Goal: Task Accomplishment & Management: Manage account settings

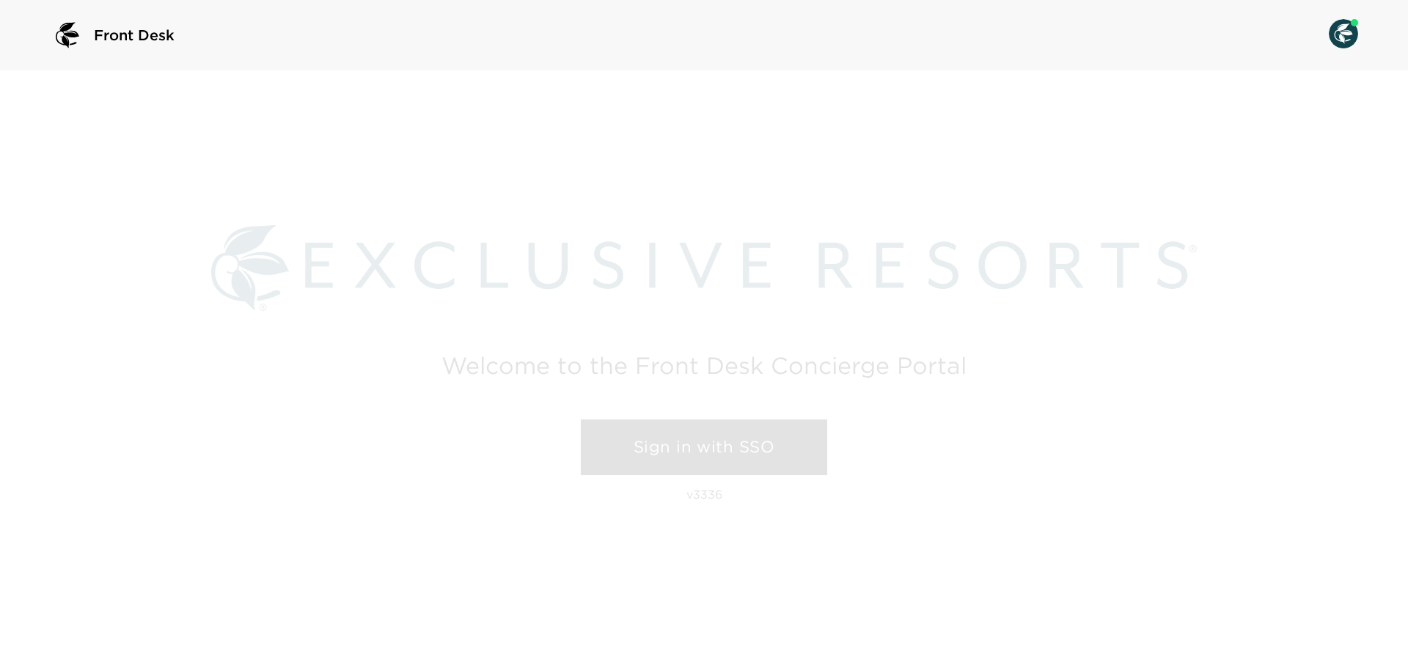
click at [693, 440] on link "Sign in with SSO" at bounding box center [704, 448] width 246 height 56
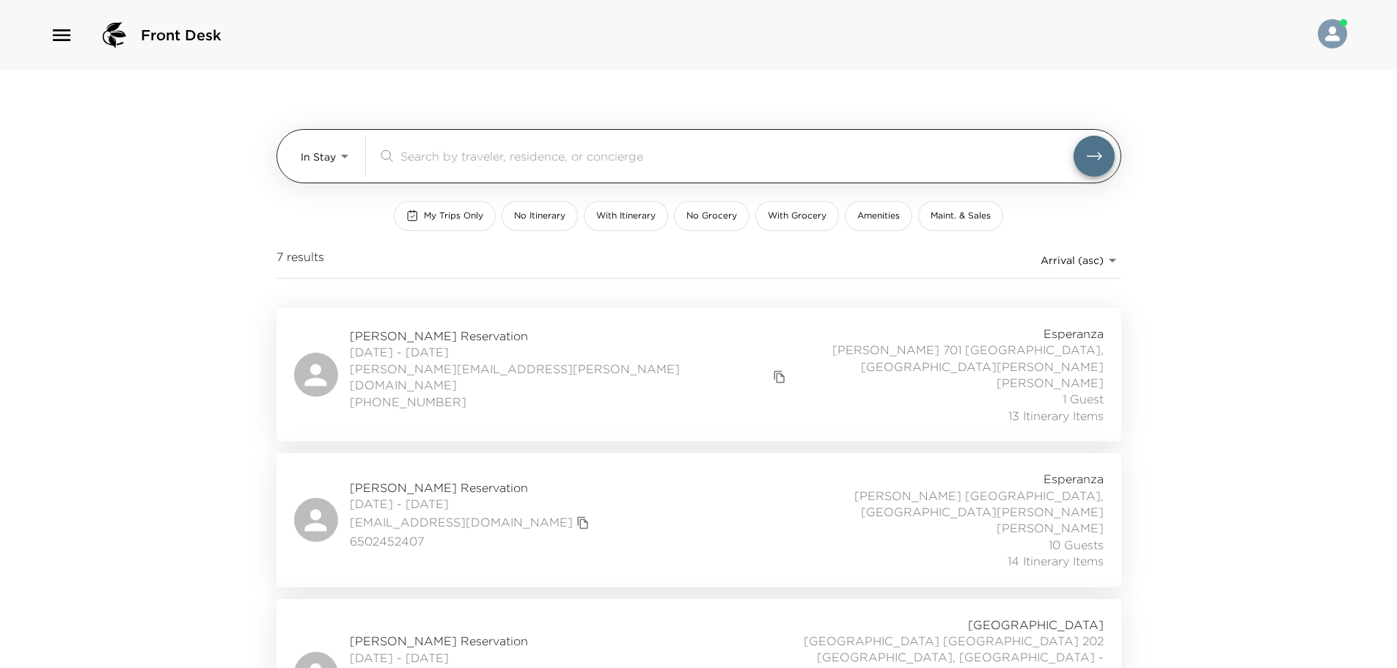
click at [479, 170] on div "​" at bounding box center [746, 156] width 737 height 41
click at [335, 149] on body "Front Desk In Stay In-Stay ​ My Trips Only No Itinerary With Itinerary No Groce…" at bounding box center [698, 334] width 1397 height 668
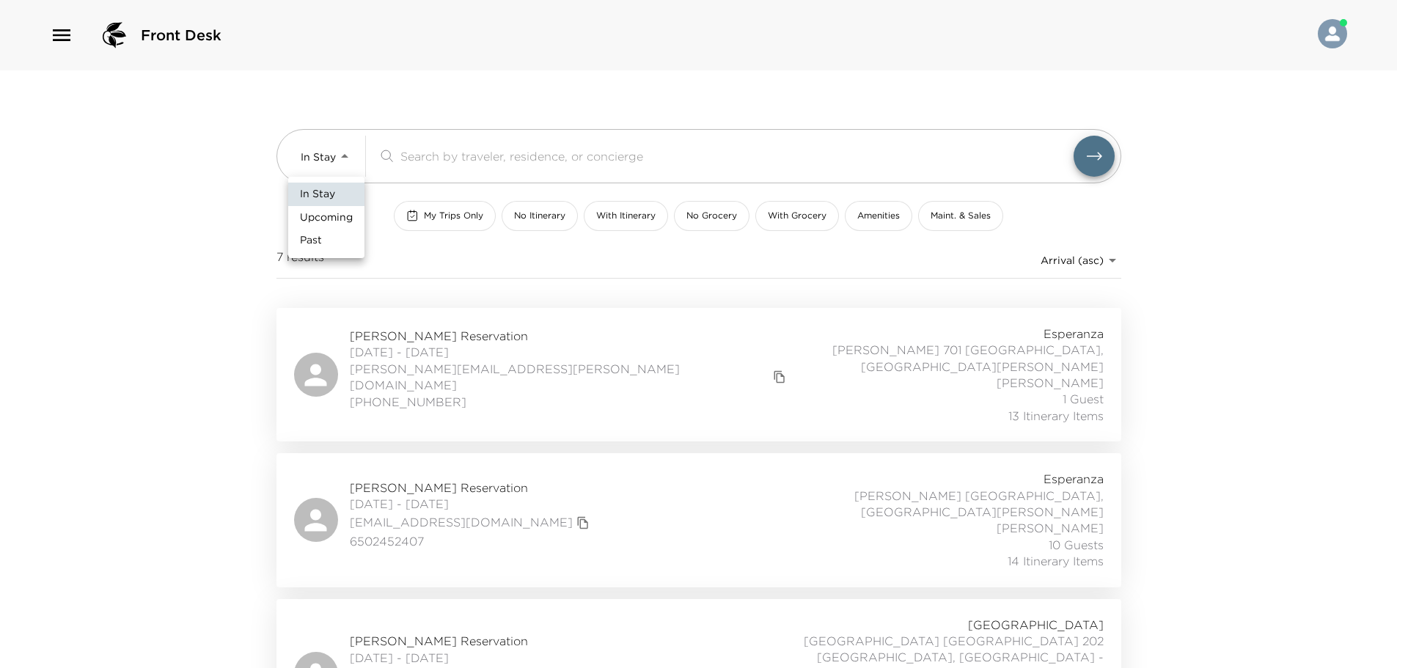
click at [314, 229] on ul "In Stay Upcoming Past" at bounding box center [326, 217] width 76 height 81
drag, startPoint x: 342, startPoint y: 211, endPoint x: 335, endPoint y: 219, distance: 10.9
click at [339, 214] on span "Upcoming" at bounding box center [326, 218] width 53 height 15
type input "Upcoming"
click at [475, 172] on div "In Stay Upcoming Past" at bounding box center [698, 334] width 1397 height 668
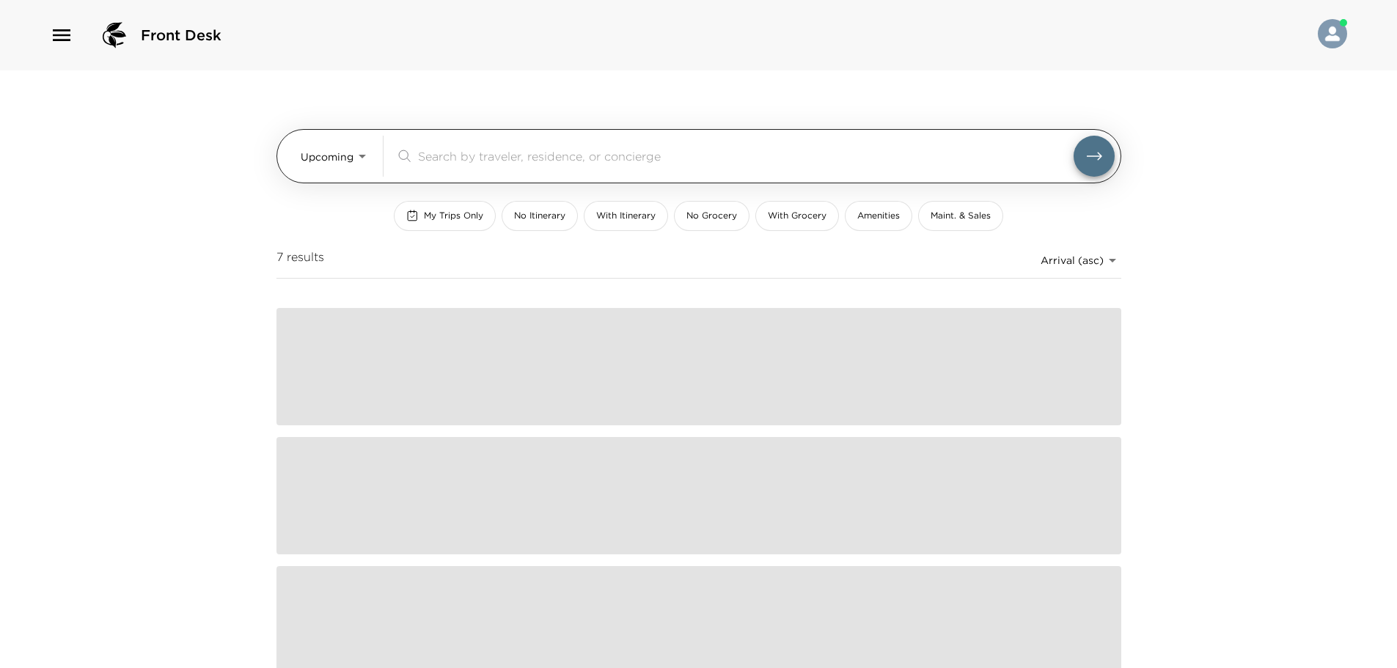
click at [478, 163] on input "search" at bounding box center [746, 155] width 656 height 17
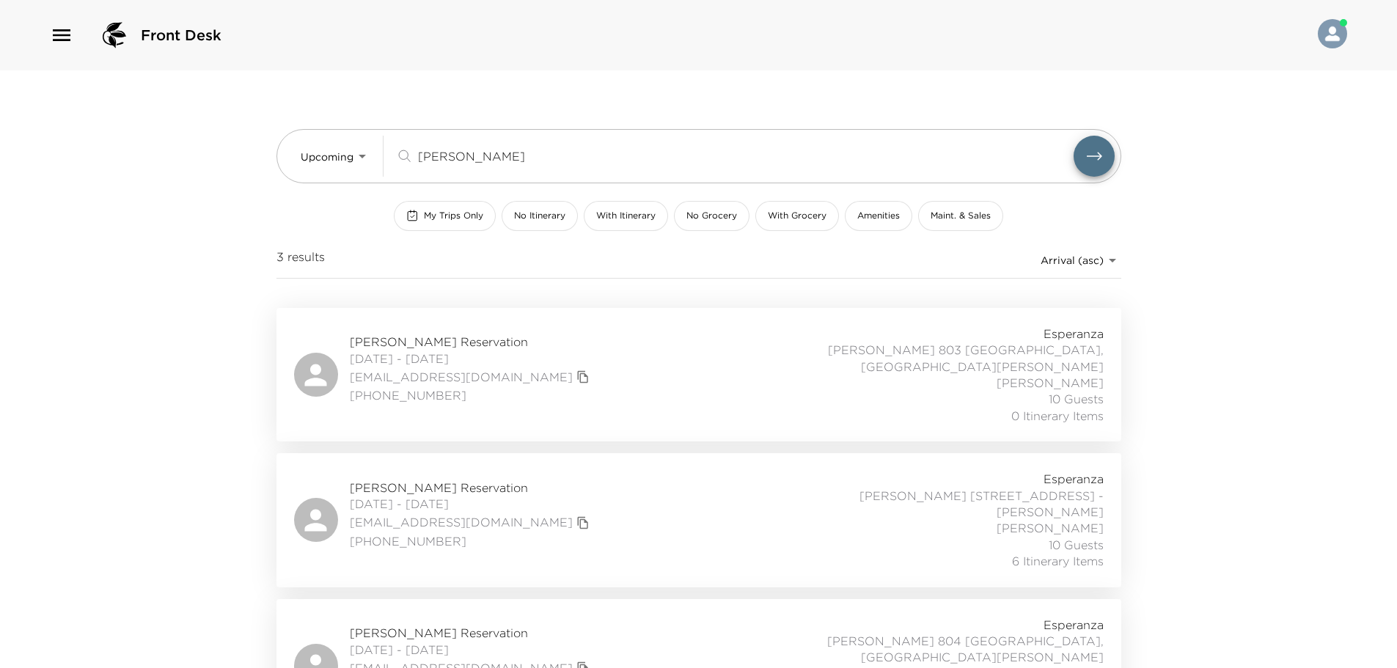
click at [621, 471] on div "David Chang Reservation 10/19/2025 - 10/23/2025 dcccl@me.com (425) 679-6996 Esp…" at bounding box center [699, 520] width 810 height 98
drag, startPoint x: 554, startPoint y: 150, endPoint x: 26, endPoint y: 124, distance: 528.1
click at [32, 124] on div "Front Desk Upcoming Upcoming chang ​ My Trips Only No Itinerary With Itinerary …" at bounding box center [698, 334] width 1397 height 668
click at [643, 360] on div "Hunter Puckett Reservation 10/10/2025 - 10/13/2025 hpuckett@hpcpuckett.com (858…" at bounding box center [699, 375] width 810 height 98
drag, startPoint x: 525, startPoint y: 159, endPoint x: 170, endPoint y: 135, distance: 355.9
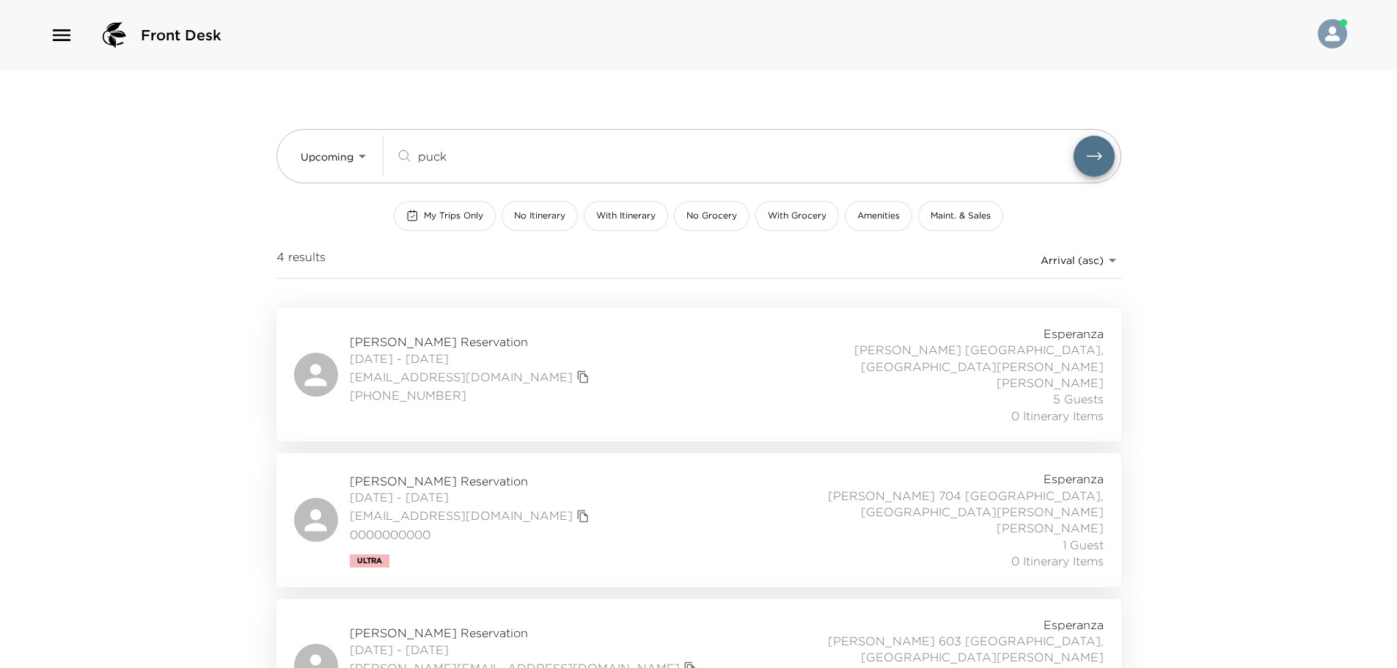
click at [179, 135] on div "Front Desk Upcoming Upcoming puck ​ My Trips Only No Itinerary With Itinerary N…" at bounding box center [698, 334] width 1397 height 668
paste input "ZeBrack"
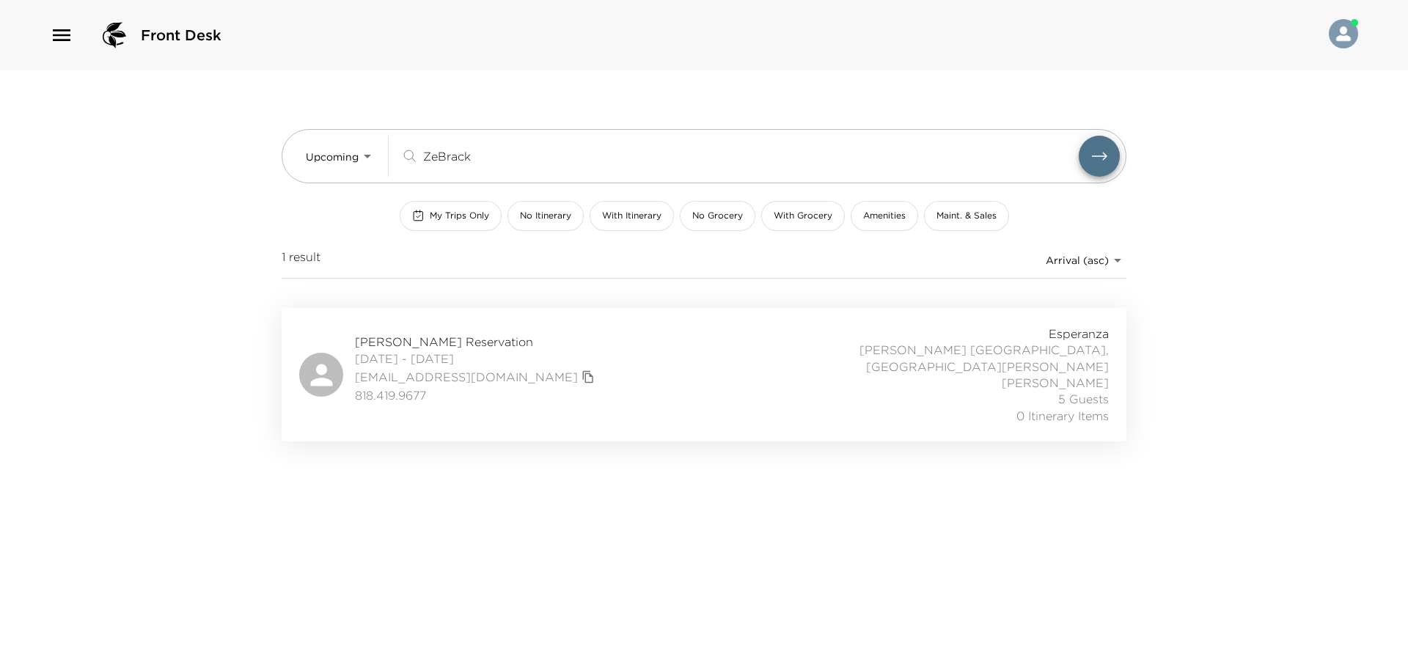
type input "ZeBrack"
click at [719, 348] on div "Christine ZeBrack Reservation 10/15/2025 - 10/19/2025 cmzebrack@aol.com 818.419…" at bounding box center [704, 375] width 810 height 98
click at [607, 353] on div "Christine ZeBrack Reservation 10/15/2025 - 10/19/2025 cmzebrack@aol.com 818.419…" at bounding box center [704, 375] width 810 height 98
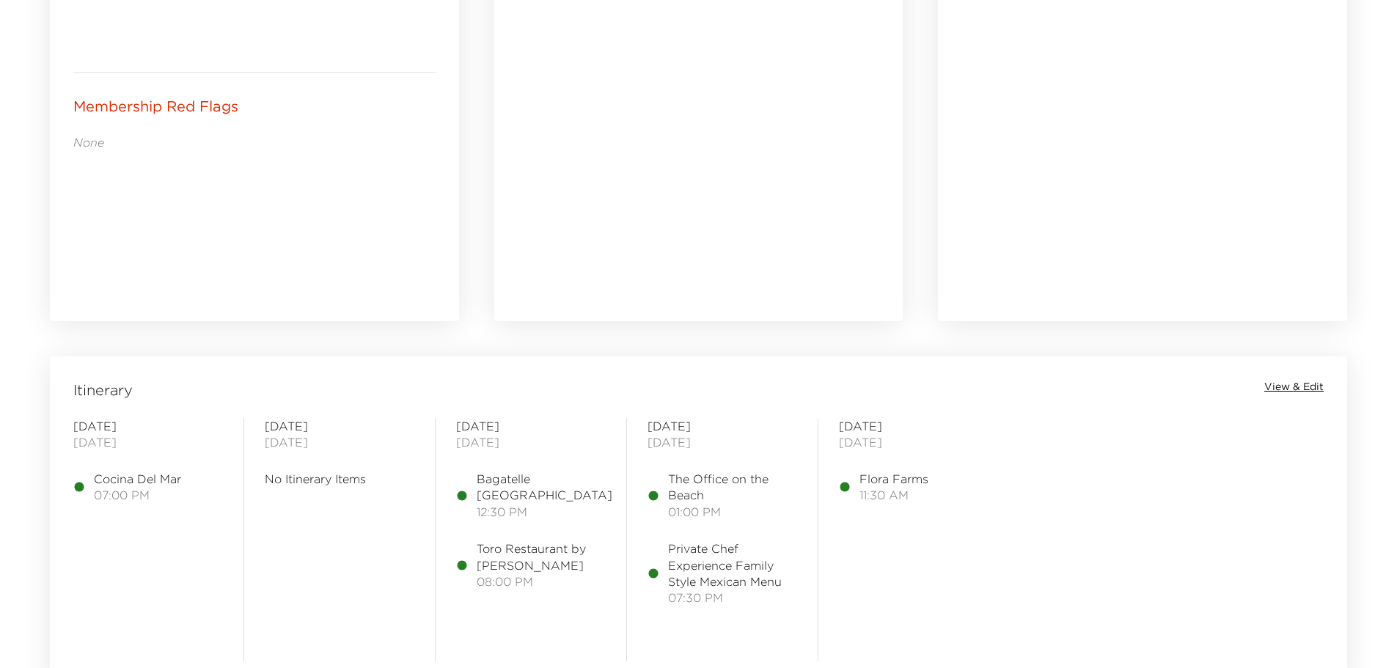
scroll to position [1027, 0]
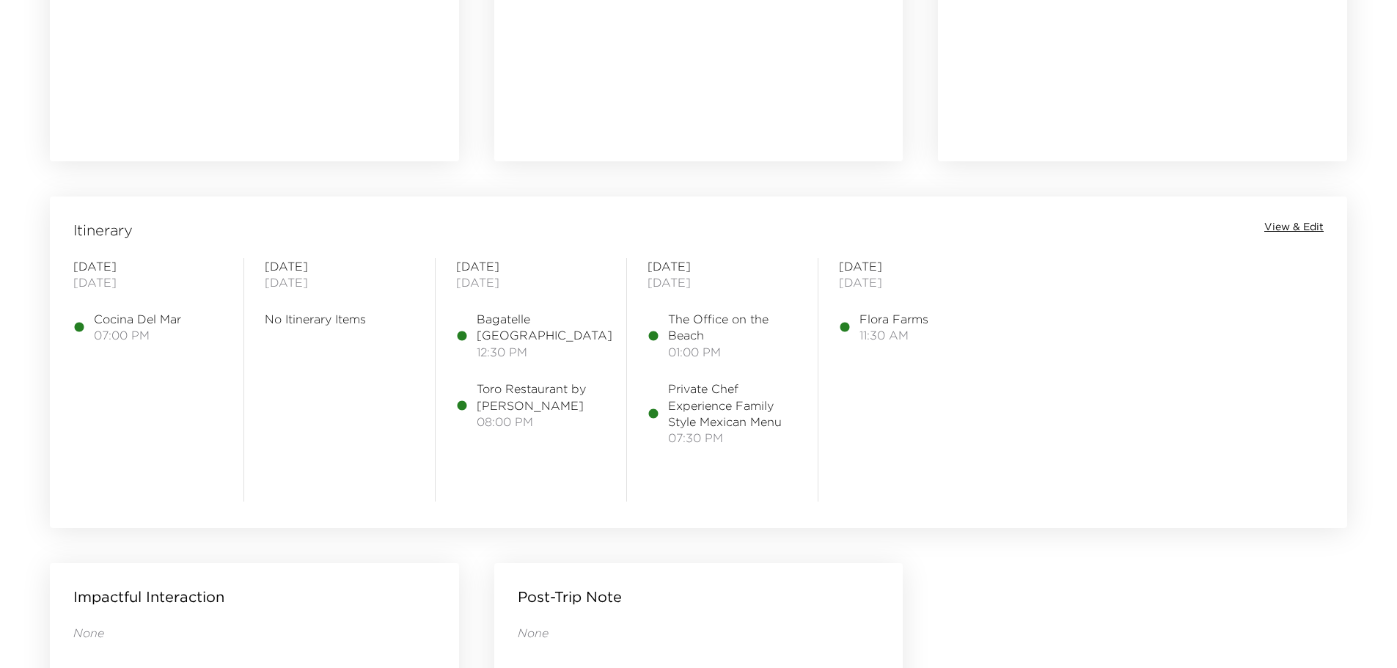
click at [604, 326] on div "Bagatelle Los Cabos 12:30 PM" at bounding box center [531, 335] width 150 height 49
drag, startPoint x: 1255, startPoint y: 253, endPoint x: 1284, endPoint y: 228, distance: 38.0
click at [1257, 249] on div "Itinerary View & Edit Sunday October 19, 2025 Cocina Del Mar 07:00 PM Monday Oc…" at bounding box center [699, 353] width 1298 height 313
click at [1284, 228] on span "View & Edit" at bounding box center [1294, 227] width 59 height 15
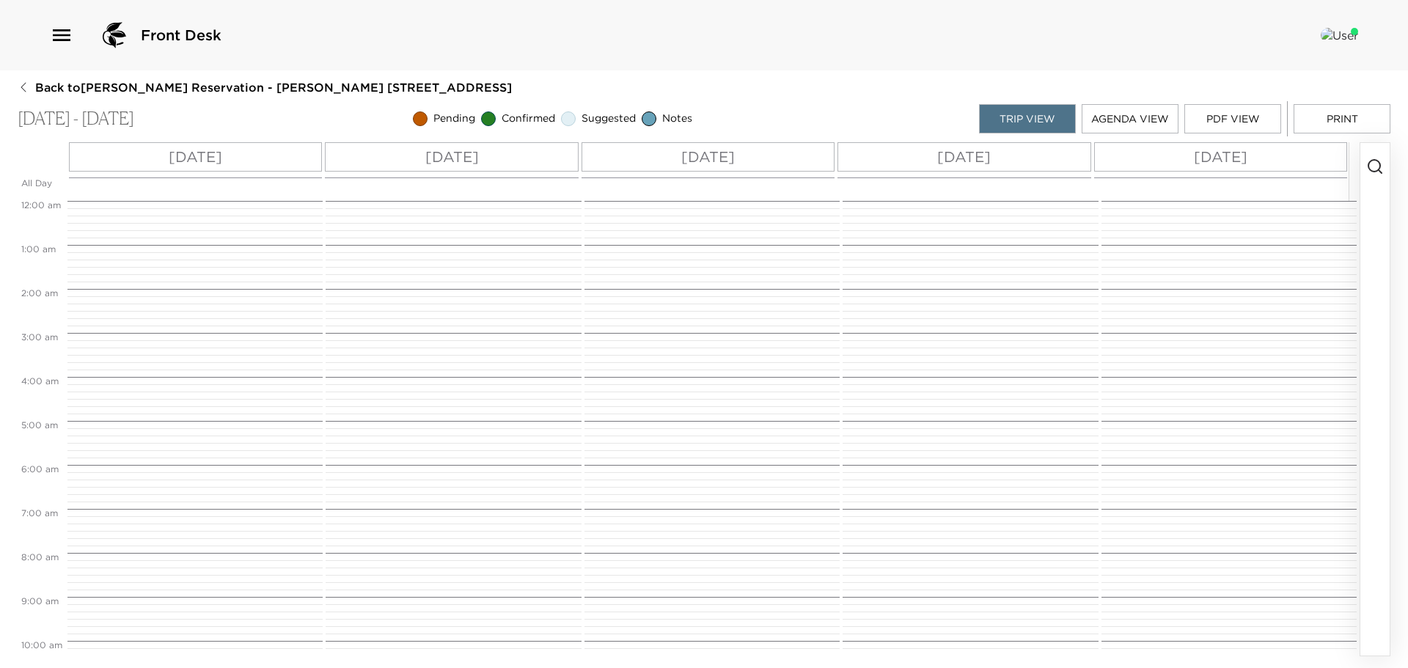
scroll to position [550, 0]
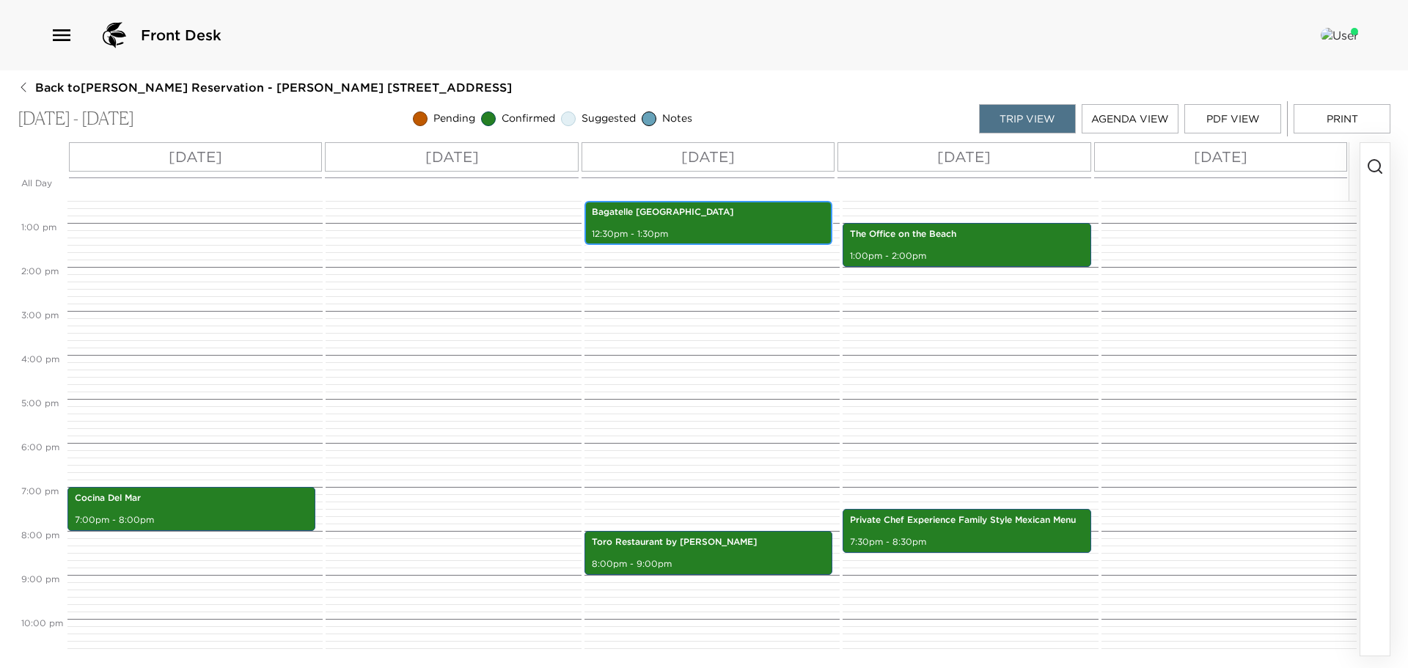
click at [719, 211] on p "Bagatelle Los Cabos" at bounding box center [708, 212] width 233 height 12
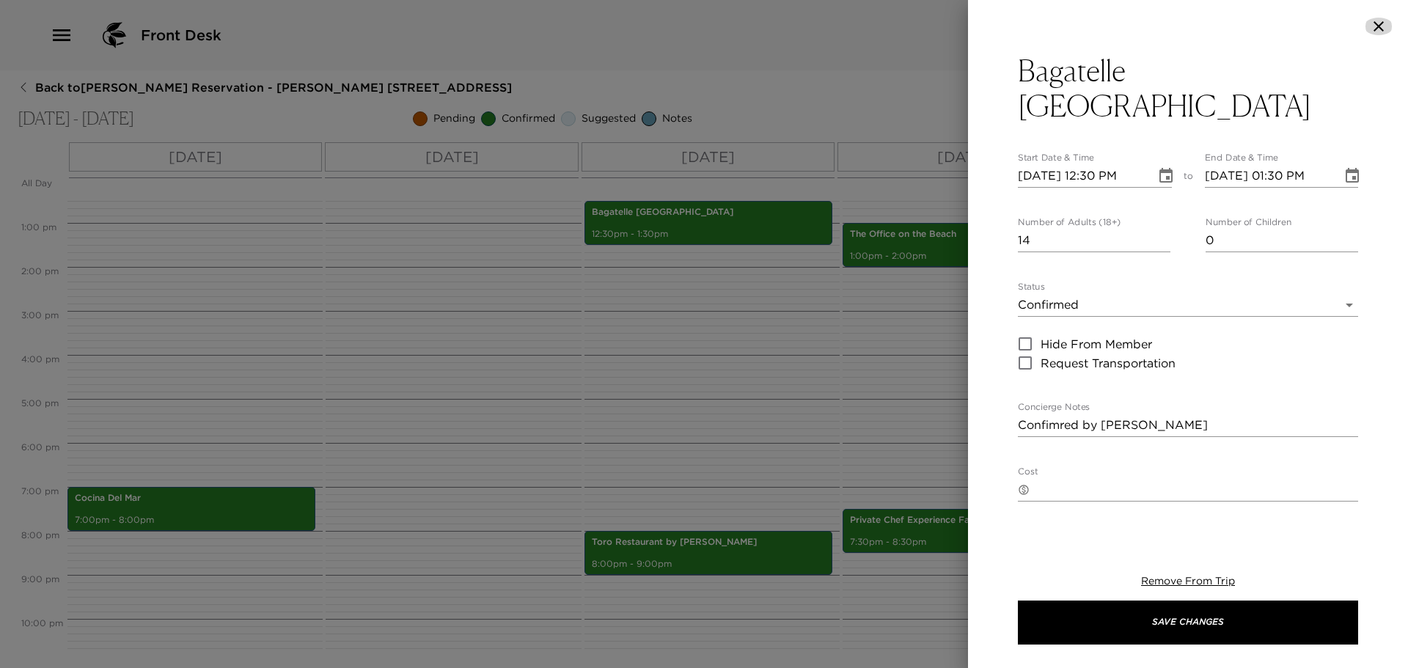
click at [1384, 28] on icon "button" at bounding box center [1379, 27] width 18 height 18
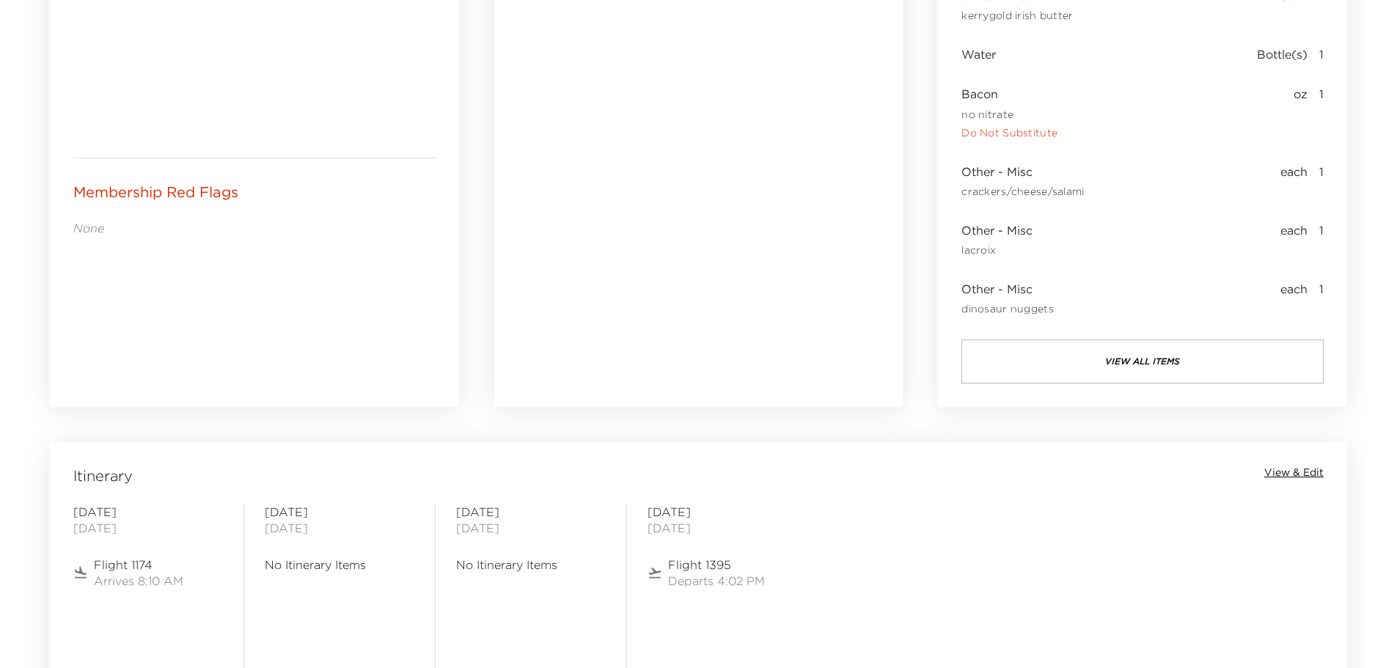
scroll to position [807, 0]
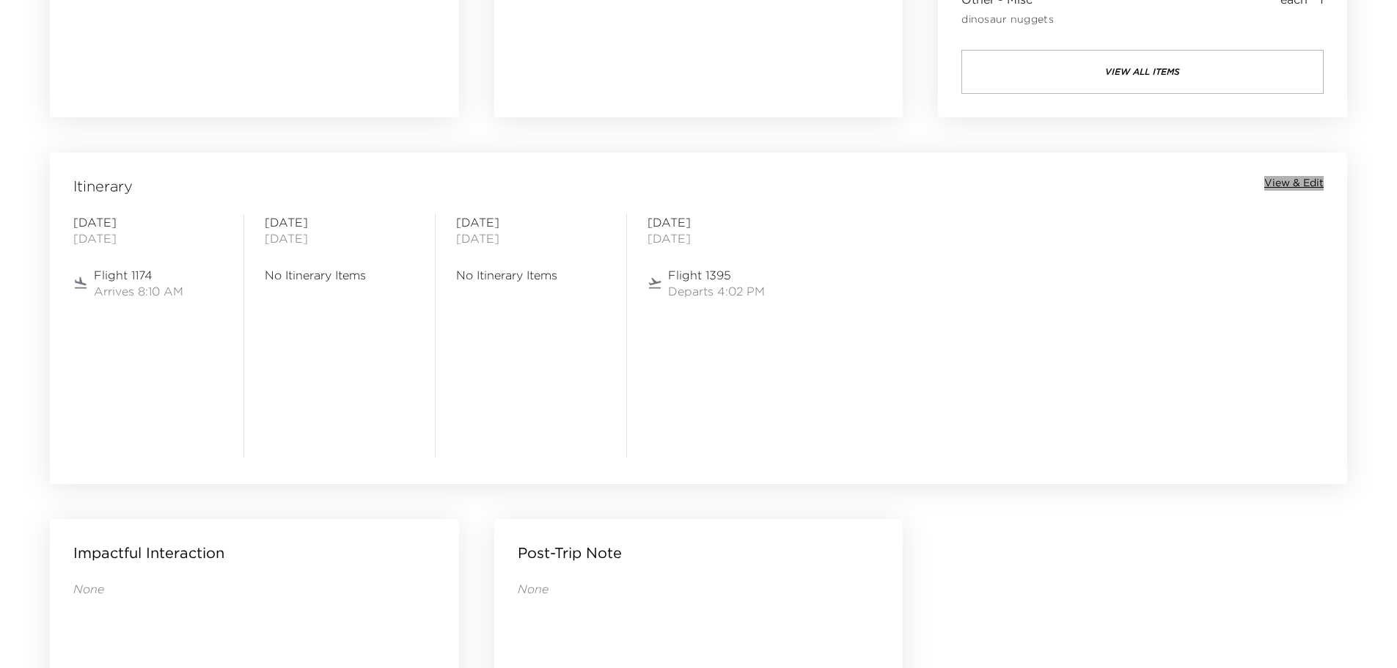
click at [1286, 187] on span "View & Edit" at bounding box center [1294, 183] width 59 height 15
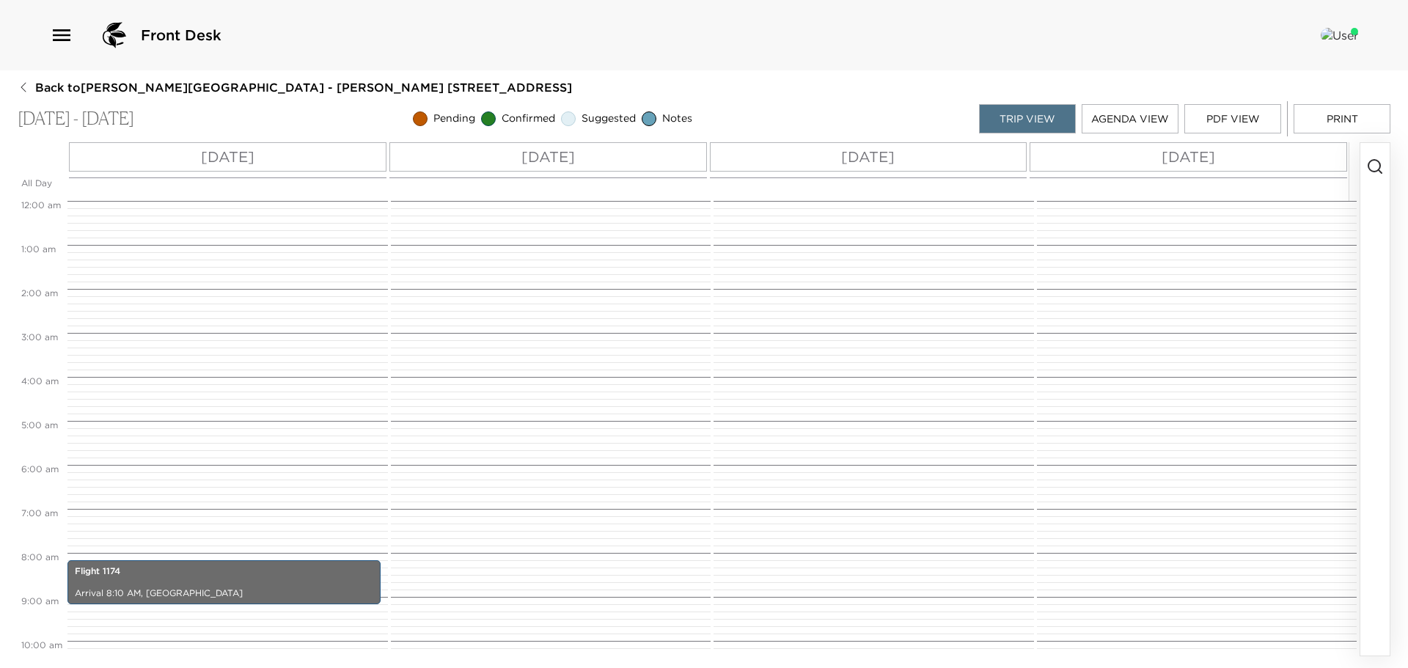
scroll to position [359, 0]
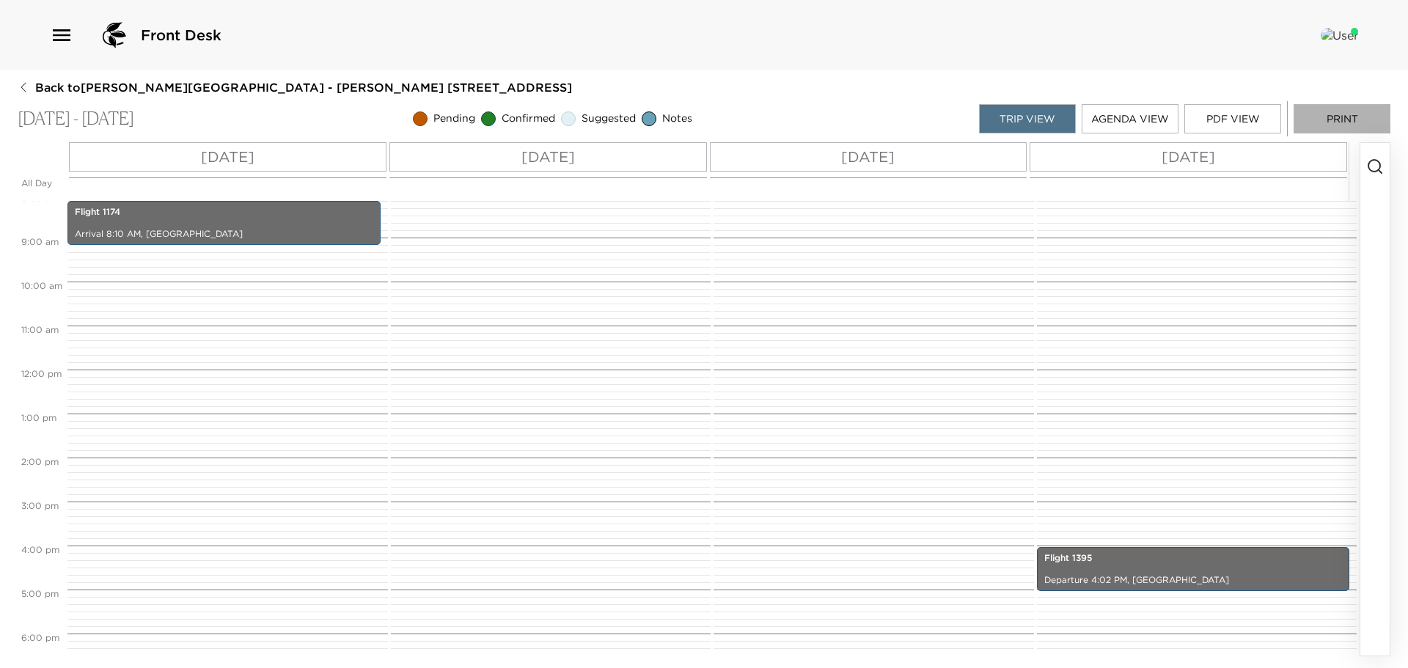
click at [1322, 114] on button "Print" at bounding box center [1342, 118] width 97 height 29
click at [1369, 161] on icon "button" at bounding box center [1376, 167] width 18 height 18
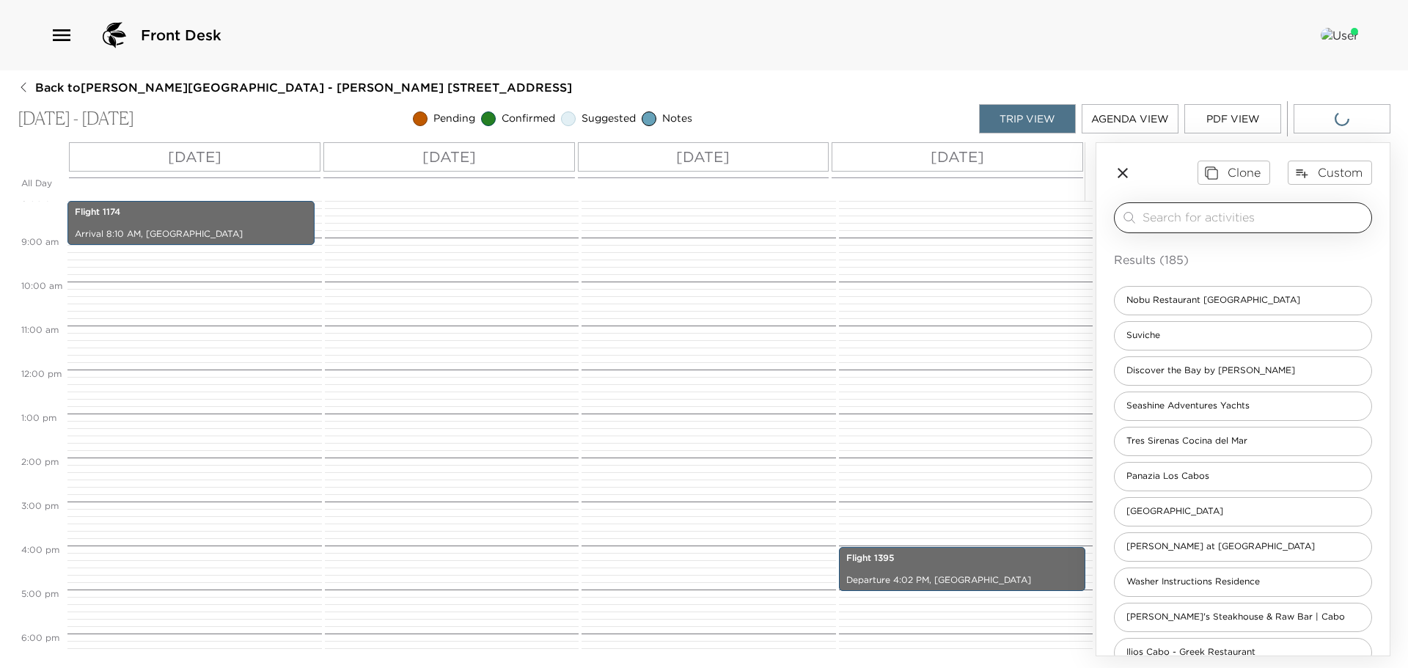
click at [1259, 210] on div "​" at bounding box center [1243, 217] width 258 height 31
click at [1253, 216] on input "search" at bounding box center [1254, 217] width 223 height 17
type input "o"
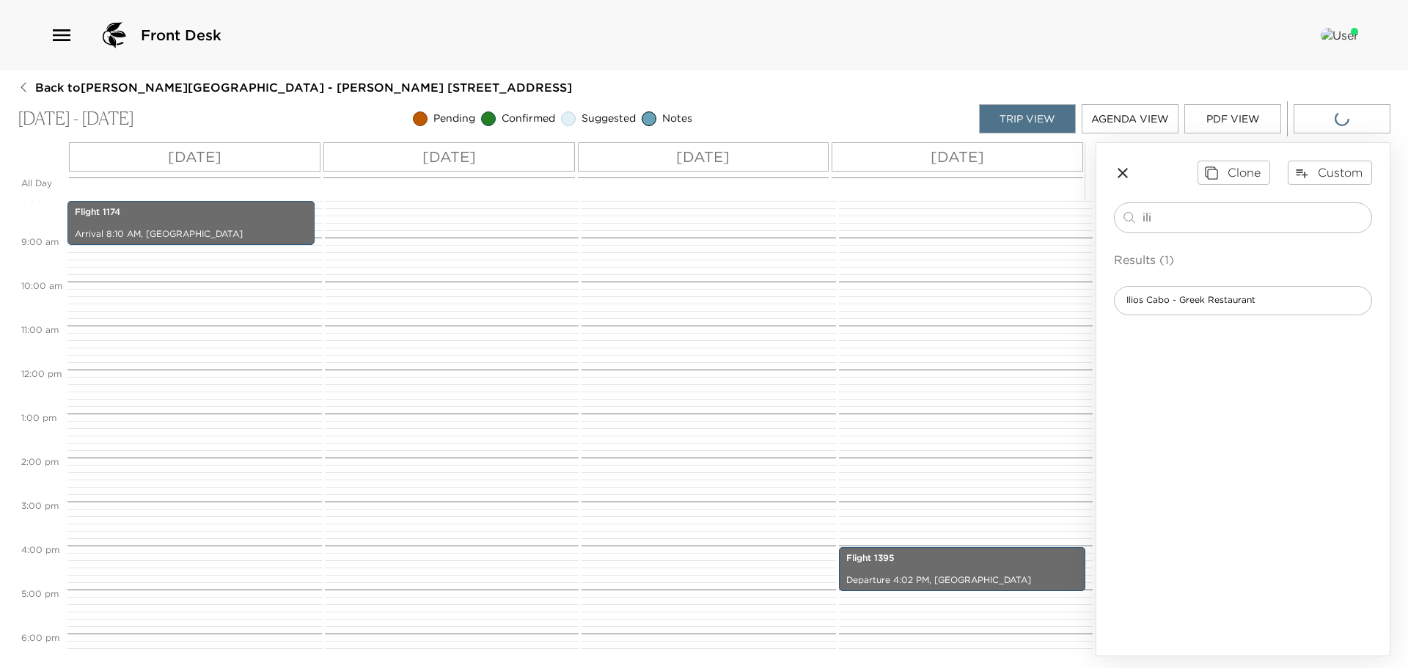
type input "ili"
click at [1252, 317] on div "Clone Custom ili ​ Results (1) Ilios Cabo - Greek Restaurant" at bounding box center [1243, 237] width 293 height 189
click at [1279, 296] on div "Ilios Cabo - Greek Restaurant" at bounding box center [1243, 300] width 258 height 29
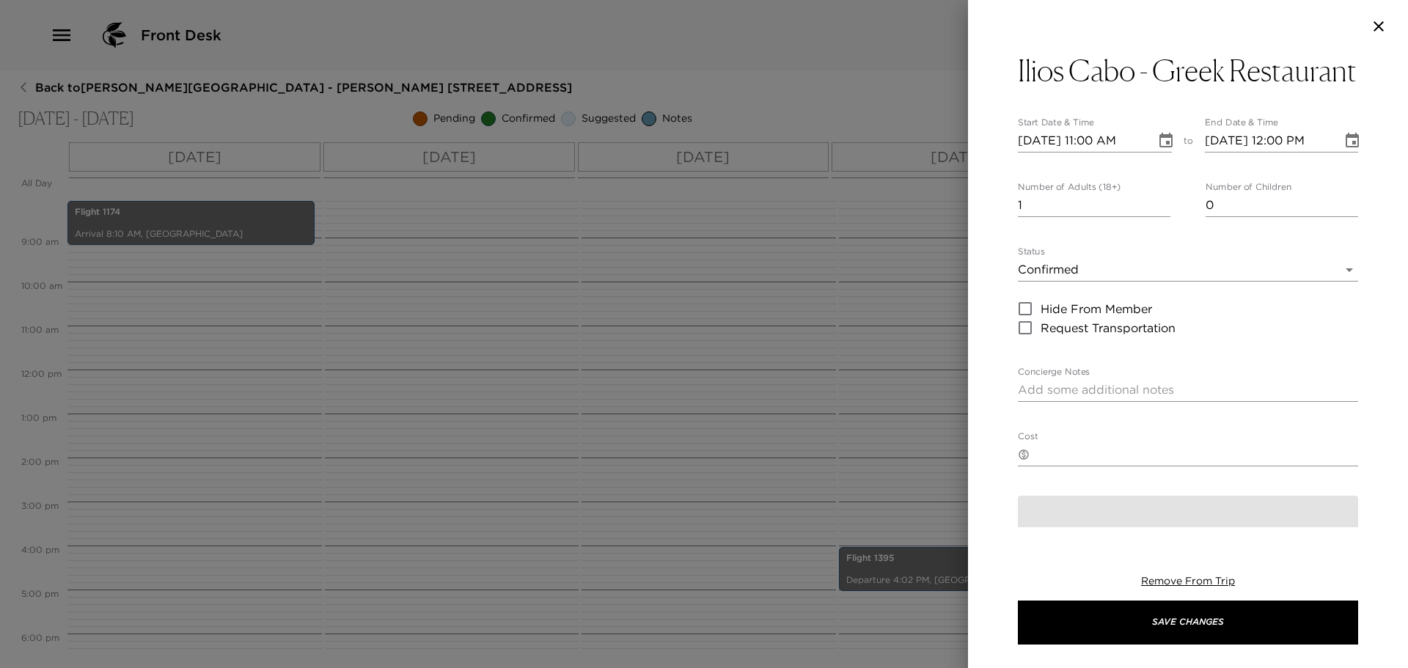
type textarea "Reservation is confirmed at Ilios Cabo"
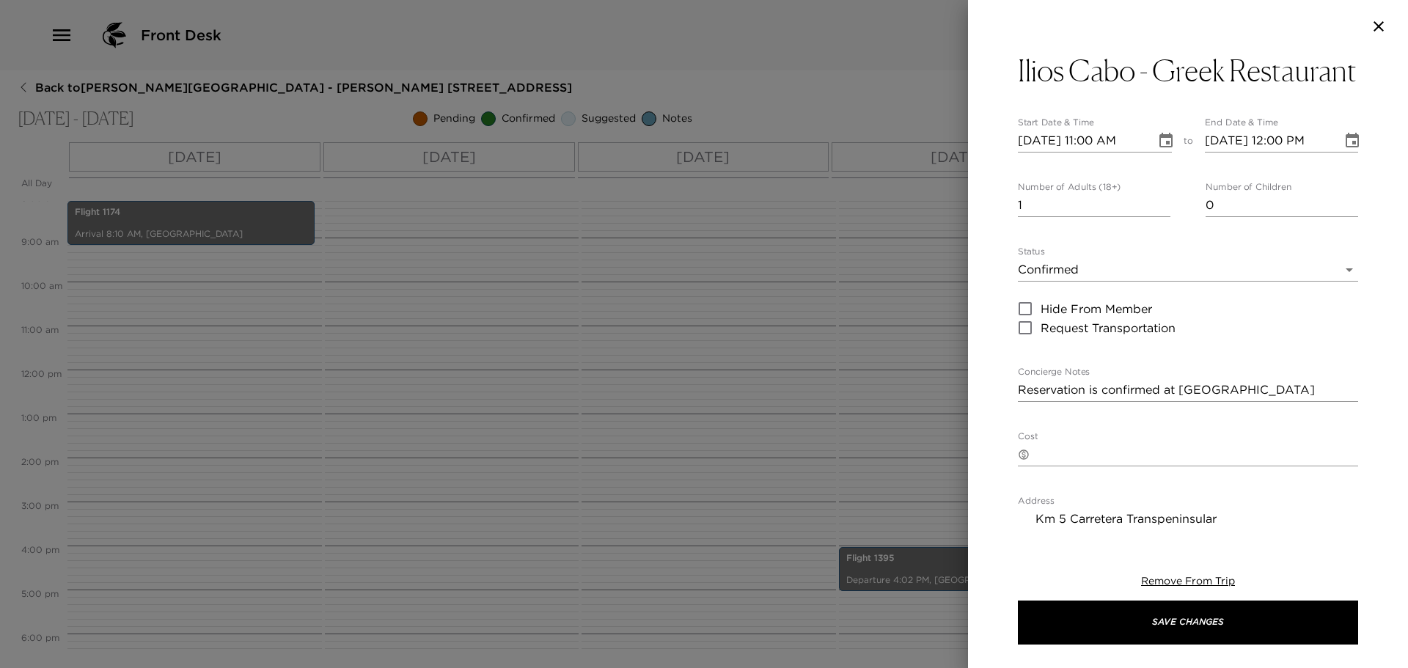
click at [1037, 153] on input "10/10/2025 11:00 AM" at bounding box center [1082, 140] width 128 height 23
type input "[DATE] 11:00 AM"
type input "[DATE] 12:00 PM"
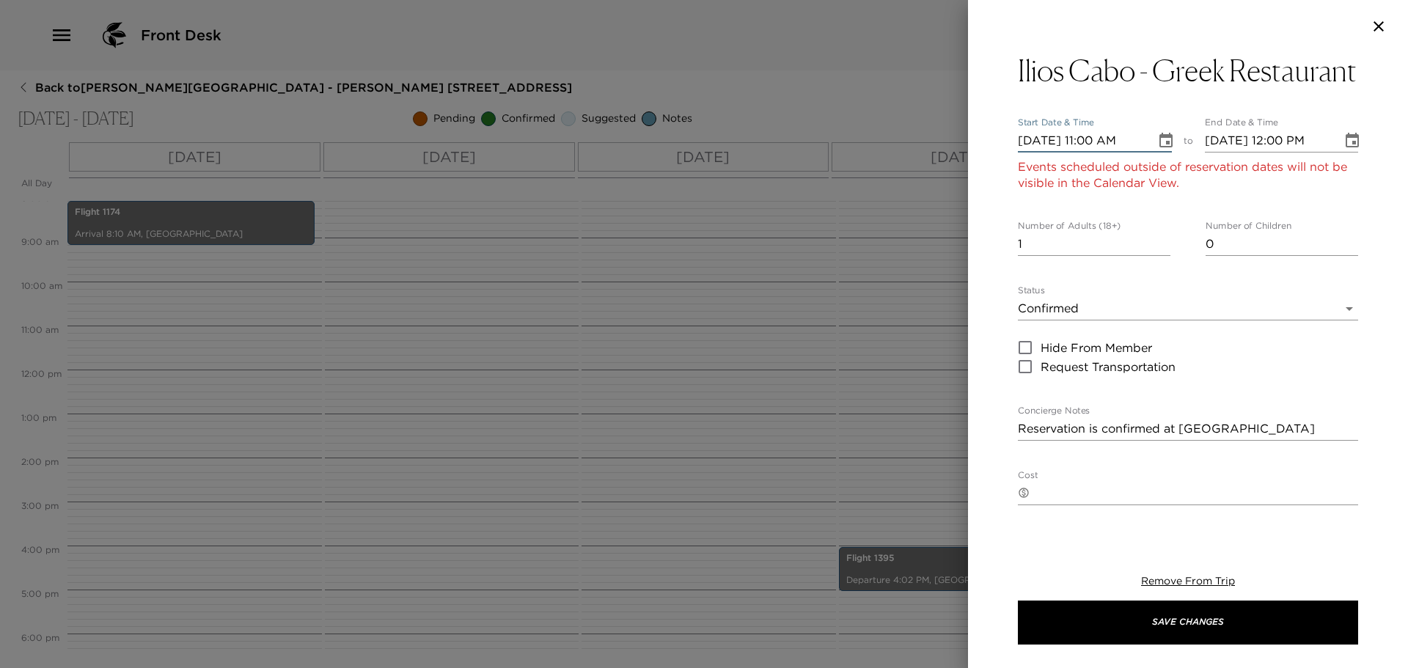
type input "10/11/2025 11:00 AM"
type input "10/11/2025 12:00 PM"
type input "10/11/2025 11:00 AM"
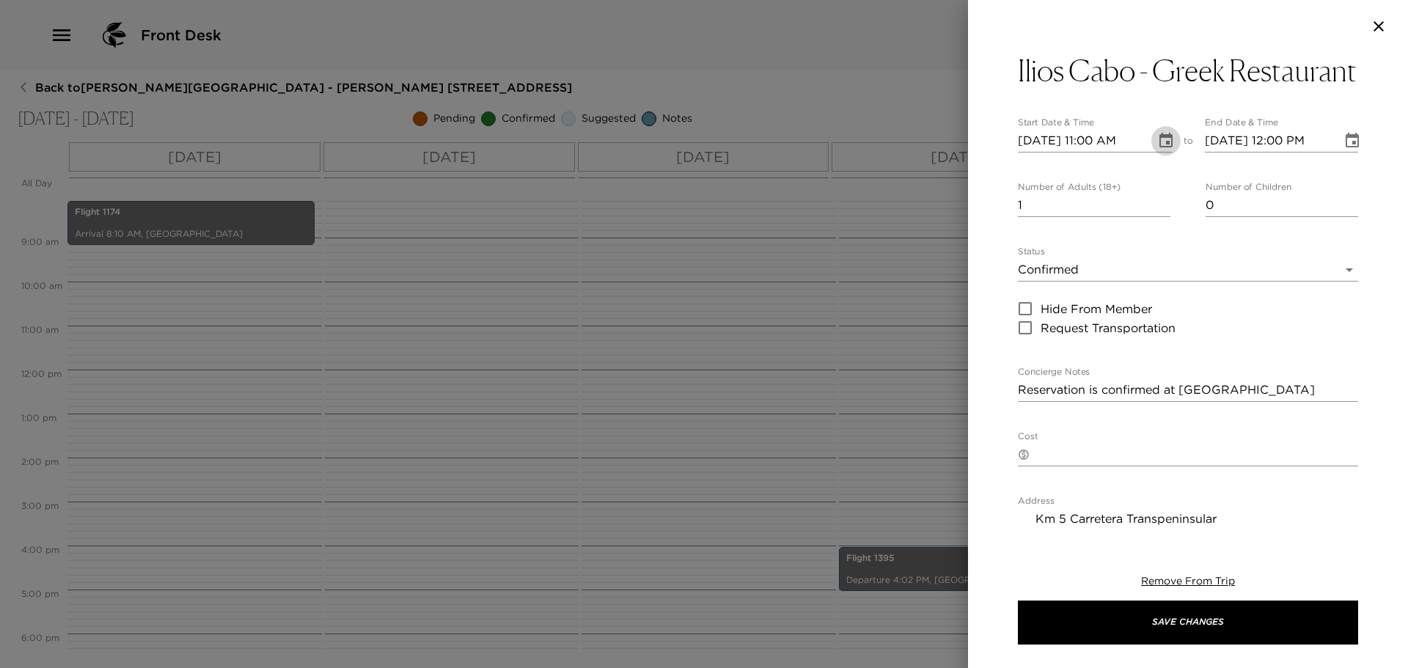
click at [1086, 153] on input "10/11/2025 11:00 AM" at bounding box center [1082, 140] width 128 height 23
type input "10/11/2025 07:30 PM"
type input "10/11/2025 08:30 PM"
type input "10/11/2025 07:30 PM"
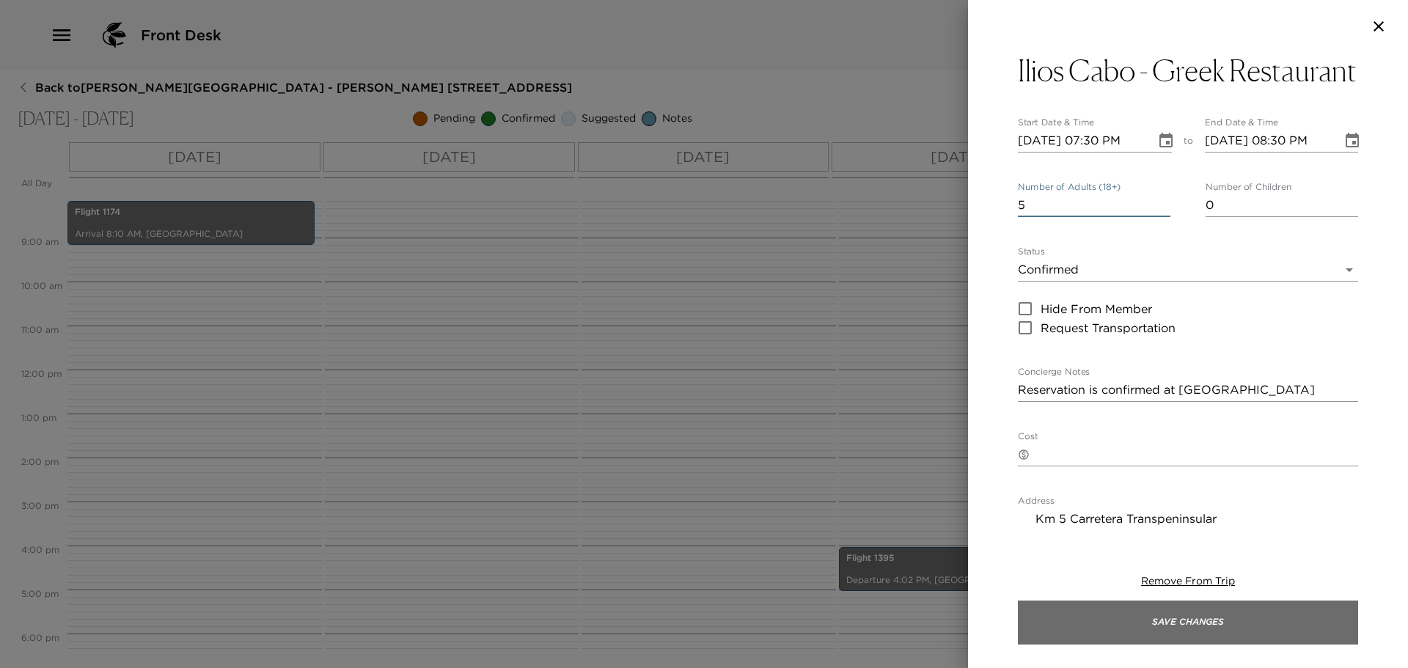
type input "5"
click at [1119, 613] on button "Save Changes" at bounding box center [1188, 623] width 340 height 44
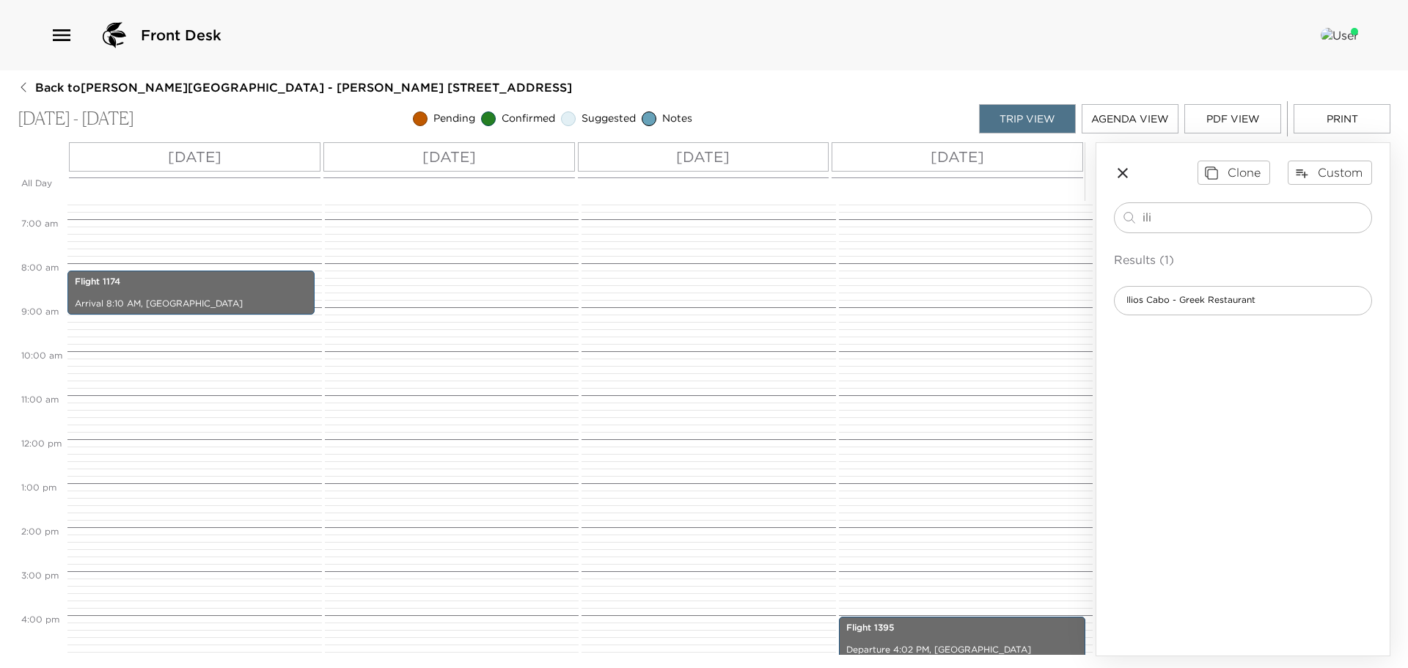
scroll to position [286, 0]
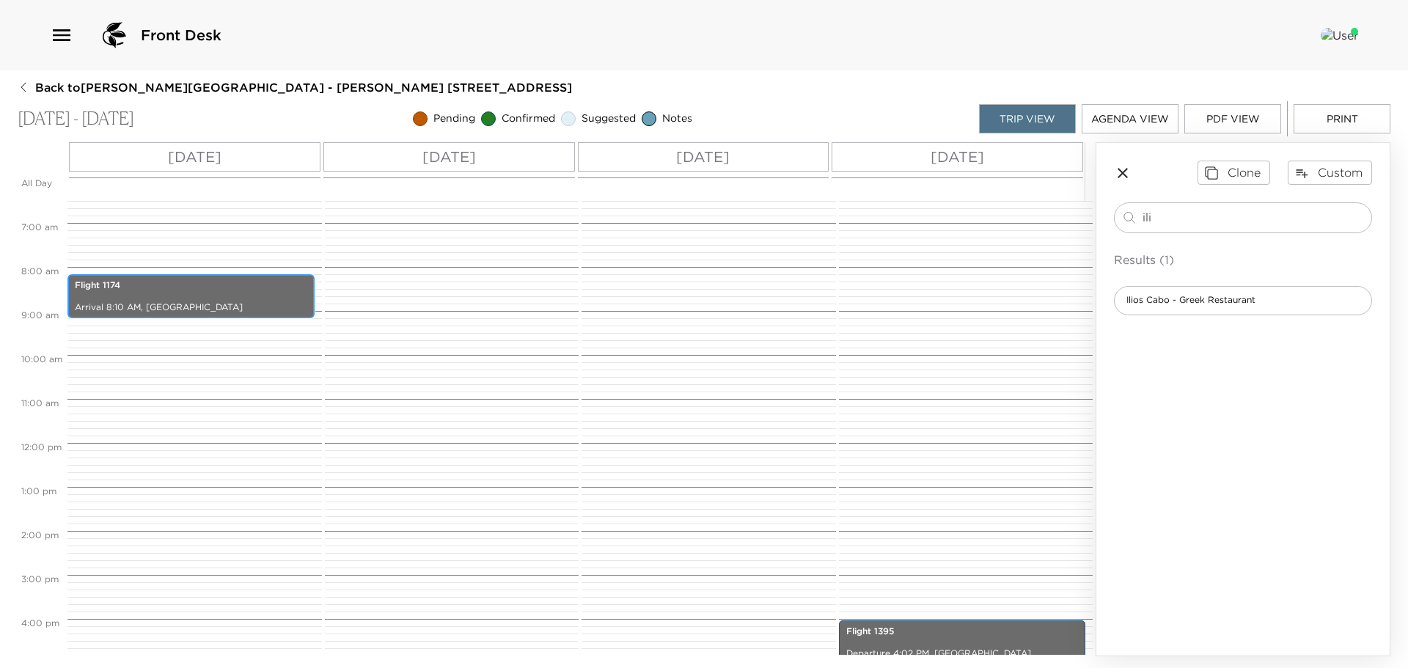
click at [253, 280] on p "Flight 1174" at bounding box center [191, 285] width 233 height 12
click at [258, 306] on p "Arrival 8:10 AM, Los Cabos International Airport" at bounding box center [191, 308] width 233 height 12
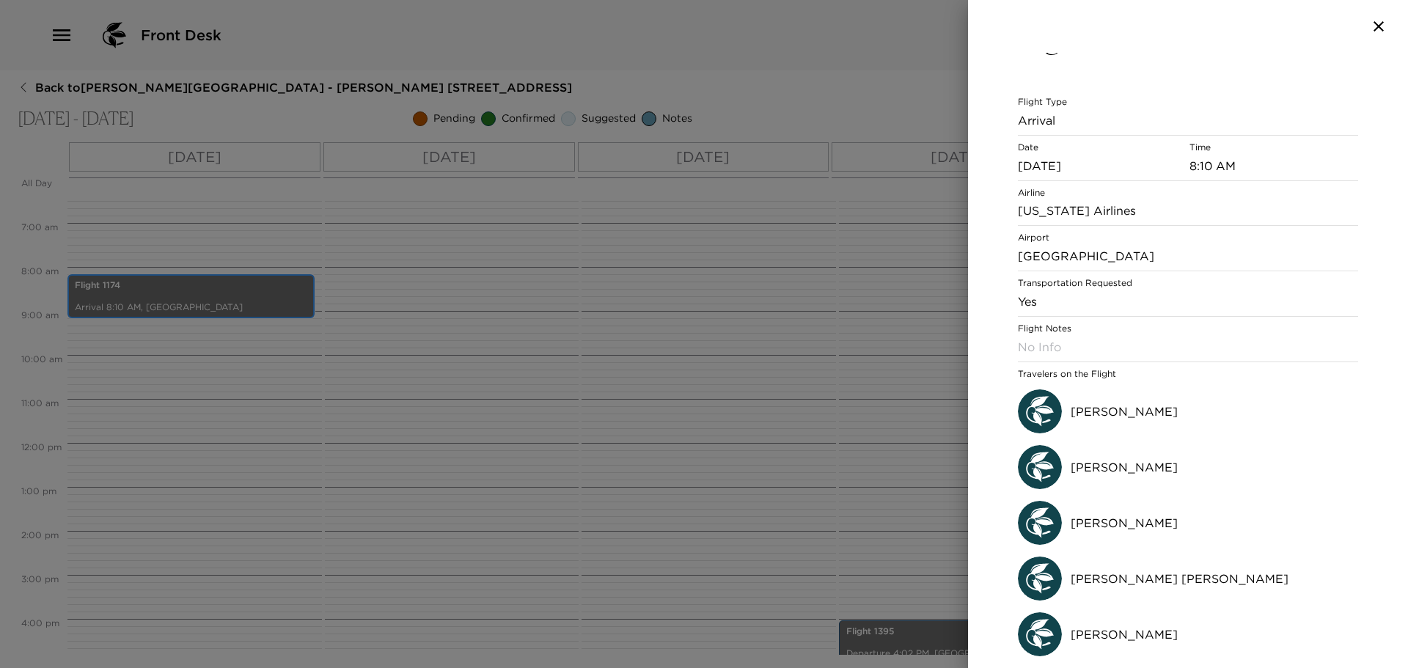
scroll to position [0, 0]
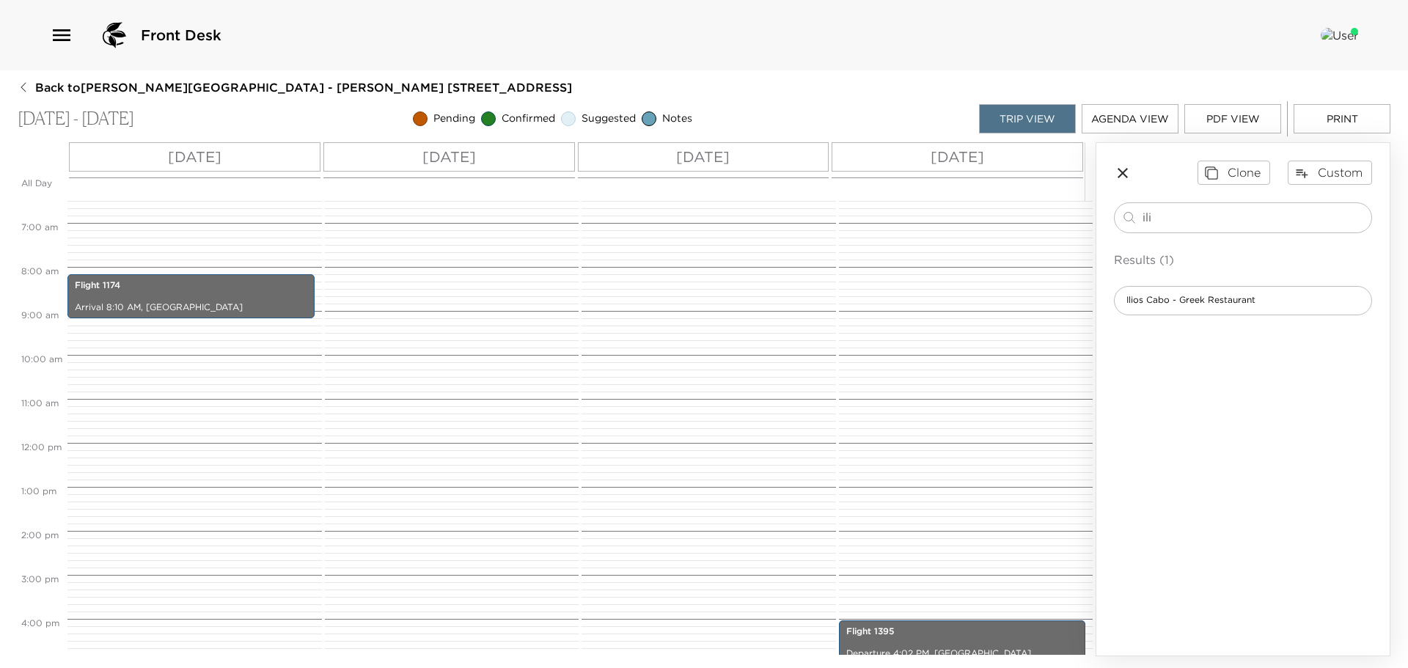
drag, startPoint x: 1227, startPoint y: 219, endPoint x: 936, endPoint y: 219, distance: 291.2
click at [936, 219] on div "All Day Fri 10/10 Sat 10/11 Sun 10/12 Mon 10/13 12:00 AM 1:00 AM 2:00 AM 3:00 A…" at bounding box center [704, 399] width 1373 height 514
type input "grocer"
click at [1209, 298] on span "Grocery List: Received" at bounding box center [1176, 300] width 123 height 12
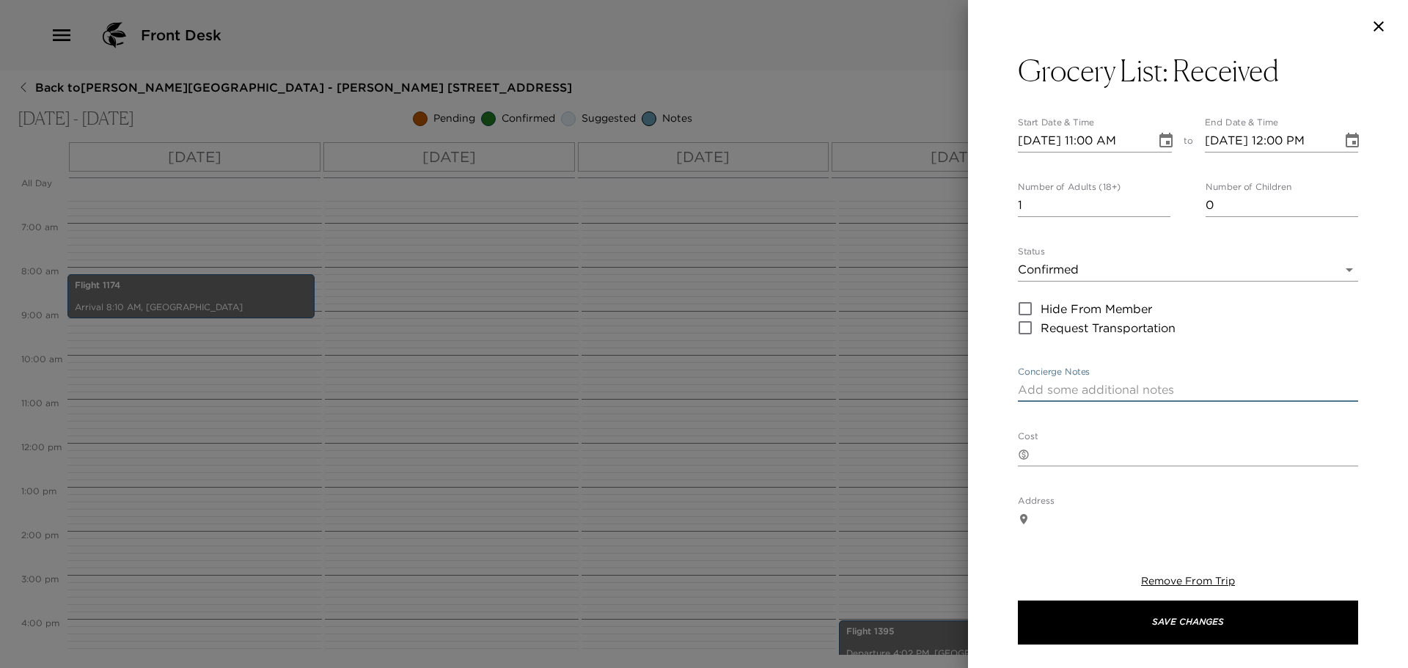
click at [1067, 390] on textarea "Concierge Notes" at bounding box center [1188, 389] width 340 height 17
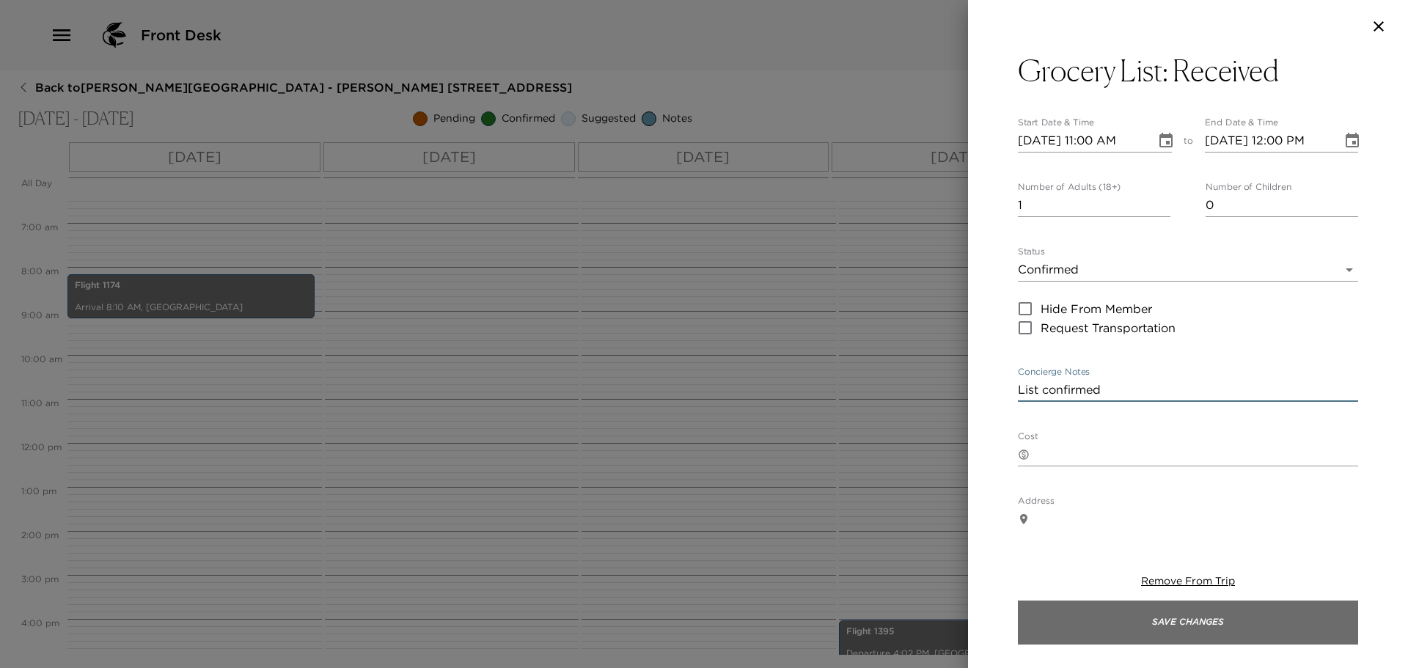
type textarea "List confirmed"
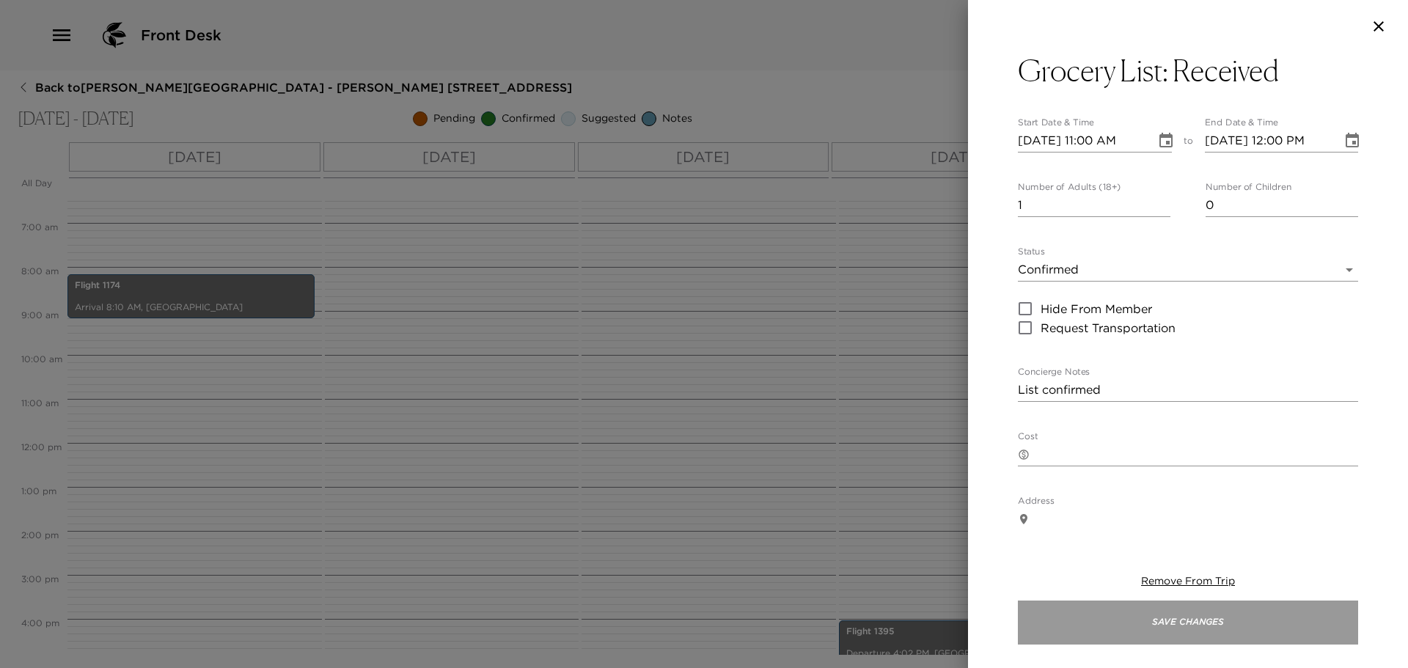
click at [1188, 643] on button "Save Changes" at bounding box center [1188, 623] width 340 height 44
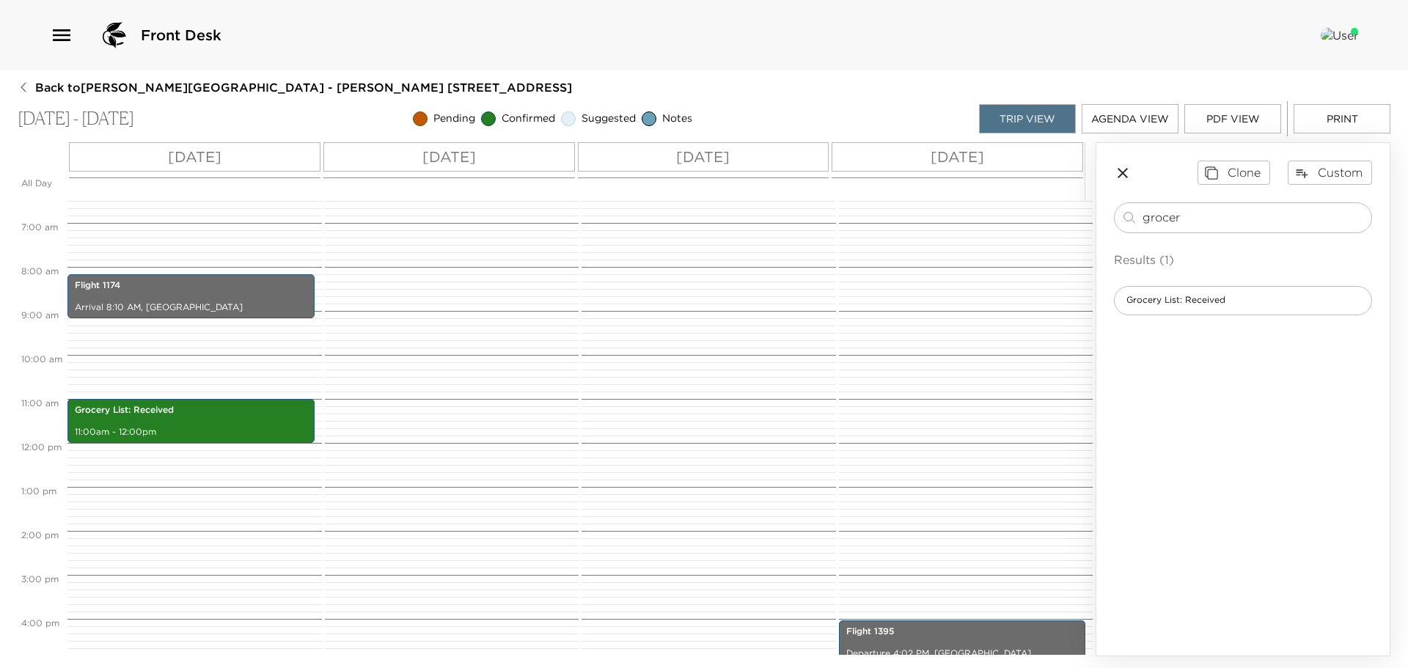
drag, startPoint x: 1188, startPoint y: 217, endPoint x: 987, endPoint y: 242, distance: 203.3
click at [987, 242] on div "All Day Fri 10/10 Sat 10/11 Sun 10/12 Mon 10/13 12:00 AM 1:00 AM 2:00 AM 3:00 A…" at bounding box center [704, 399] width 1373 height 514
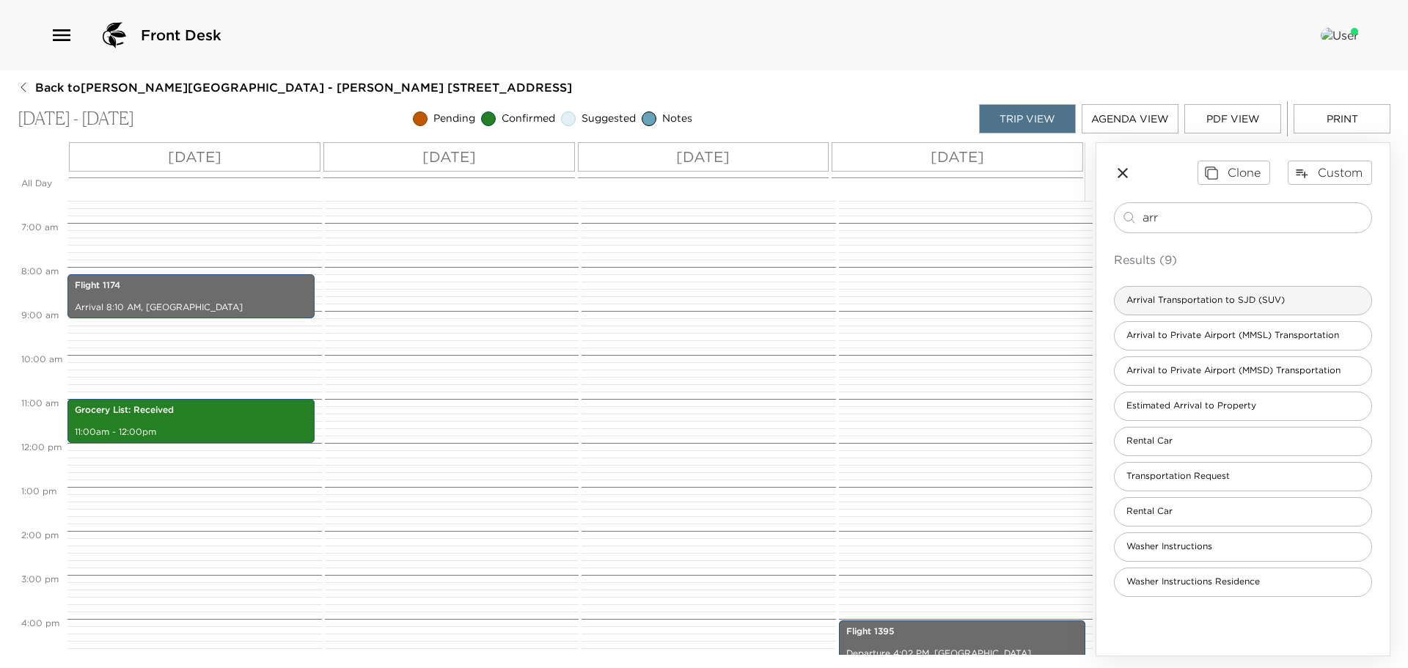
type input "arr"
click at [1202, 296] on span "Arrival Transportation to SJD (SUV)" at bounding box center [1206, 300] width 182 height 12
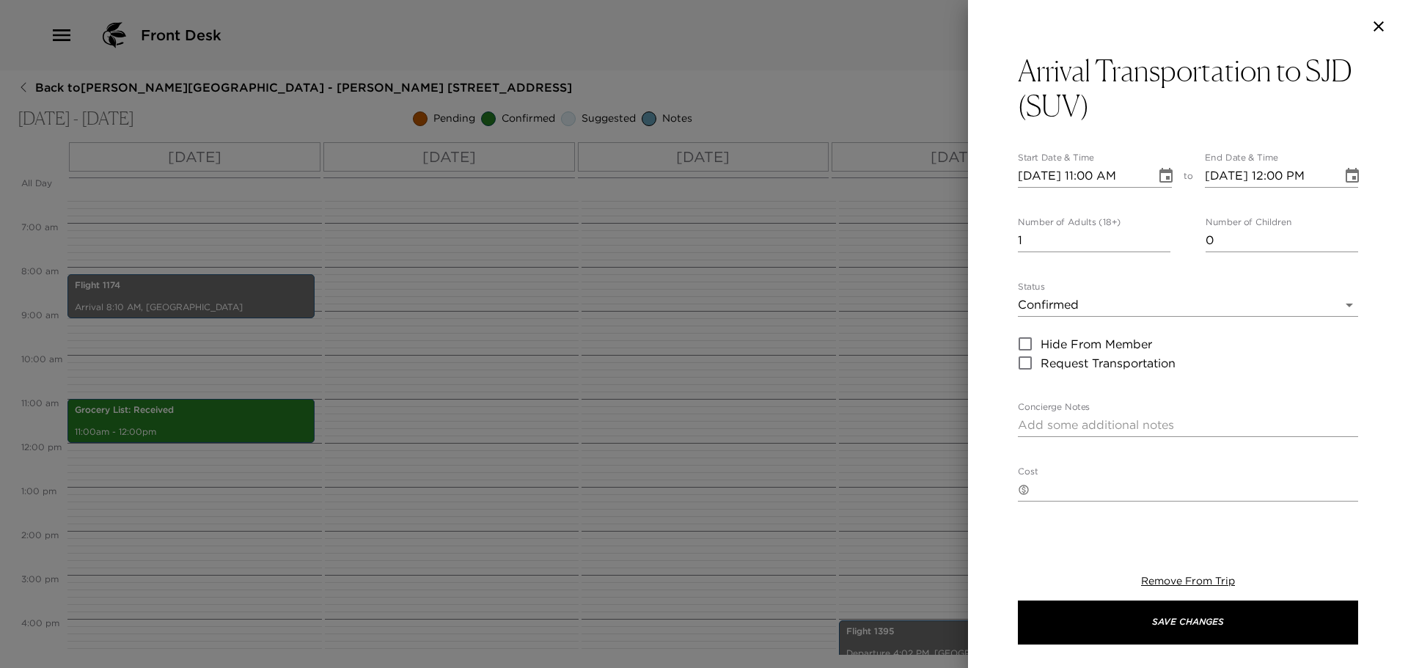
type textarea "$125 USD + tax SUV (1-5 passengers) $245 USD + tax (Up to 15 passengers) Flight…"
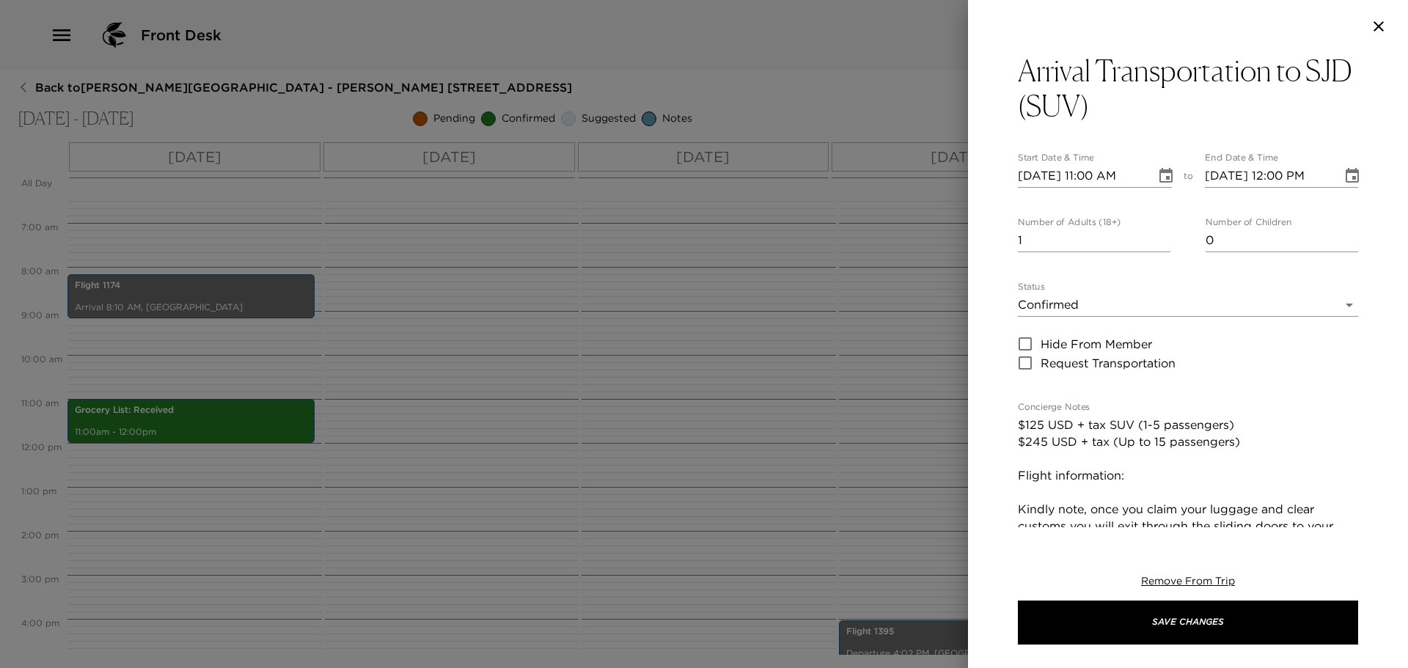
click at [1092, 173] on input "10/10/2025 11:00 AM" at bounding box center [1082, 175] width 128 height 23
type input "10/10/2025 08:10 PM"
type input "10/10/2025 09:10 PM"
type input "10/10/2025 08:10 AM"
type input "10/10/2025 09:10 AM"
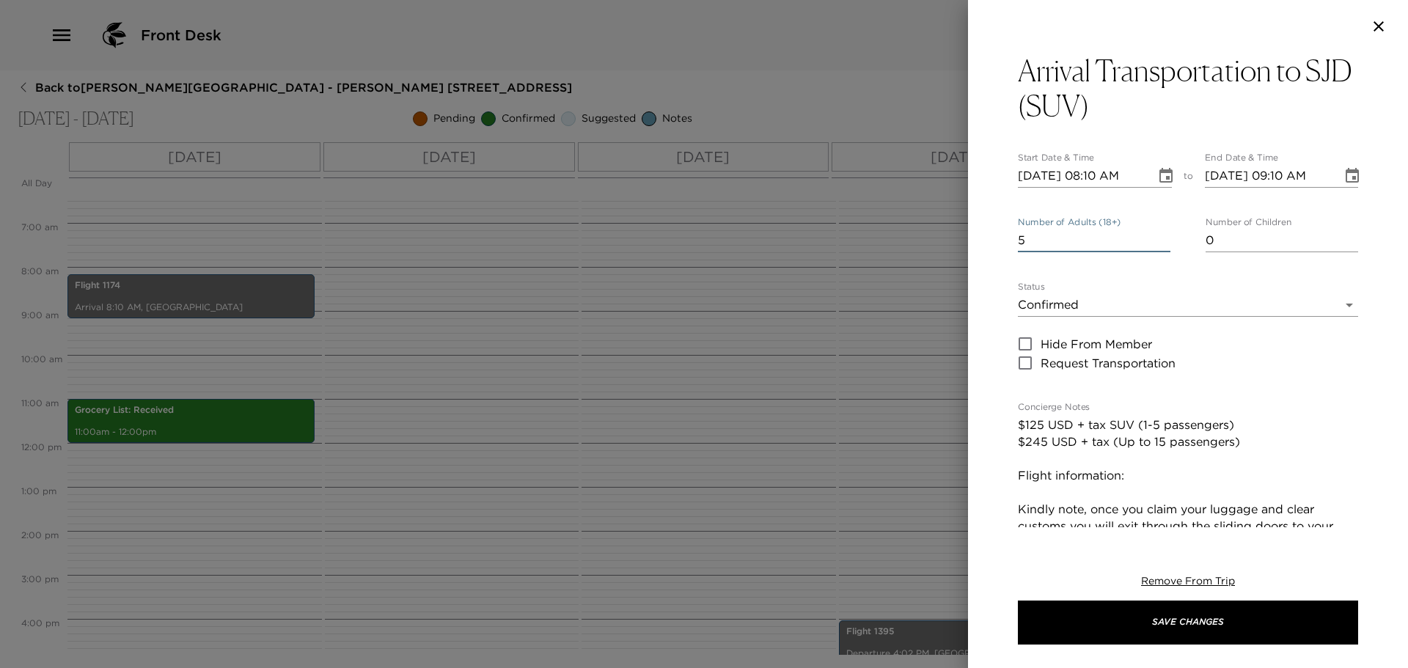
type input "5"
click at [1145, 465] on textarea "$125 USD + tax SUV (1-5 passengers) $245 USD + tax (Up to 15 passengers) Flight…" at bounding box center [1188, 585] width 340 height 337
click at [1147, 477] on textarea "$125 USD + tax SUV (1-5 passengers) $245 USD + tax (Up to 15 passengers) Flight…" at bounding box center [1188, 585] width 340 height 337
type textarea "$125 USD + tax SUV (1-5 passengers) $245 USD + tax (Up to 15 passengers) Flight…"
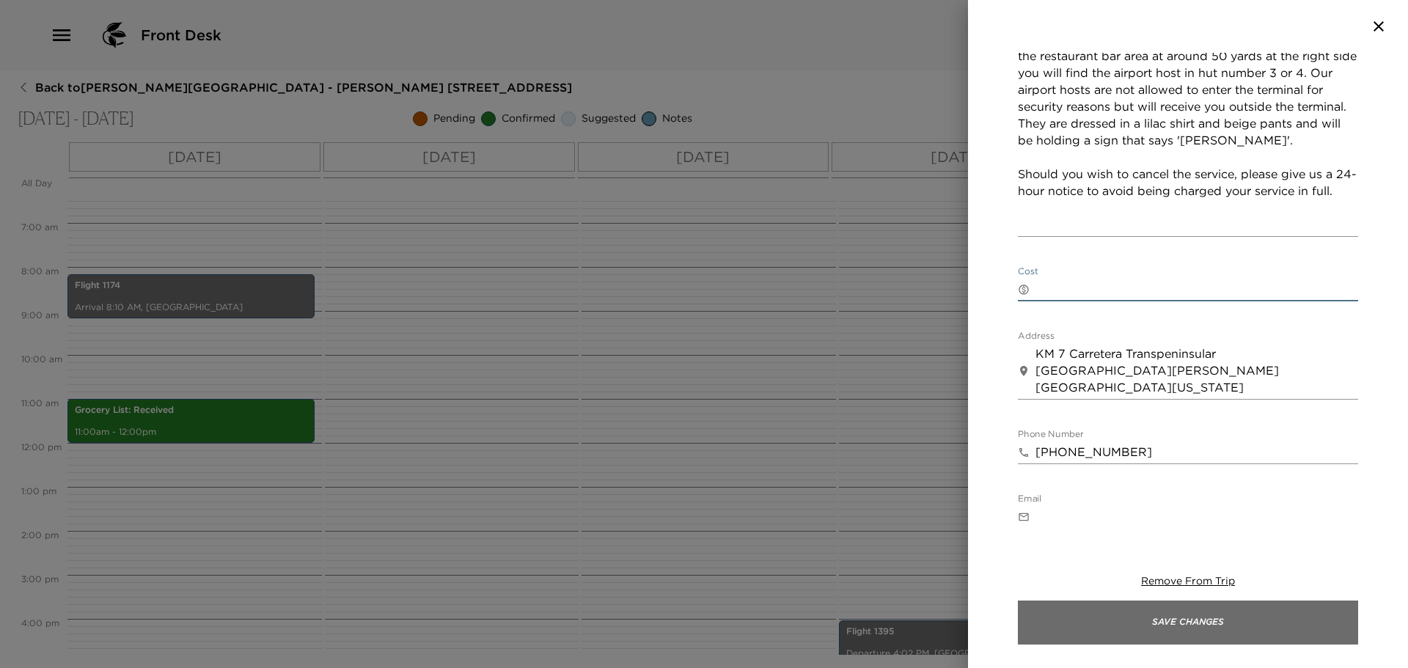
click at [1158, 630] on button "Save Changes" at bounding box center [1188, 623] width 340 height 44
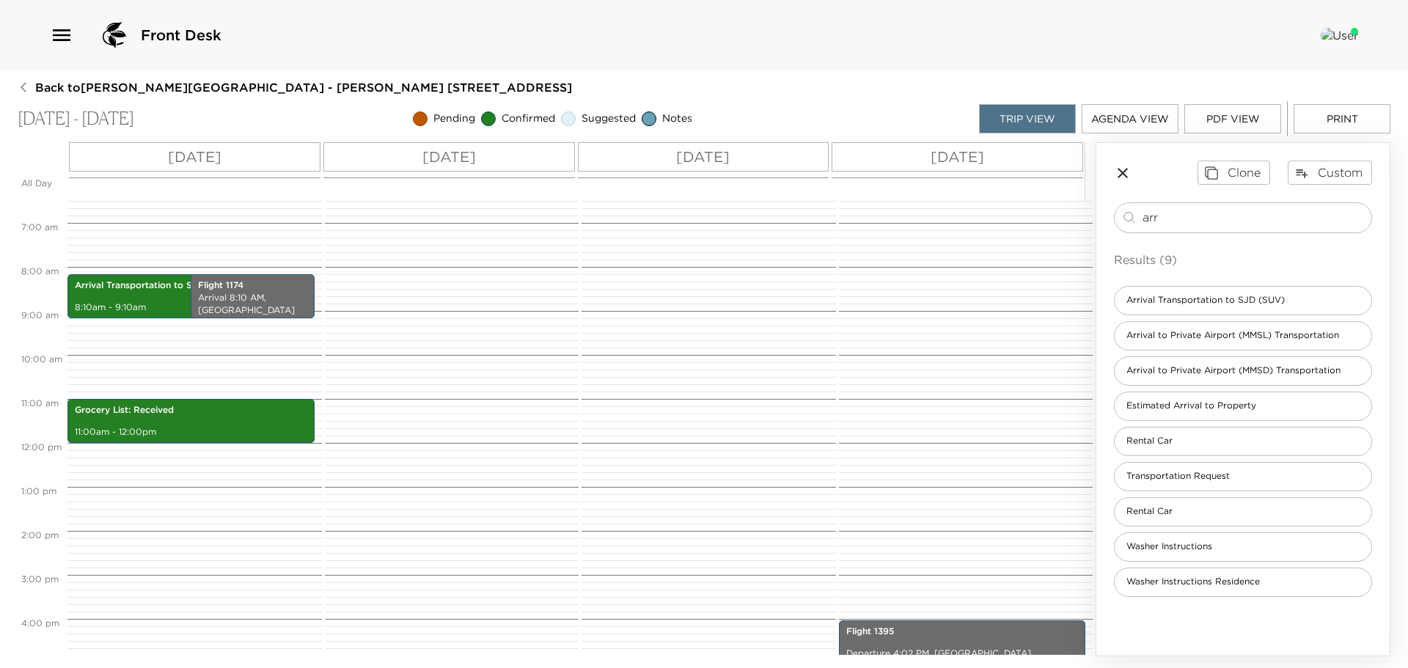
drag, startPoint x: 1252, startPoint y: 223, endPoint x: 656, endPoint y: 255, distance: 596.5
click at [781, 233] on div "All Day Fri 10/10 Sat 10/11 Sun 10/12 Mon 10/13 12:00 AM 1:00 AM 2:00 AM 3:00 A…" at bounding box center [704, 399] width 1373 height 514
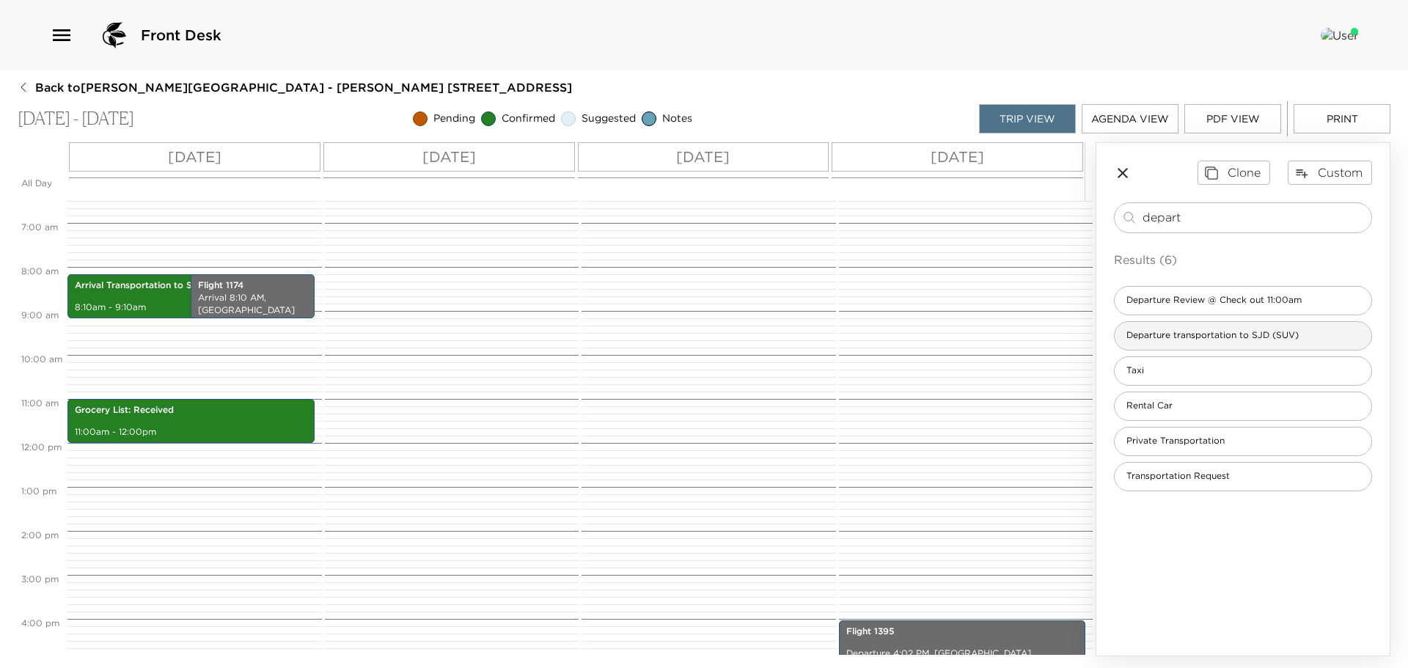
type input "depart"
click at [1189, 333] on span "Departure transportation to SJD (SUV)" at bounding box center [1213, 335] width 196 height 12
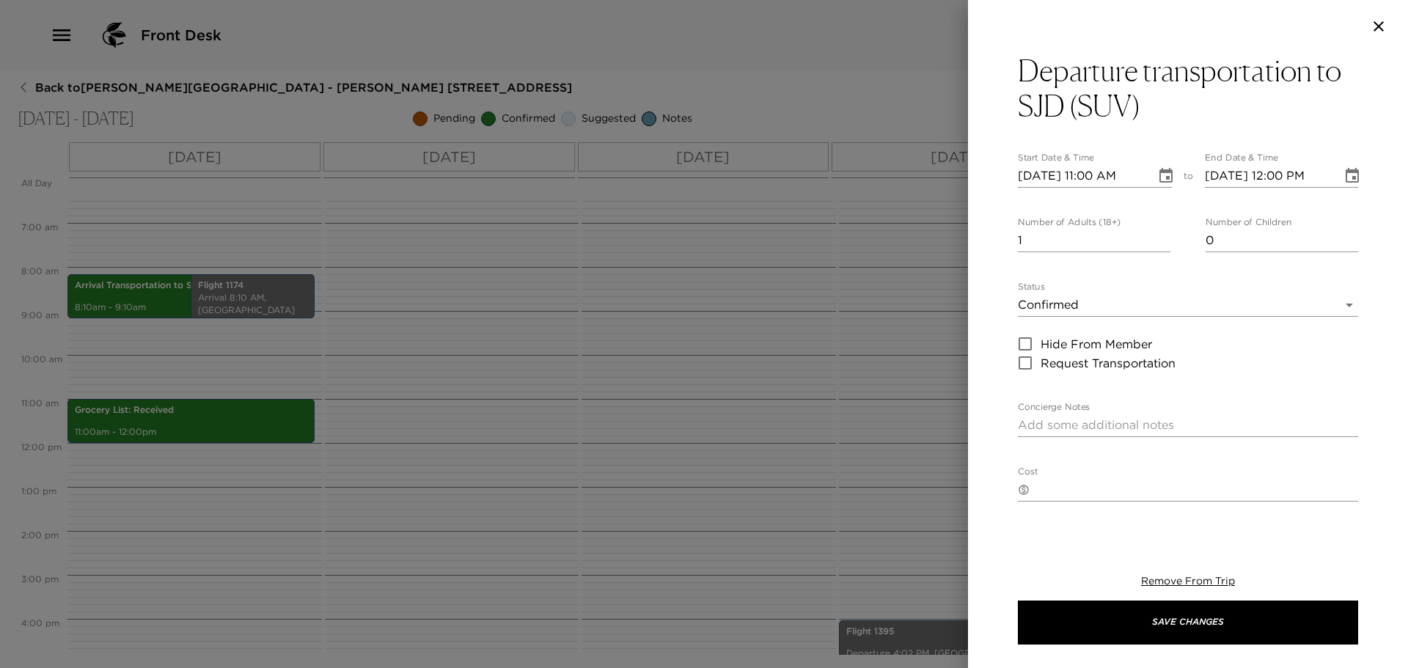
type textarea "$125 USD + tax SUV (1- 5 passengers) $245 USD + tax (Up to 15 passengers) Fligh…"
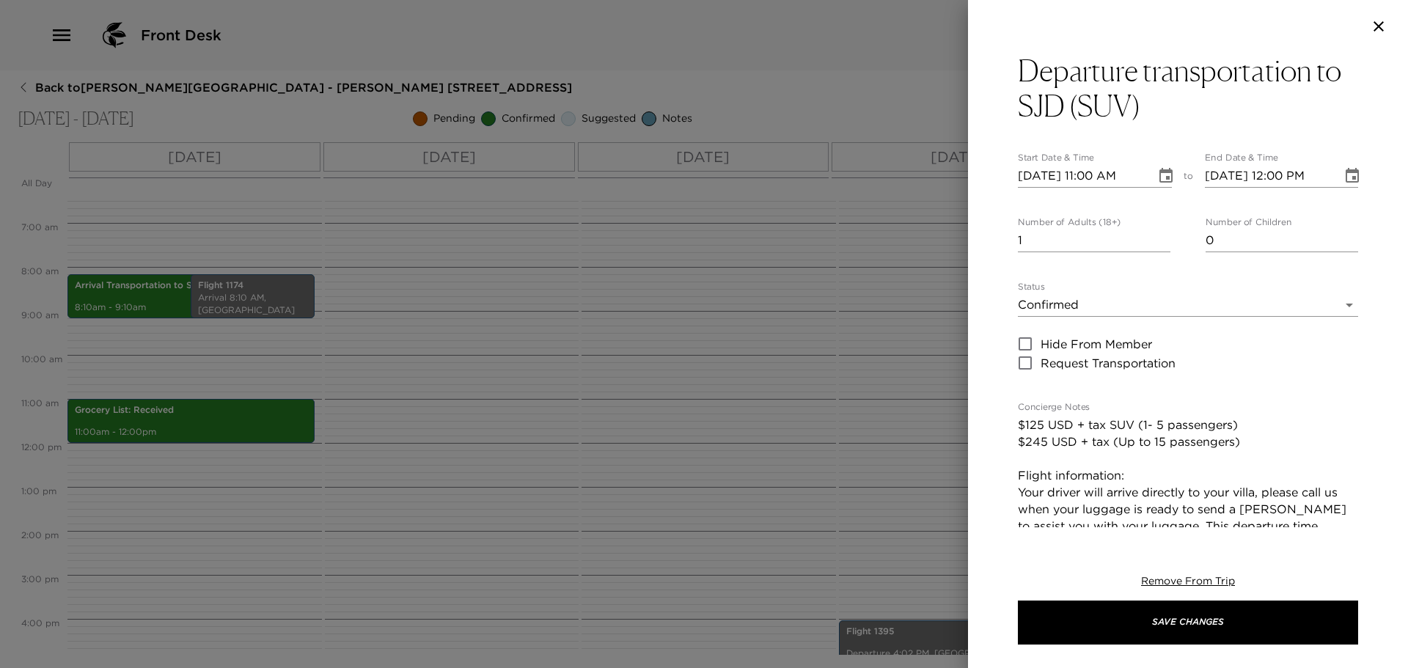
click at [1044, 169] on input "10/10/2025 11:00 AM" at bounding box center [1082, 175] width 128 height 23
type input "10/01/2025 11:00 AM"
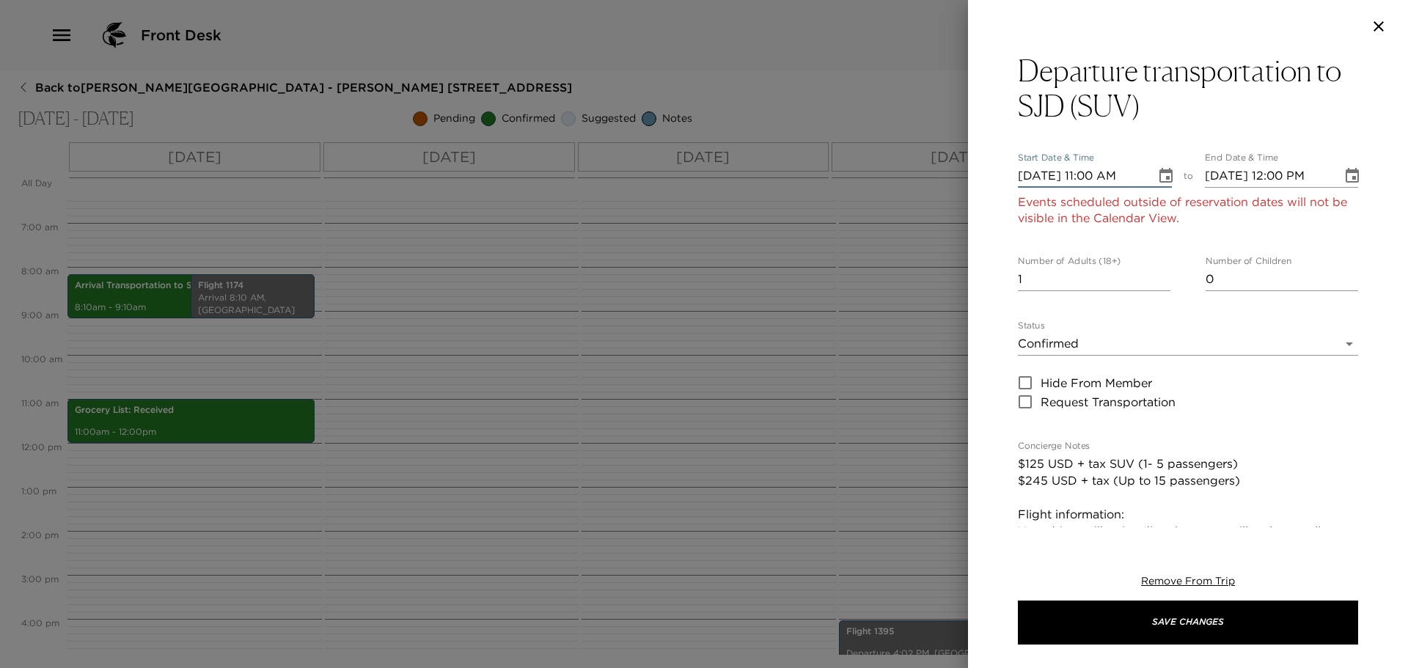
type input "10/01/2025 12:00 PM"
type input "10/13/2025 11:00 AM"
type input "10/13/2025 12:00 PM"
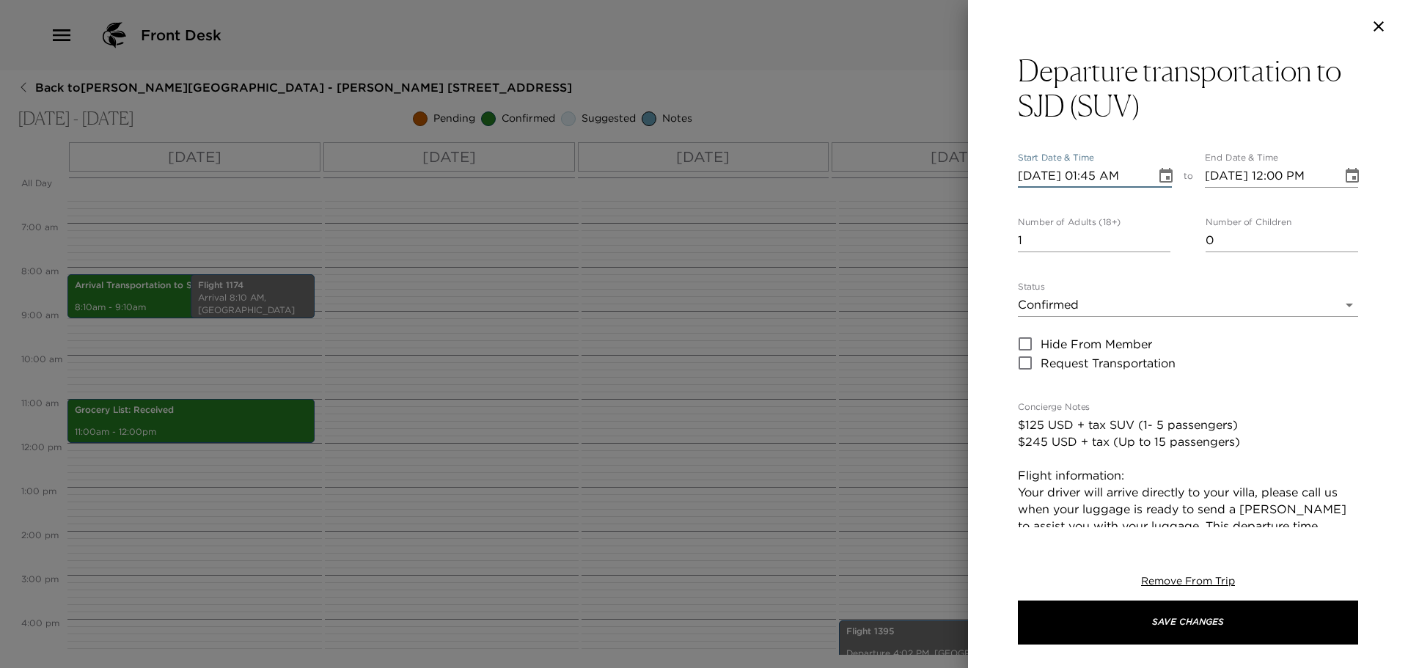
type input "10/13/2025 01:45 PM"
type input "10/13/2025 02:45 PM"
type input "10/13/2025 01:45 AM"
type input "10/13/2025 01:45 PM"
type input "5"
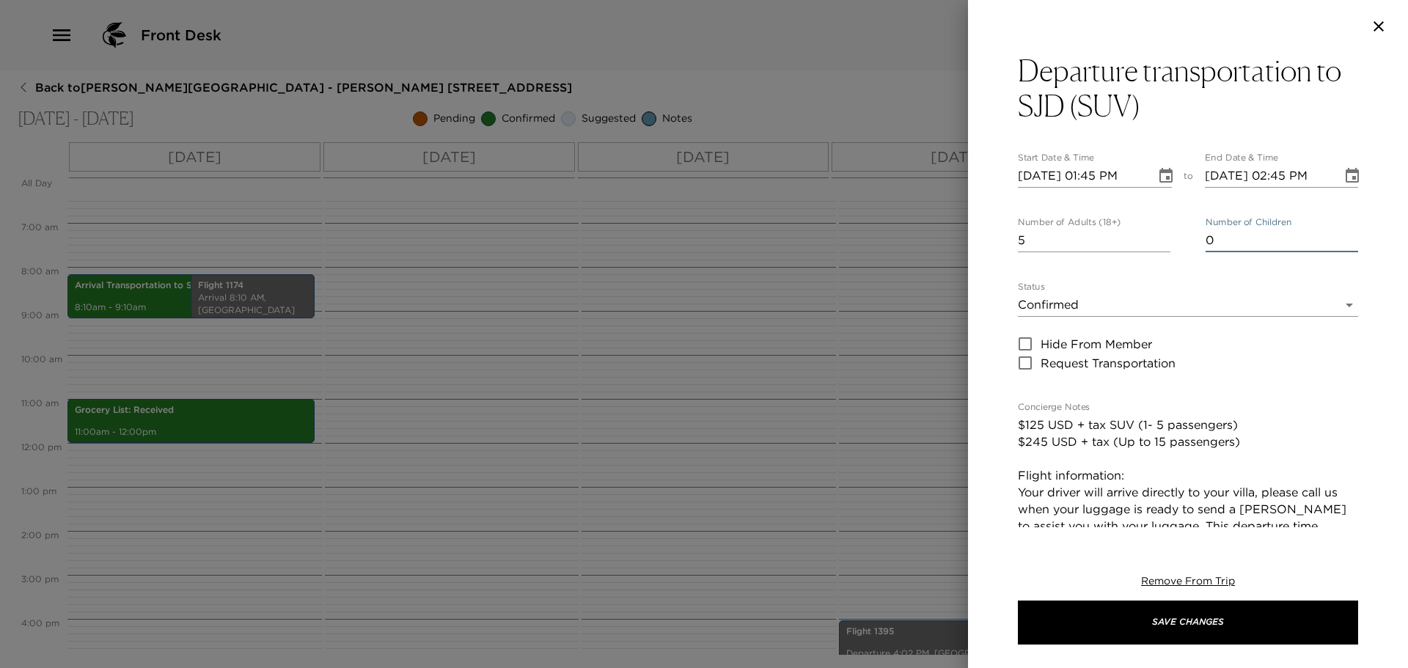
click at [1234, 487] on textarea "$125 USD + tax SUV (1- 5 passengers) $245 USD + tax (Up to 15 passengers) Fligh…" at bounding box center [1188, 501] width 340 height 169
click at [1202, 482] on textarea "$125 USD + tax SUV (1- 5 passengers) $245 USD + tax (Up to 15 passengers) Fligh…" at bounding box center [1188, 501] width 340 height 169
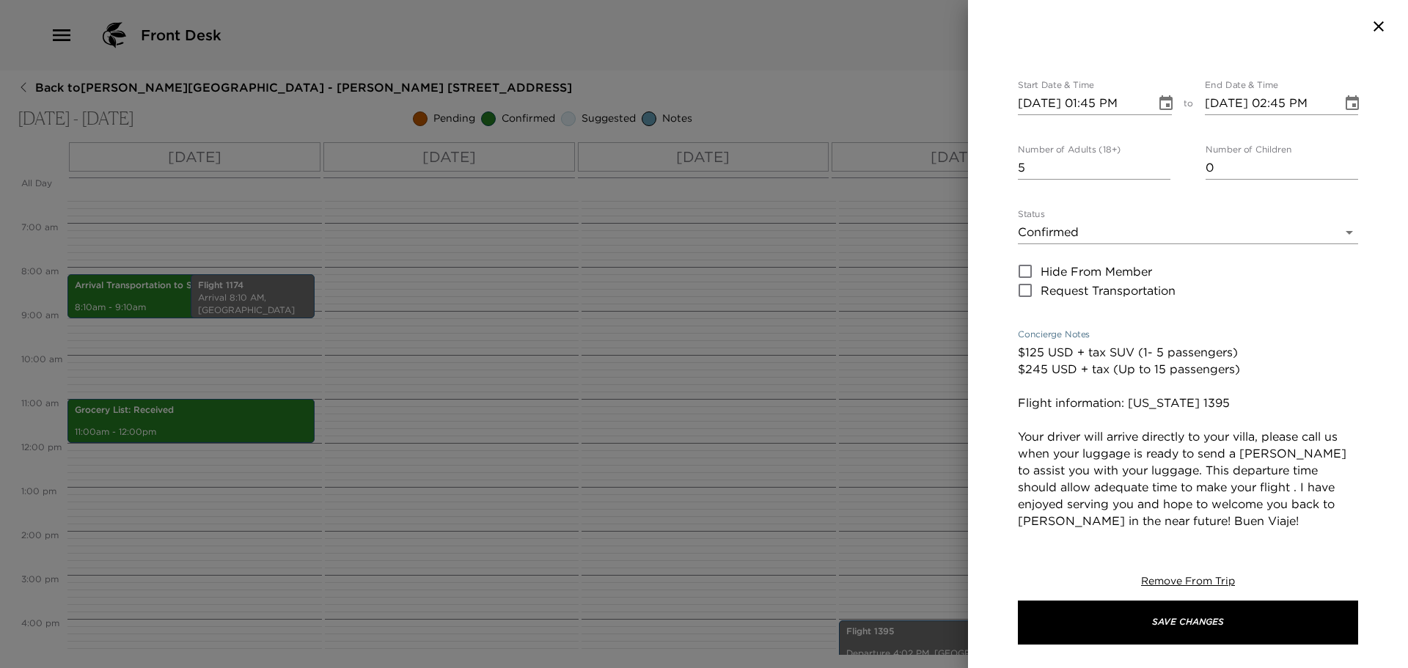
scroll to position [293, 0]
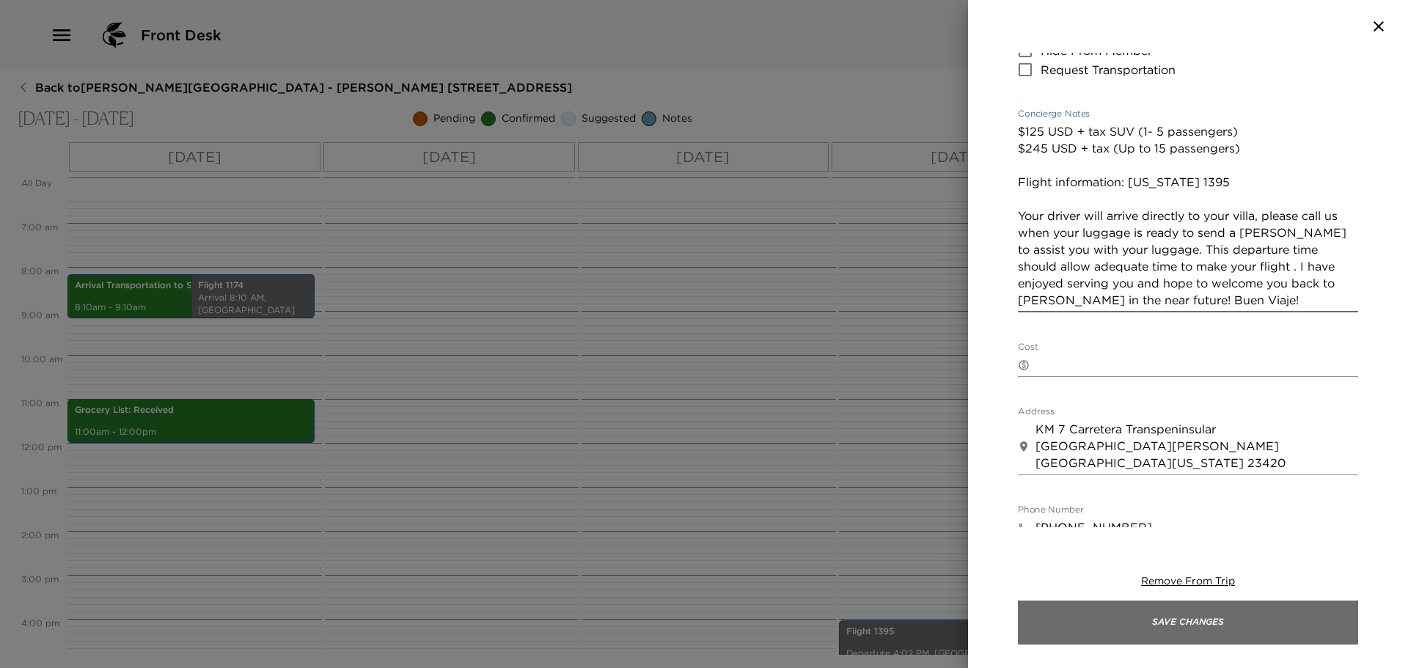
type textarea "$125 USD + tax SUV (1- 5 passengers) $245 USD + tax (Up to 15 passengers) Fligh…"
click at [1207, 624] on button "Save Changes" at bounding box center [1188, 623] width 340 height 44
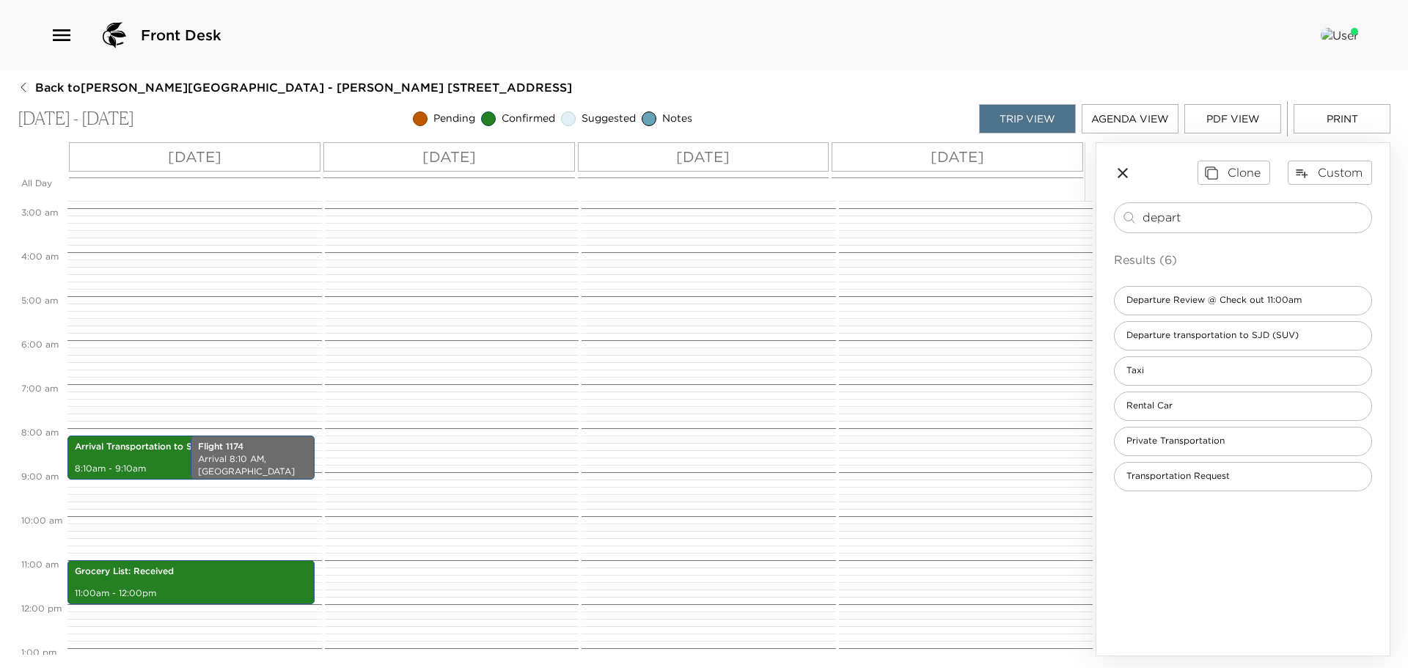
scroll to position [0, 0]
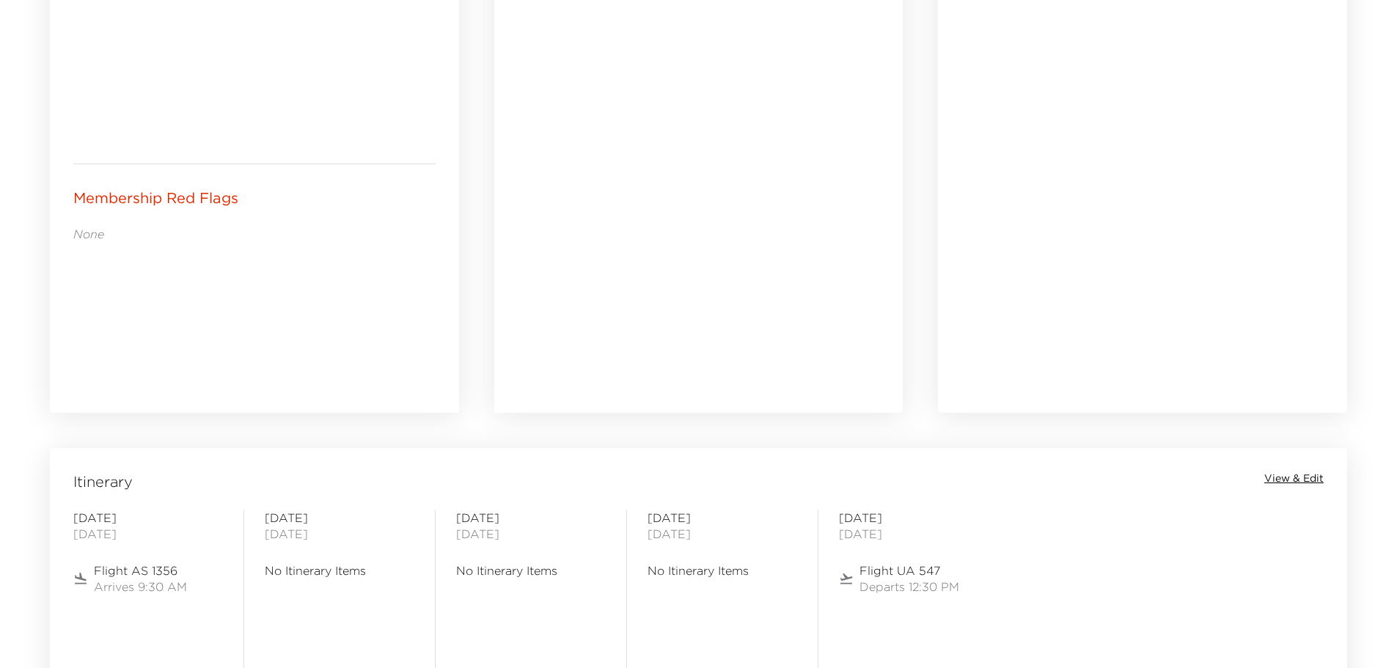
scroll to position [880, 0]
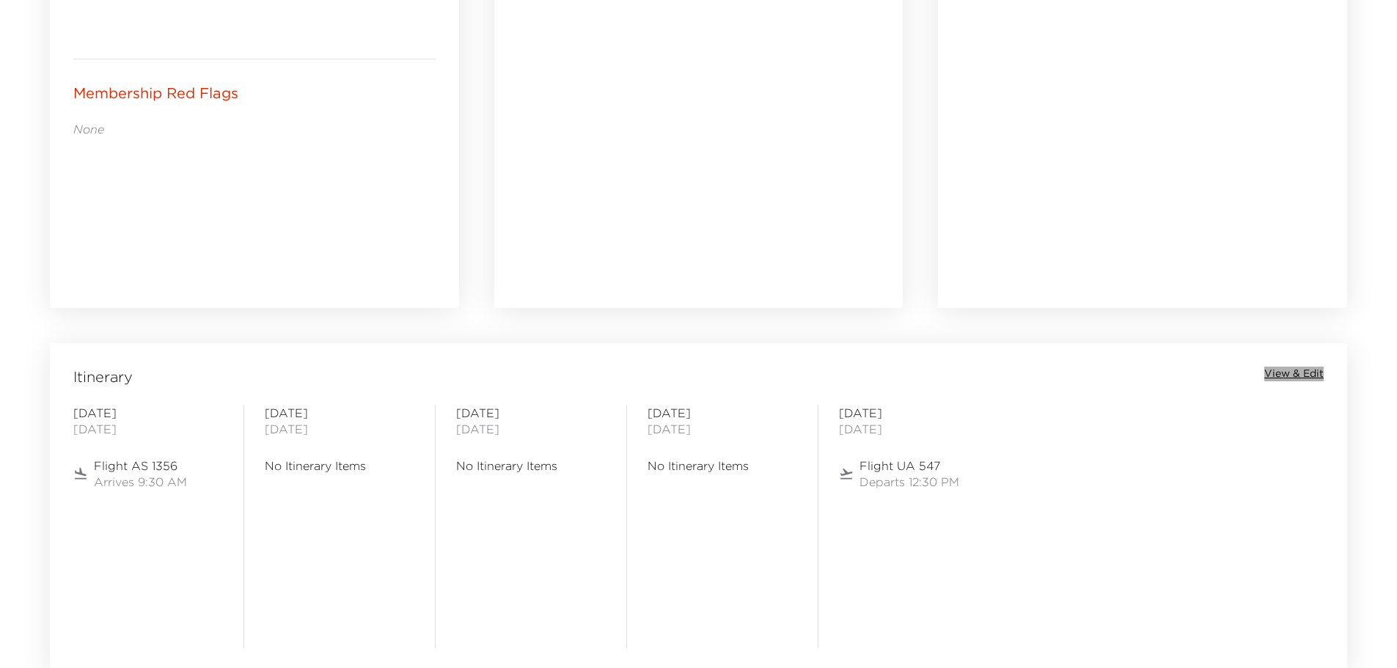
click at [1295, 372] on span "View & Edit" at bounding box center [1294, 374] width 59 height 15
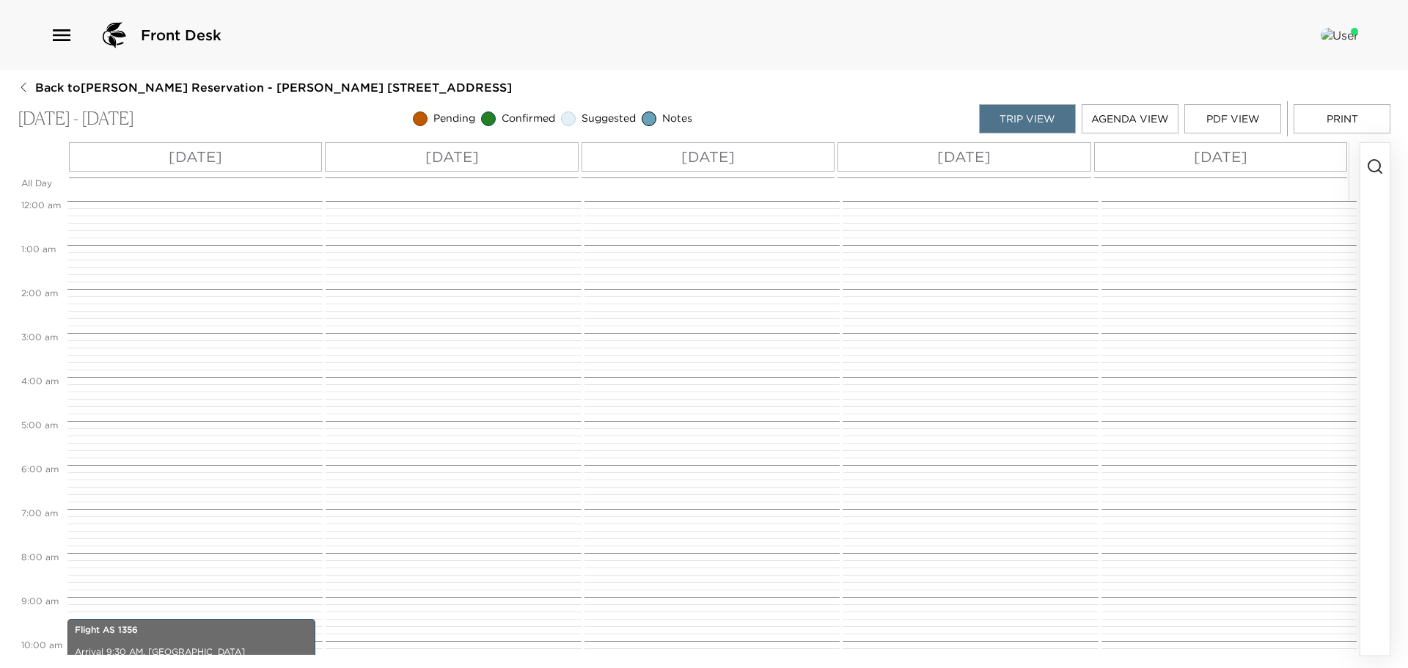
scroll to position [418, 0]
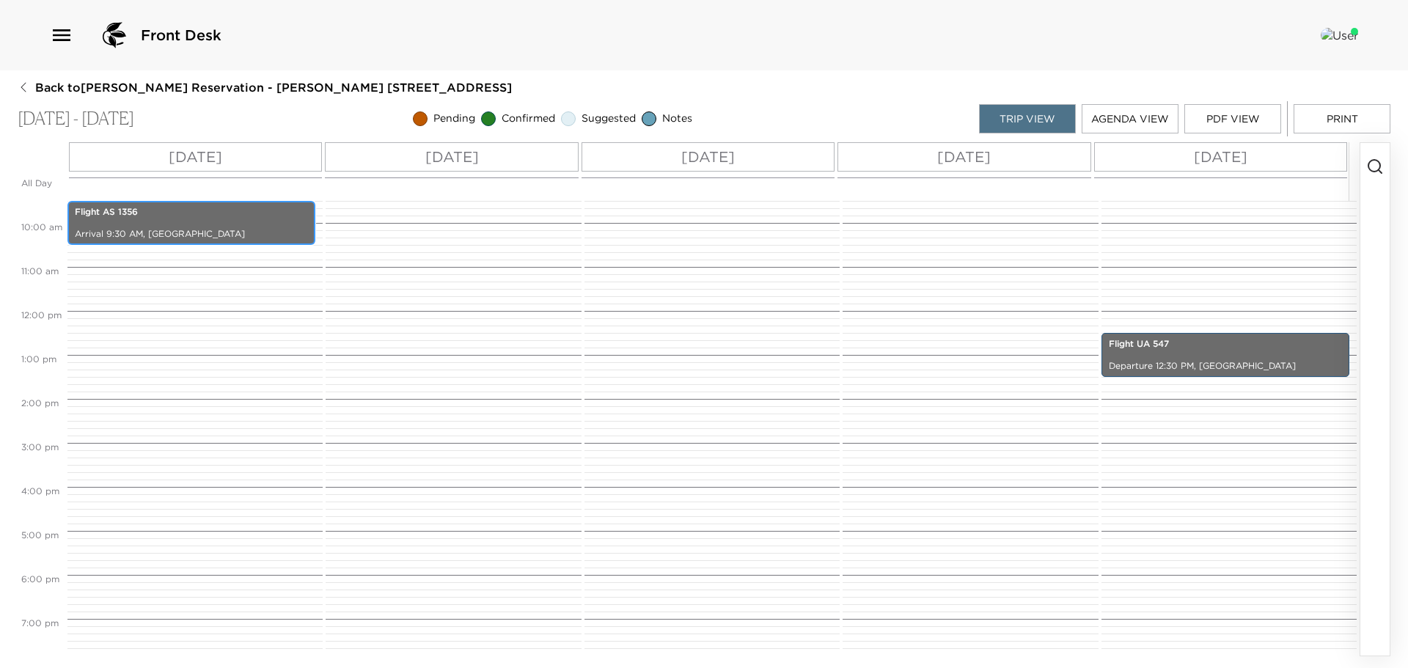
click at [289, 244] on div "Flight AS 1356 Arrival 9:30 AM, [GEOGRAPHIC_DATA]" at bounding box center [191, 223] width 248 height 44
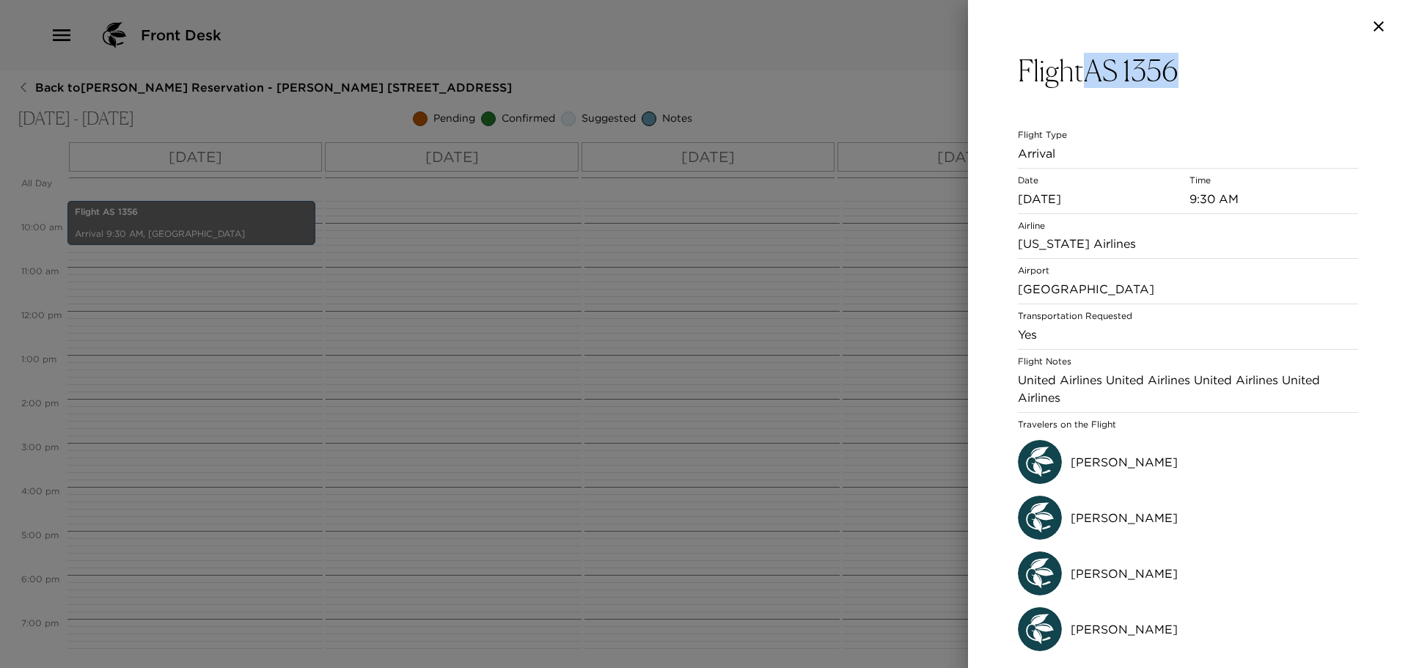
drag, startPoint x: 1096, startPoint y: 68, endPoint x: 1179, endPoint y: 70, distance: 82.9
click at [1179, 70] on h3 "Flight AS 1356" at bounding box center [1188, 70] width 340 height 35
copy h3 "AS 1356"
click at [1384, 26] on icon "button" at bounding box center [1379, 27] width 18 height 18
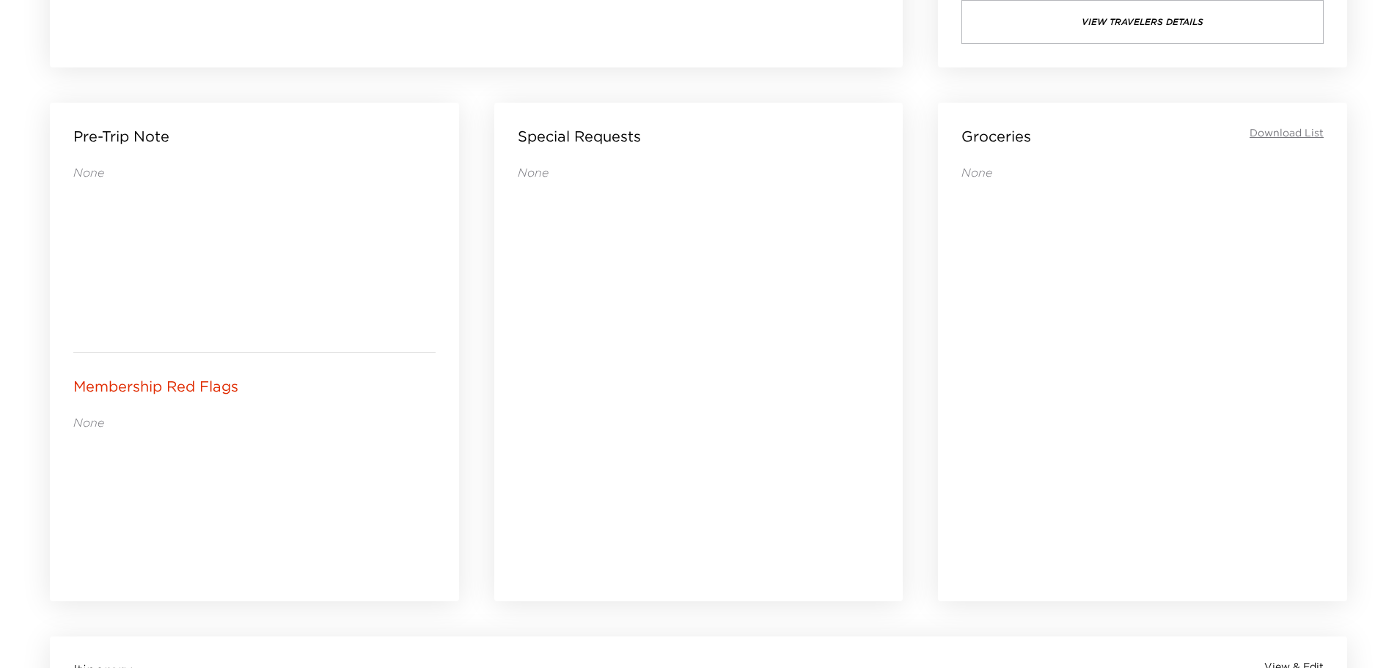
scroll to position [954, 0]
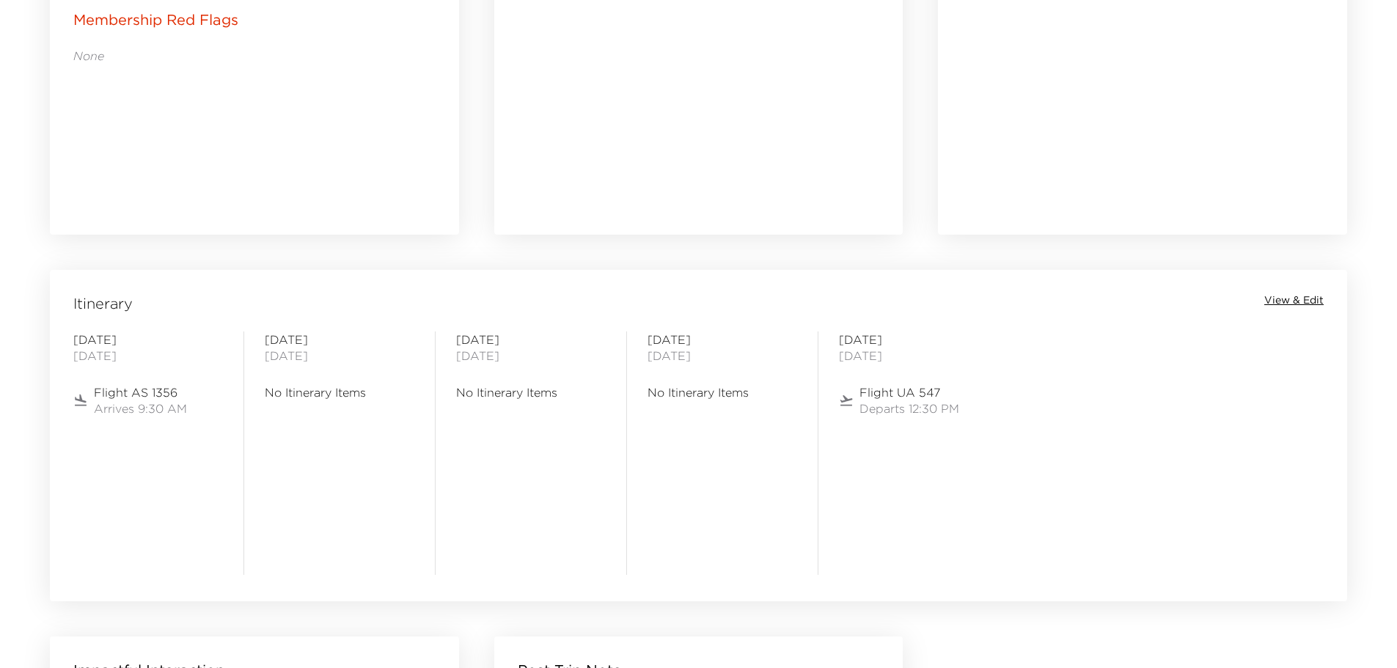
click at [1277, 302] on span "View & Edit" at bounding box center [1294, 300] width 59 height 15
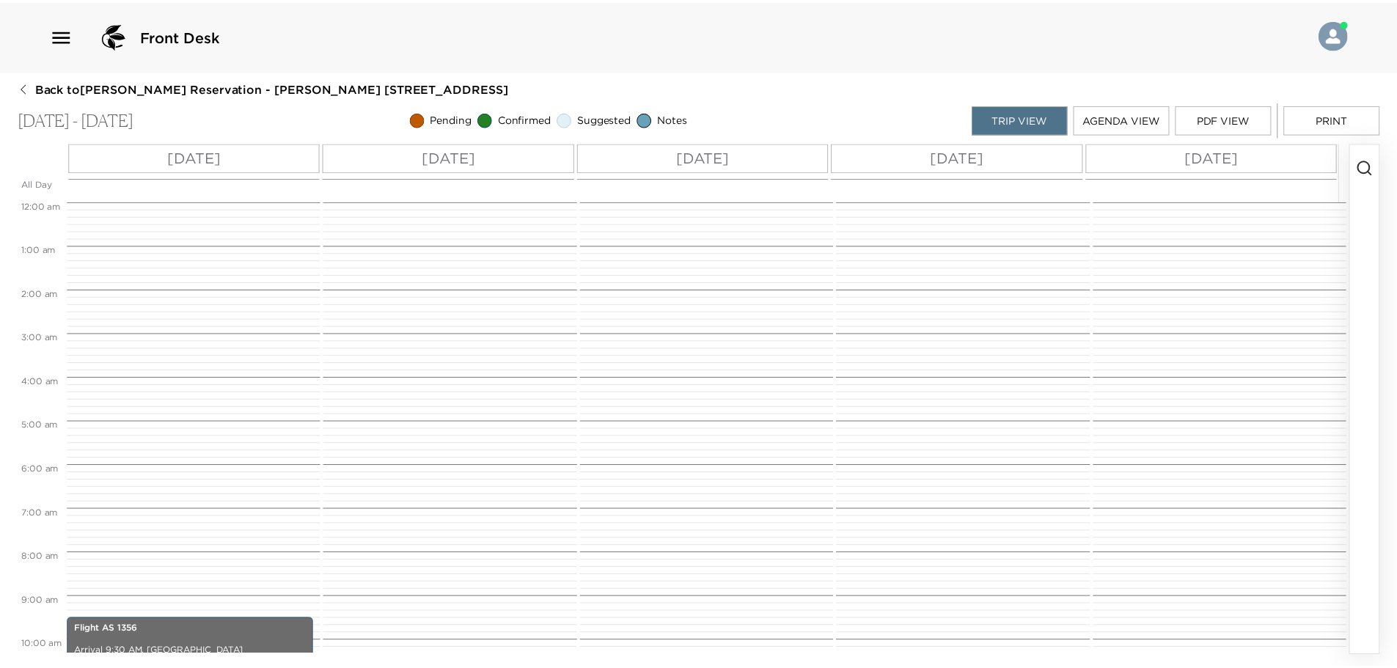
scroll to position [418, 0]
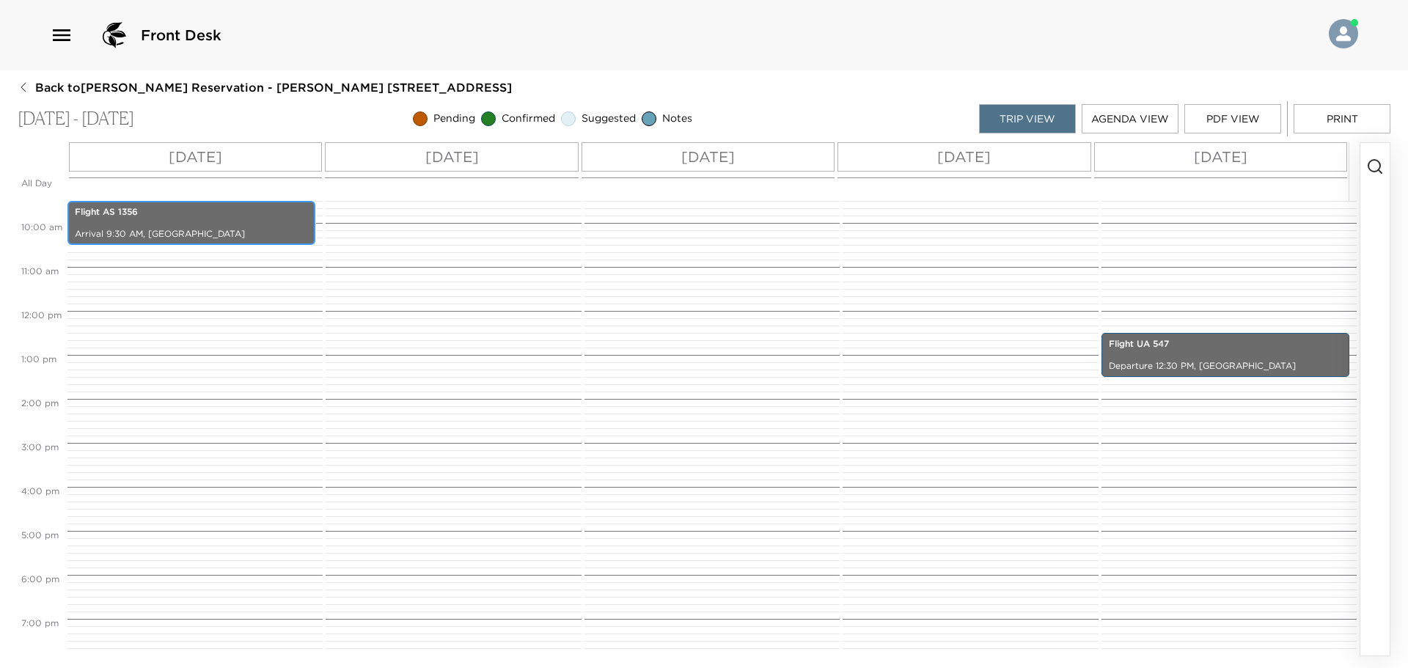
click at [272, 215] on p "Flight AS 1356" at bounding box center [191, 212] width 233 height 12
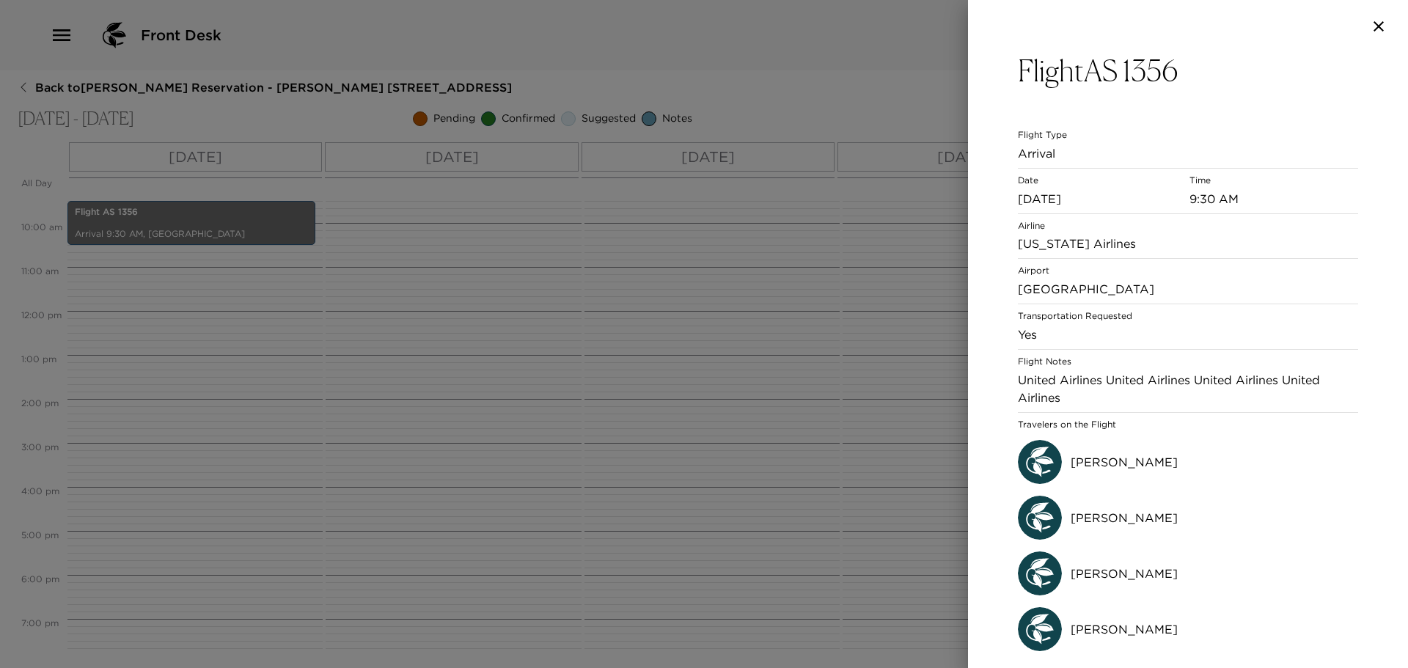
click at [516, 357] on div at bounding box center [704, 334] width 1408 height 668
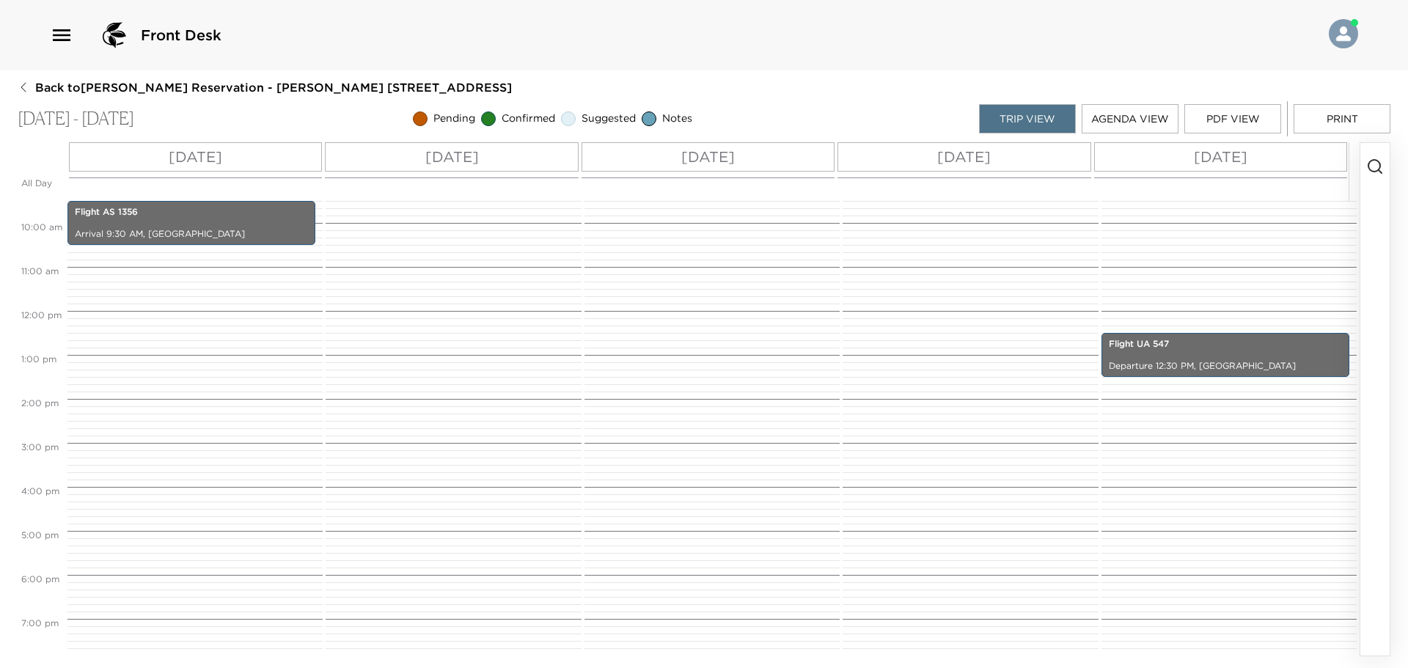
click at [21, 88] on icon "button" at bounding box center [24, 87] width 12 height 12
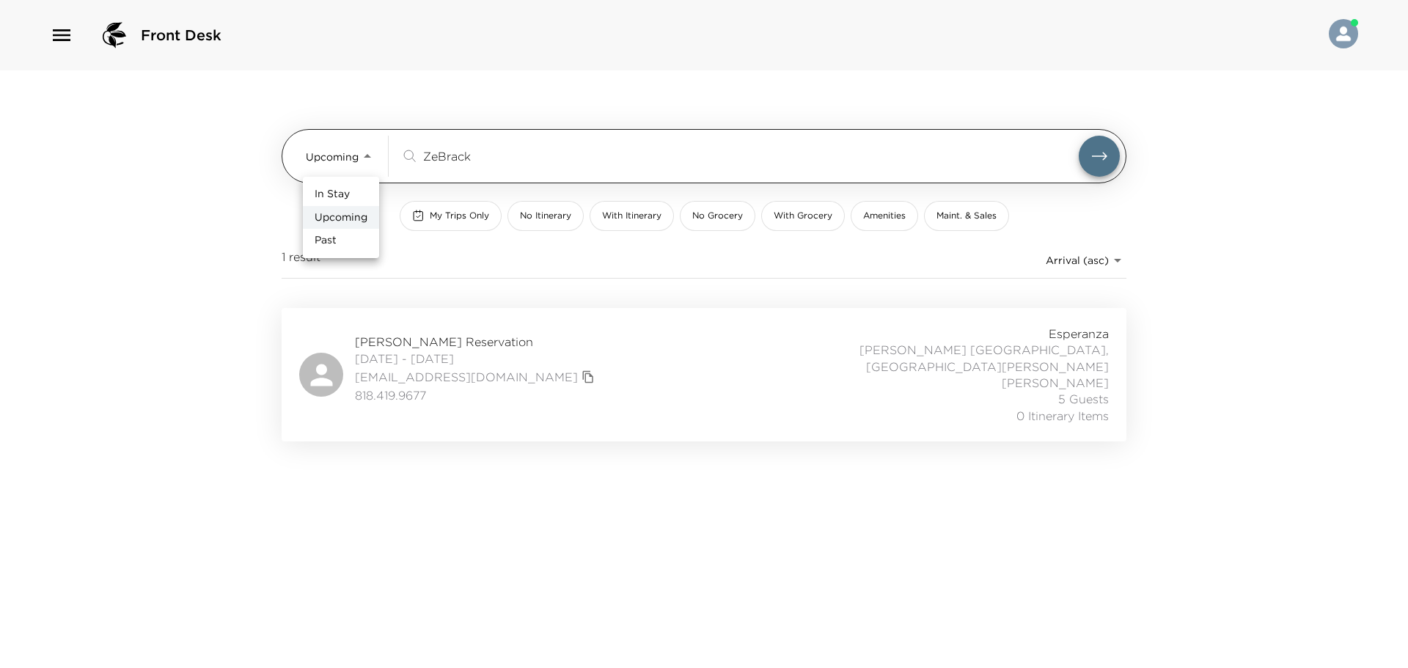
click at [368, 160] on body "Front Desk Upcoming Upcoming ZeBrack ​ My Trips Only No Itinerary With Itinerar…" at bounding box center [704, 334] width 1408 height 668
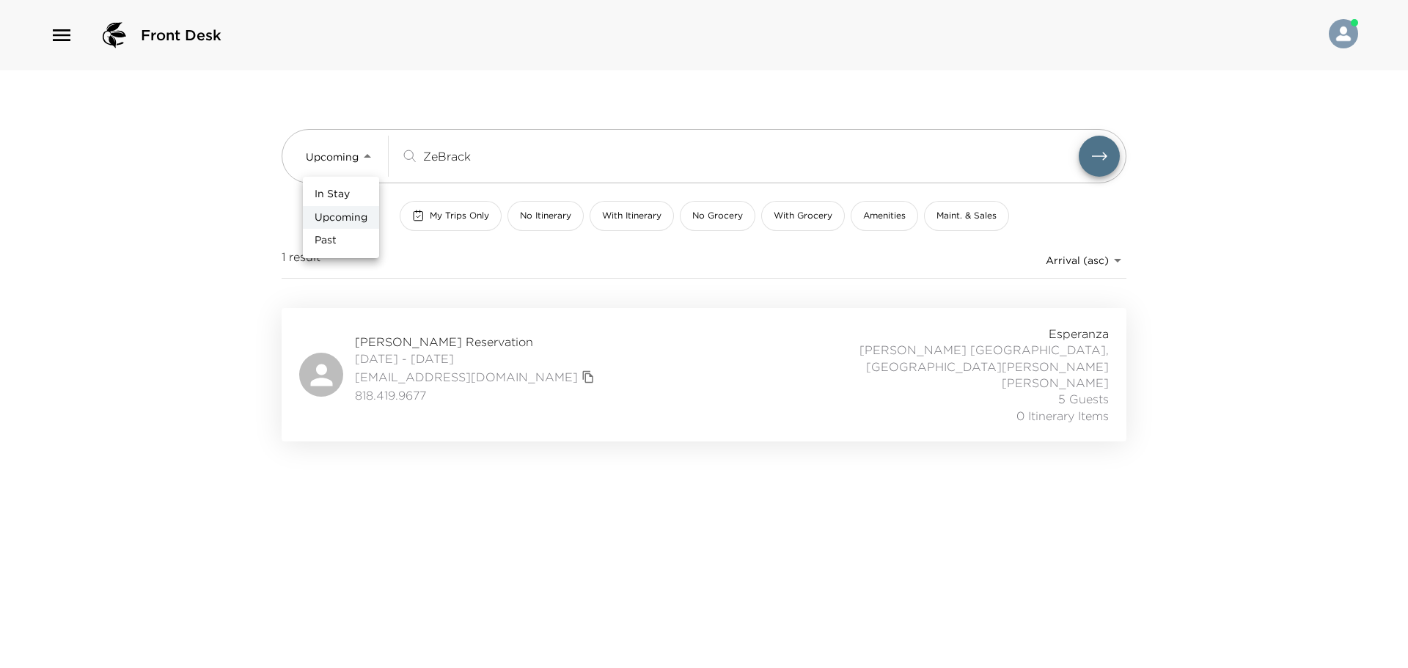
click at [356, 192] on li "In Stay" at bounding box center [341, 194] width 76 height 23
type input "In-Stay"
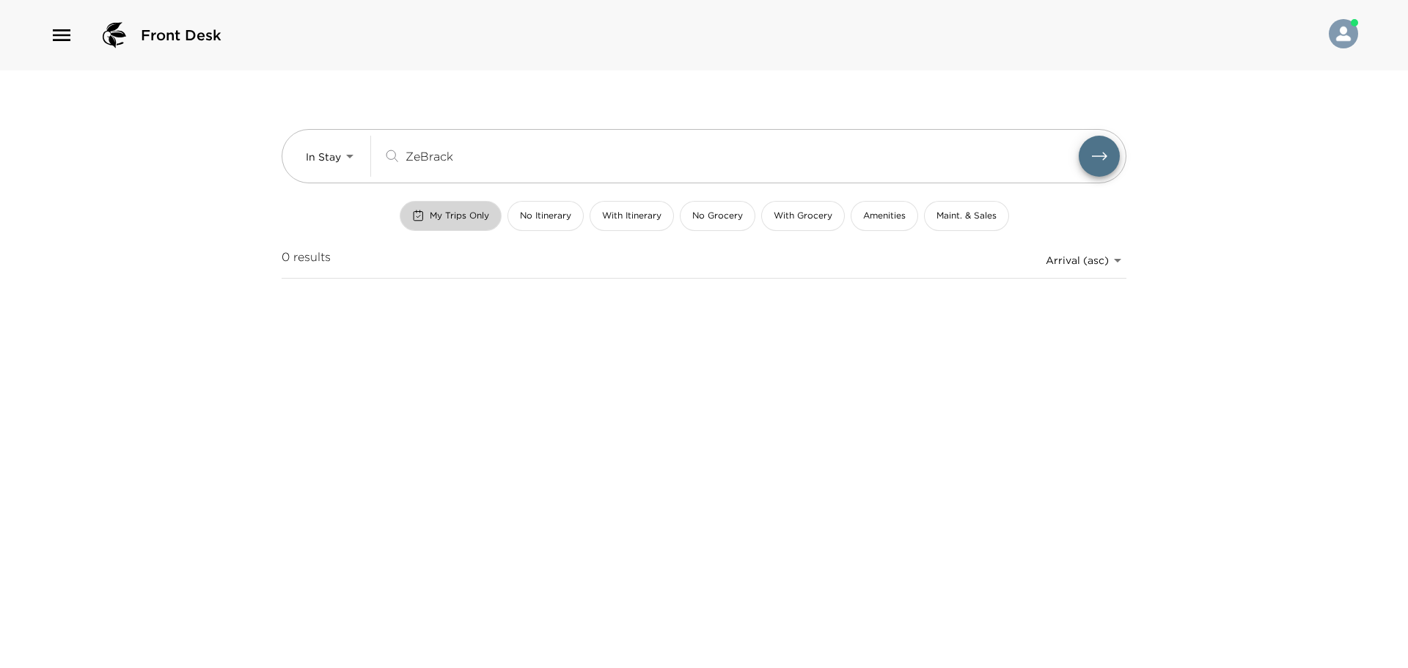
click at [469, 223] on button "My Trips Only" at bounding box center [451, 216] width 102 height 30
drag, startPoint x: 501, startPoint y: 165, endPoint x: 60, endPoint y: 157, distance: 441.0
click at [109, 157] on div "Front Desk In Stay In-Stay ZeBrack ​ My Trips Only No Itinerary With Itinerary …" at bounding box center [704, 334] width 1408 height 668
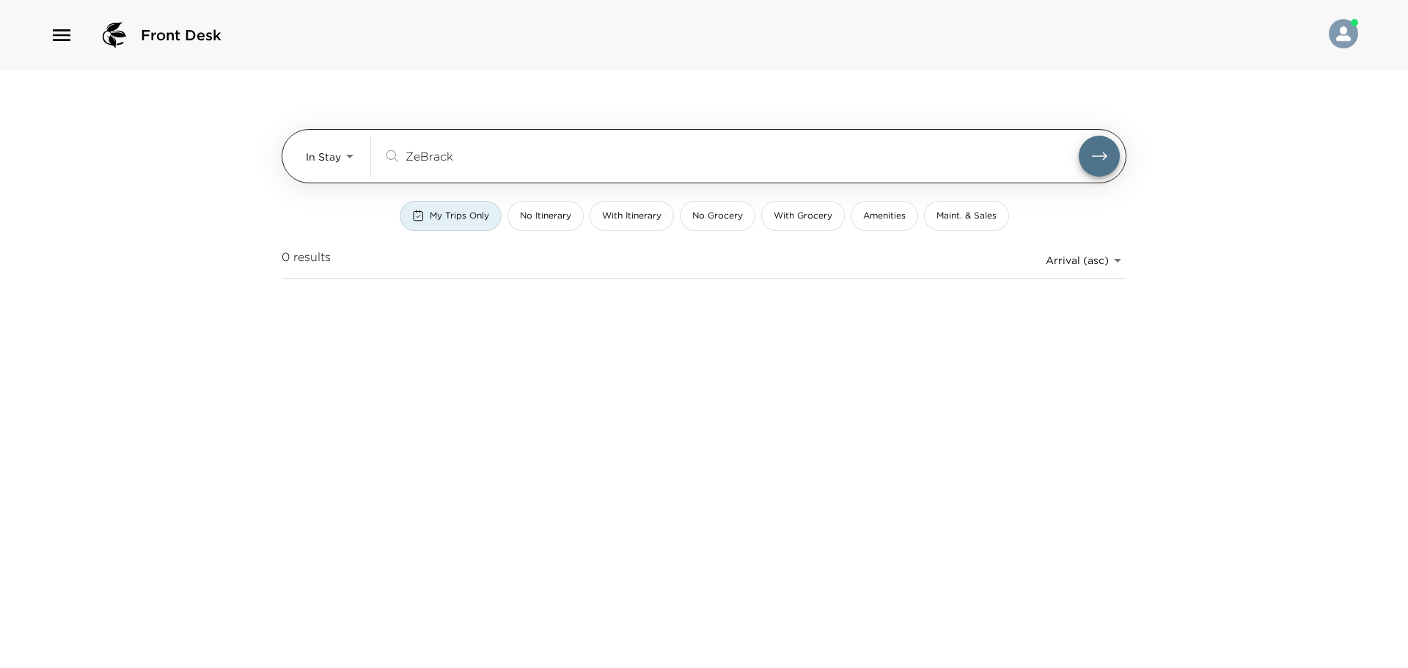
click at [474, 158] on input "ZeBrack" at bounding box center [742, 155] width 673 height 17
click at [1079, 136] on button "submit" at bounding box center [1099, 156] width 41 height 41
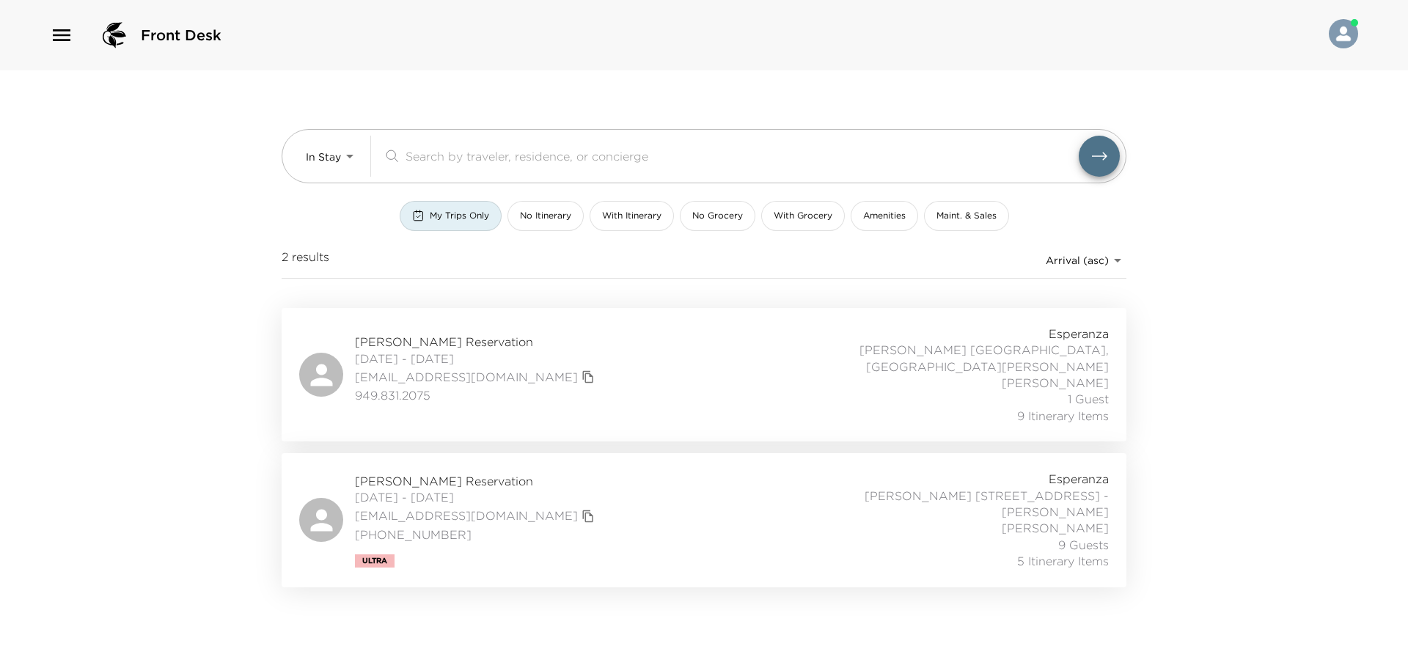
click at [687, 354] on div "Gerard Gendron Reservation 10/01/2025 - 10/08/2025 gendrongerry@yahoo.com 949.8…" at bounding box center [704, 375] width 810 height 98
click at [679, 536] on div "Dailyn Sullivan Reservation 10/01/2025 - 10/08/2025 dsullivan@jtropeano.com 978…" at bounding box center [704, 520] width 810 height 98
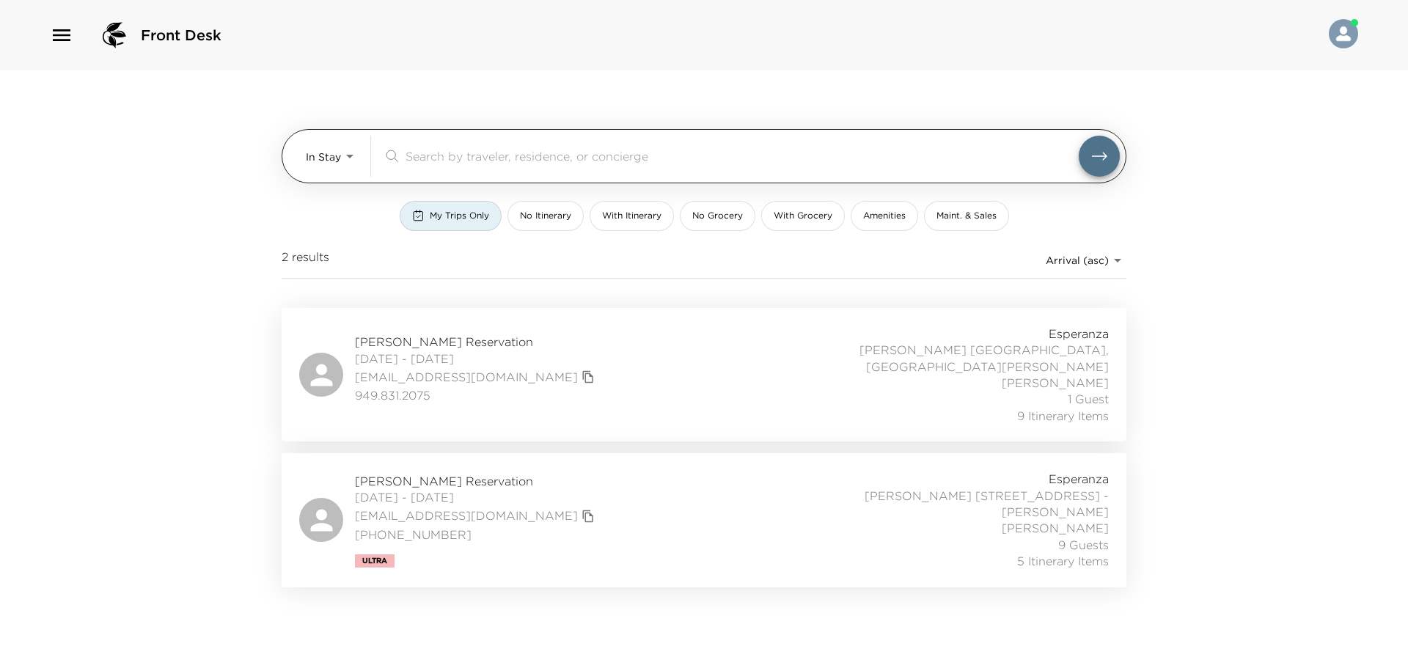
click at [530, 169] on div "​" at bounding box center [751, 156] width 737 height 41
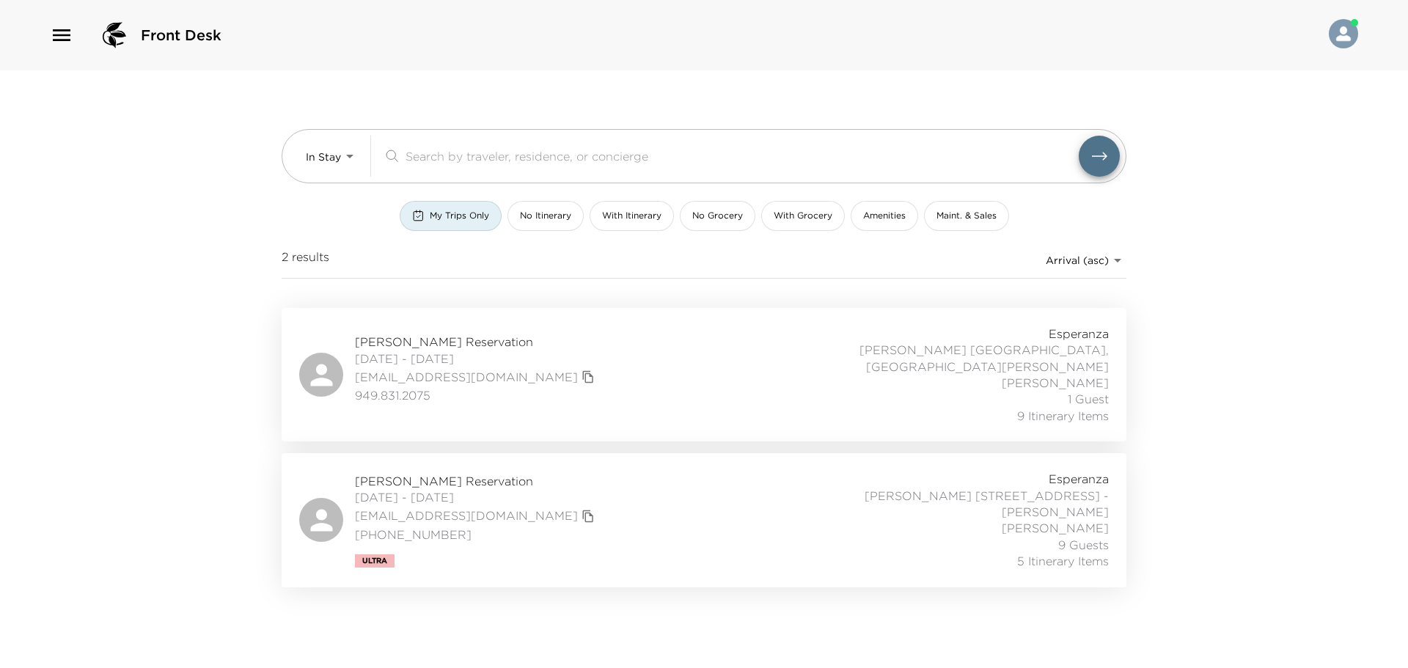
click at [274, 168] on div "In Stay In-Stay ​ My Trips Only No Itinerary With Itinerary No Grocery With Gro…" at bounding box center [704, 328] width 880 height 517
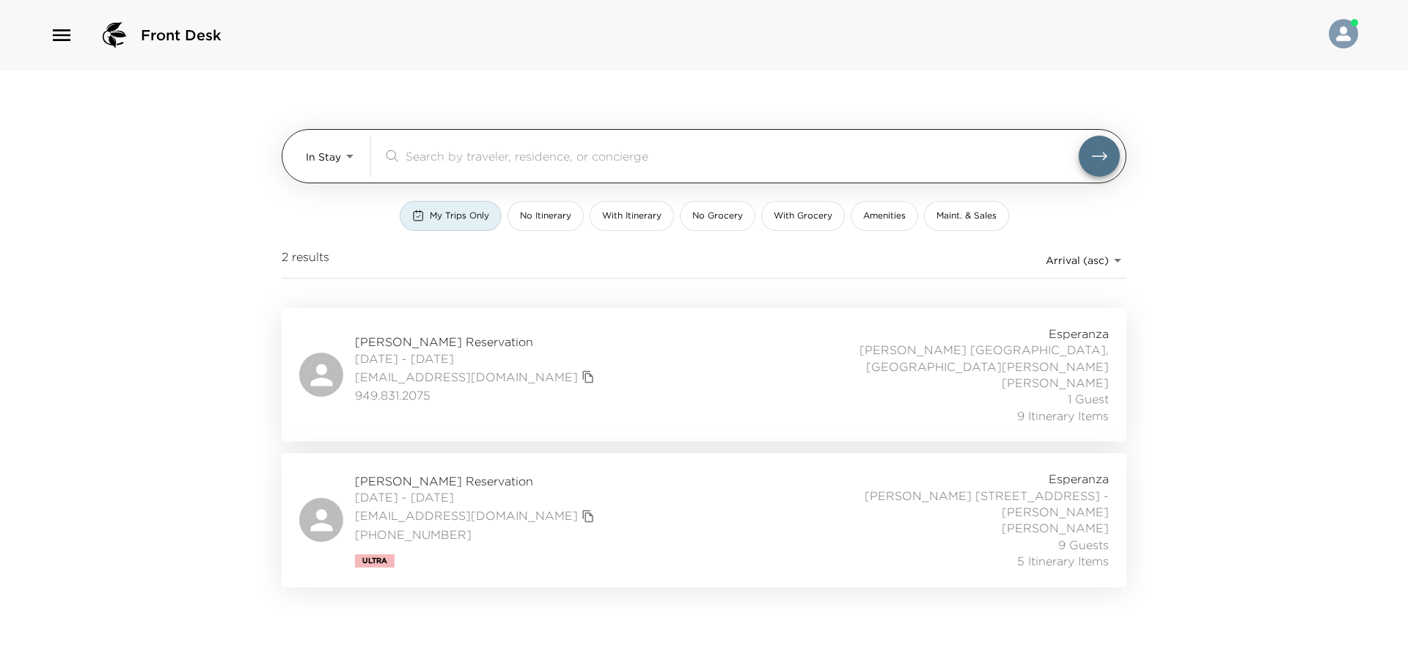
click at [318, 161] on body "Front Desk In Stay In-Stay ​ My Trips Only No Itinerary With Itinerary No Groce…" at bounding box center [704, 334] width 1408 height 668
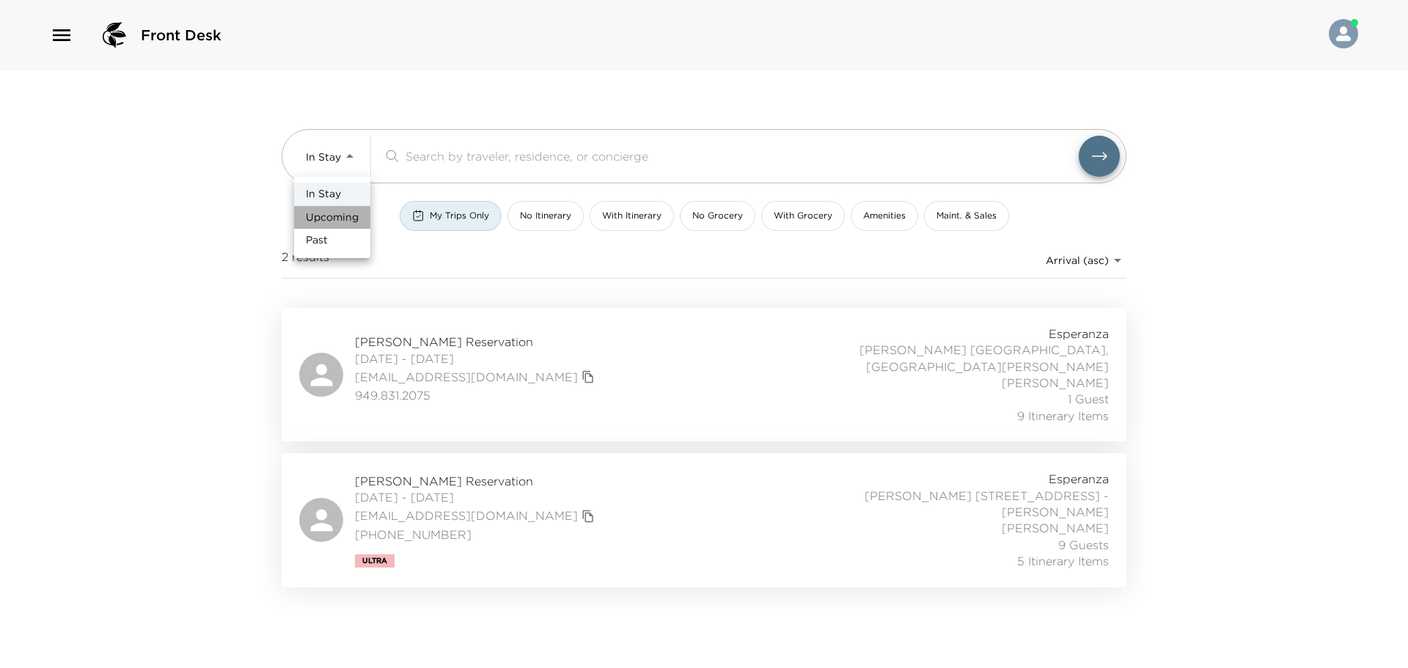
click at [343, 208] on li "Upcoming" at bounding box center [332, 217] width 76 height 23
type input "Upcoming"
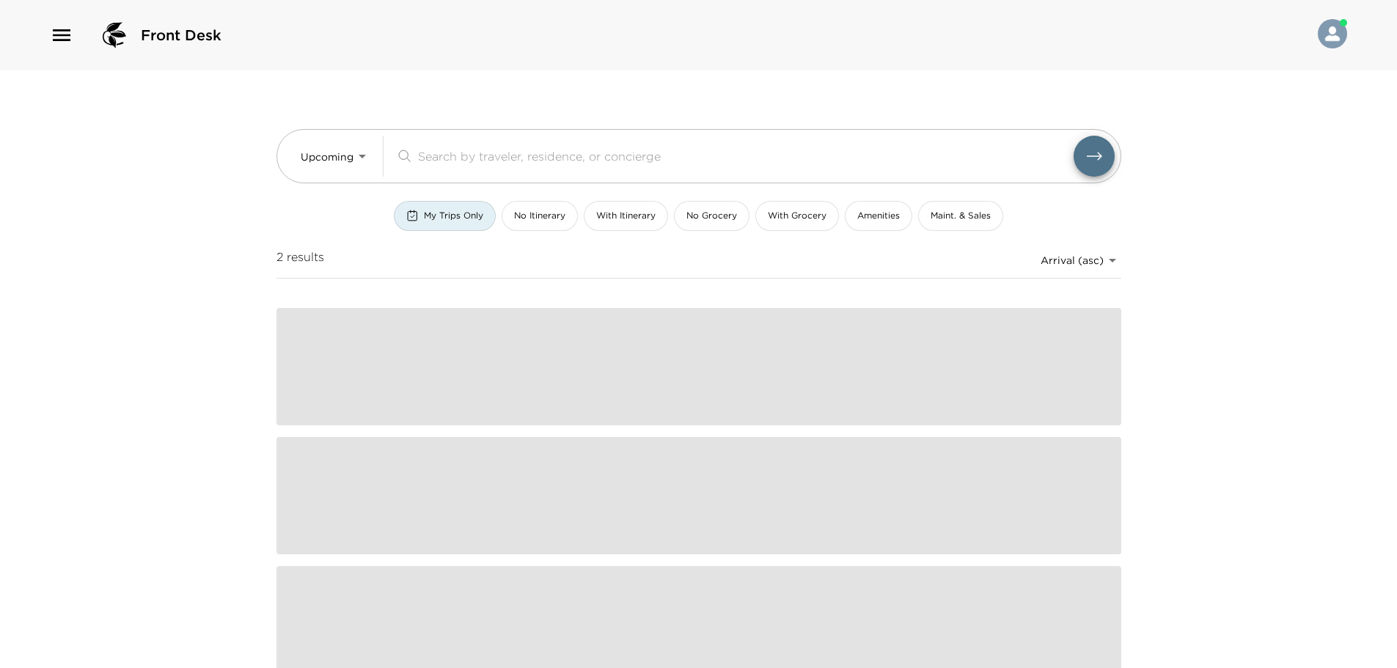
click at [461, 167] on div "​" at bounding box center [755, 156] width 720 height 41
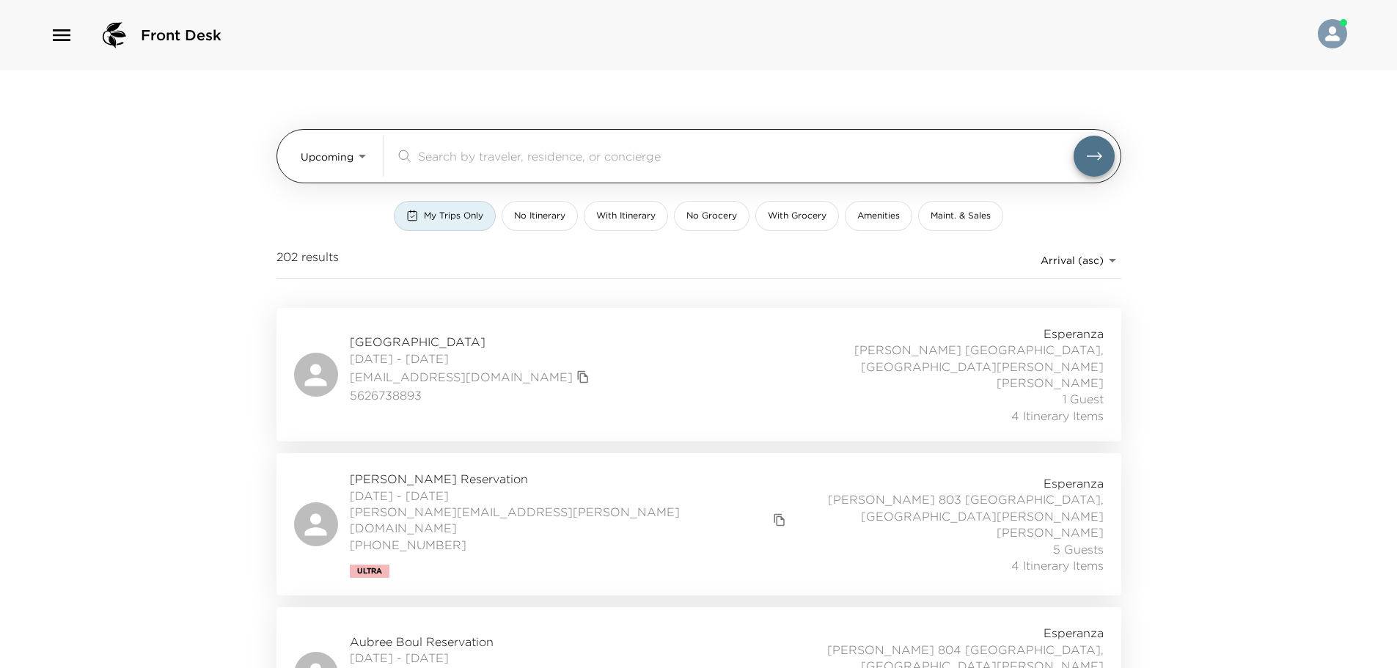
click at [468, 159] on input "search" at bounding box center [746, 155] width 656 height 17
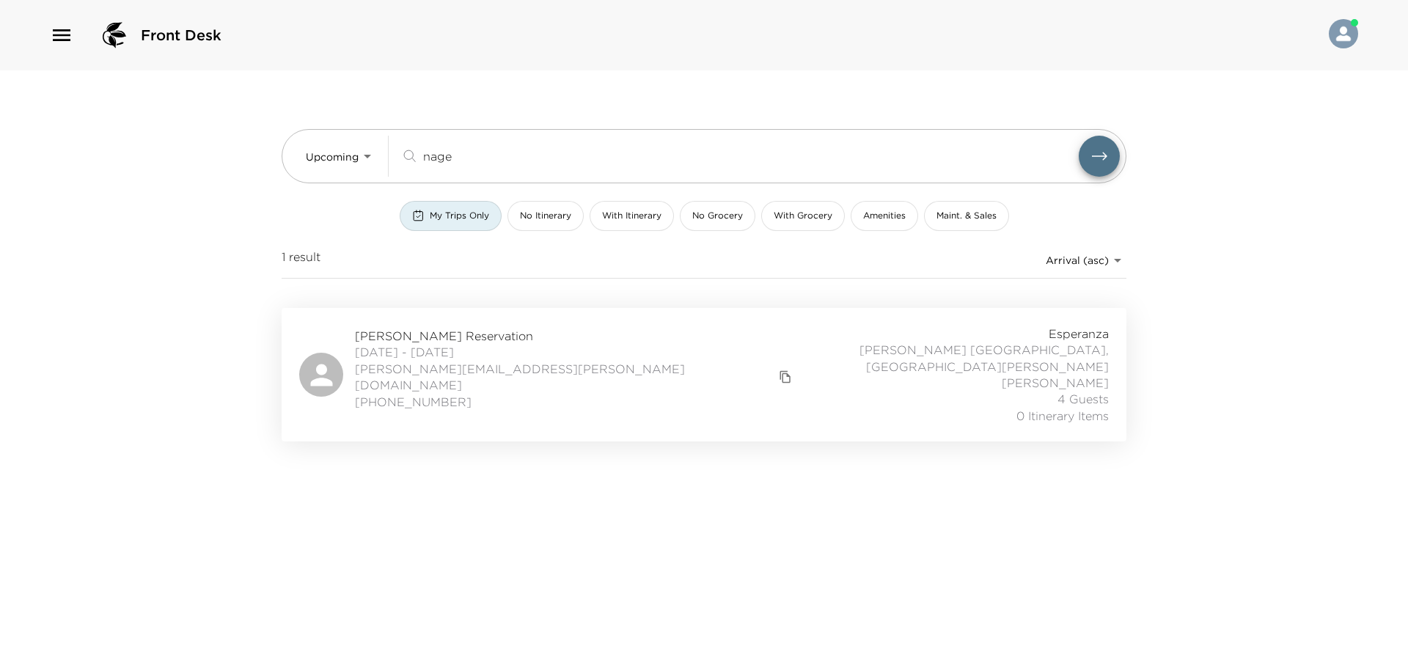
click at [588, 379] on div "Jessica Nagendran Reservation 11/09/2025 - 11/16/2025 jessica.amy@me.com (780) …" at bounding box center [704, 375] width 810 height 98
drag, startPoint x: 476, startPoint y: 158, endPoint x: 255, endPoint y: 140, distance: 222.3
click at [257, 140] on div "Front Desk Upcoming Upcoming nage ​ My Trips Only No Itinerary With Itinerary N…" at bounding box center [704, 334] width 1408 height 668
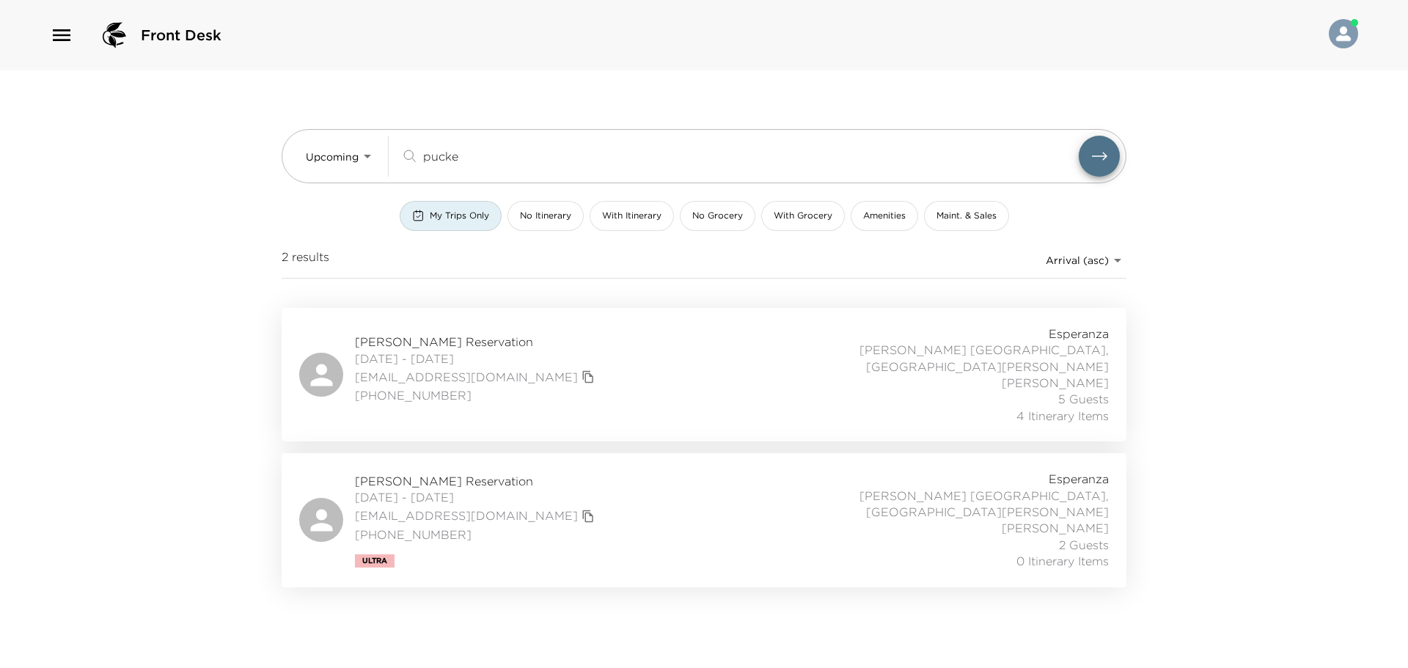
click at [579, 382] on div "Hunter Puckett Reservation 10/10/2025 - 10/13/2025 hpuckett@hpcpuckett.com (858…" at bounding box center [704, 375] width 810 height 98
drag, startPoint x: 492, startPoint y: 170, endPoint x: 263, endPoint y: 163, distance: 229.0
click at [263, 163] on div "Front Desk Upcoming Upcoming pucke ​ My Trips Only No Itinerary With Itinerary …" at bounding box center [704, 334] width 1408 height 668
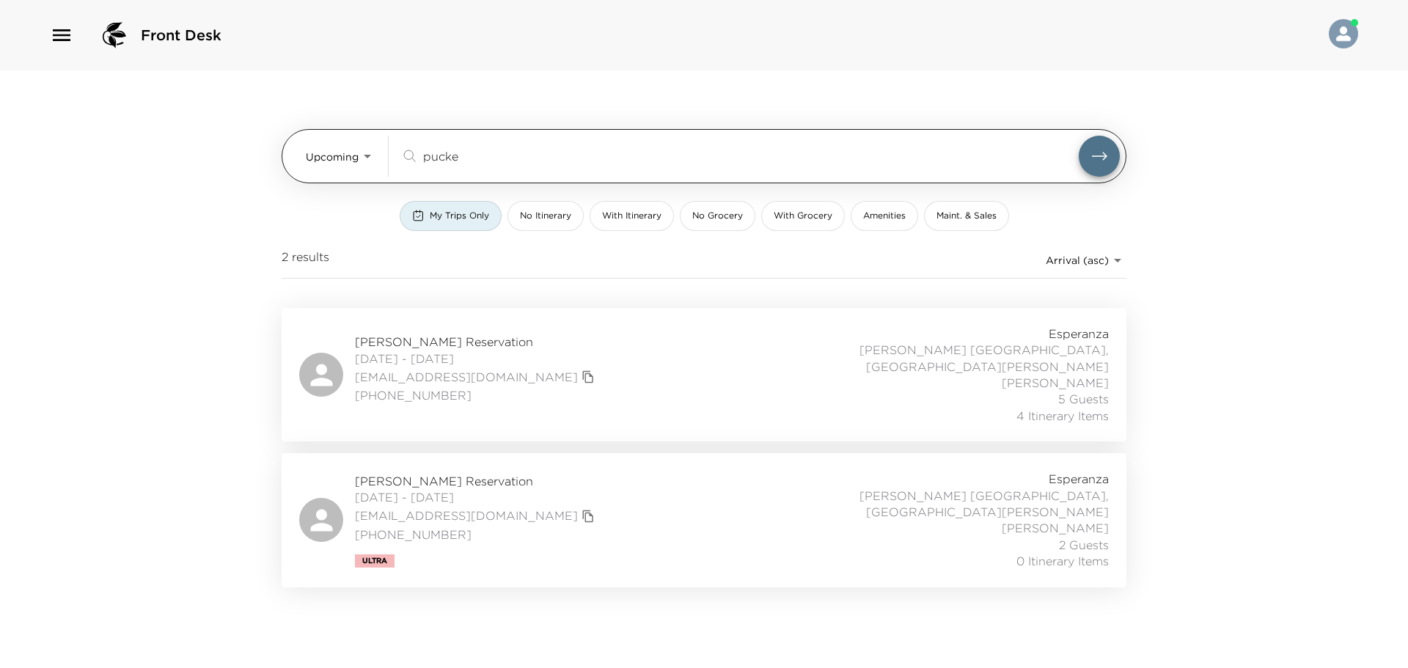
click at [422, 157] on div "pucke ​" at bounding box center [740, 156] width 679 height 18
click at [425, 158] on input "pucke" at bounding box center [751, 155] width 656 height 17
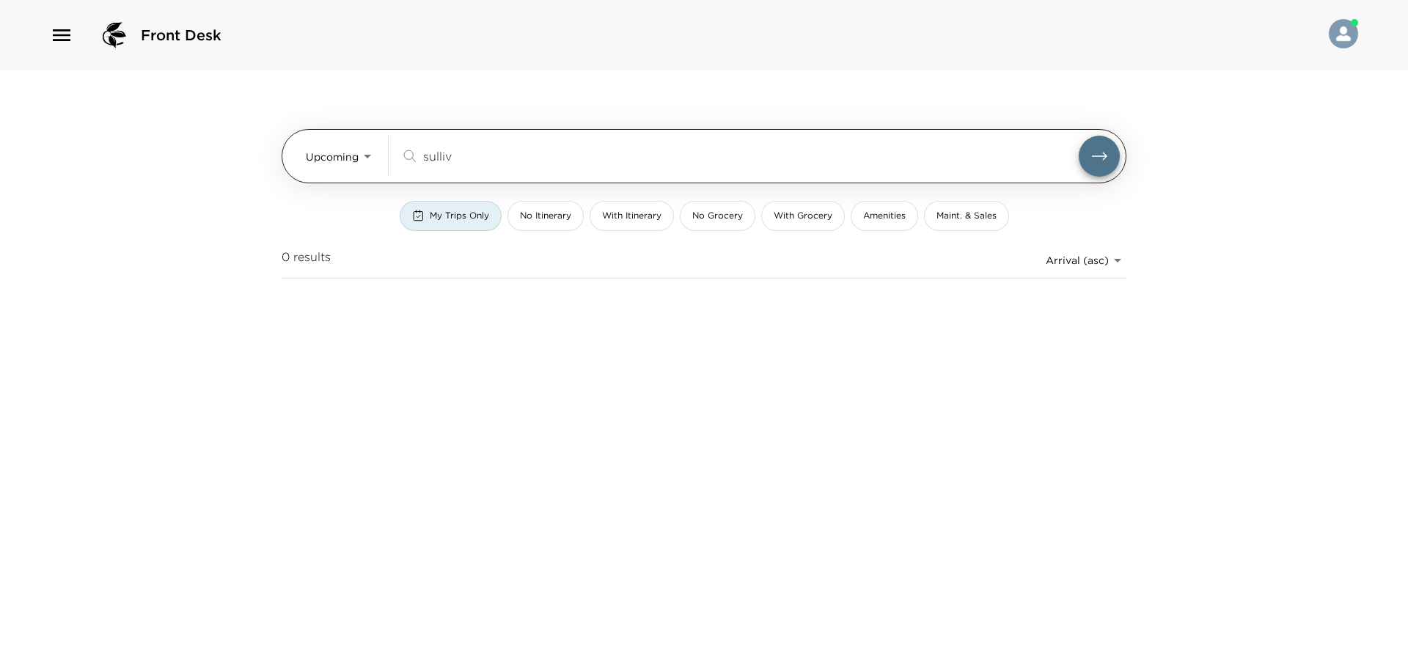
type input "sulliv"
click at [1079, 136] on button "submit" at bounding box center [1099, 156] width 41 height 41
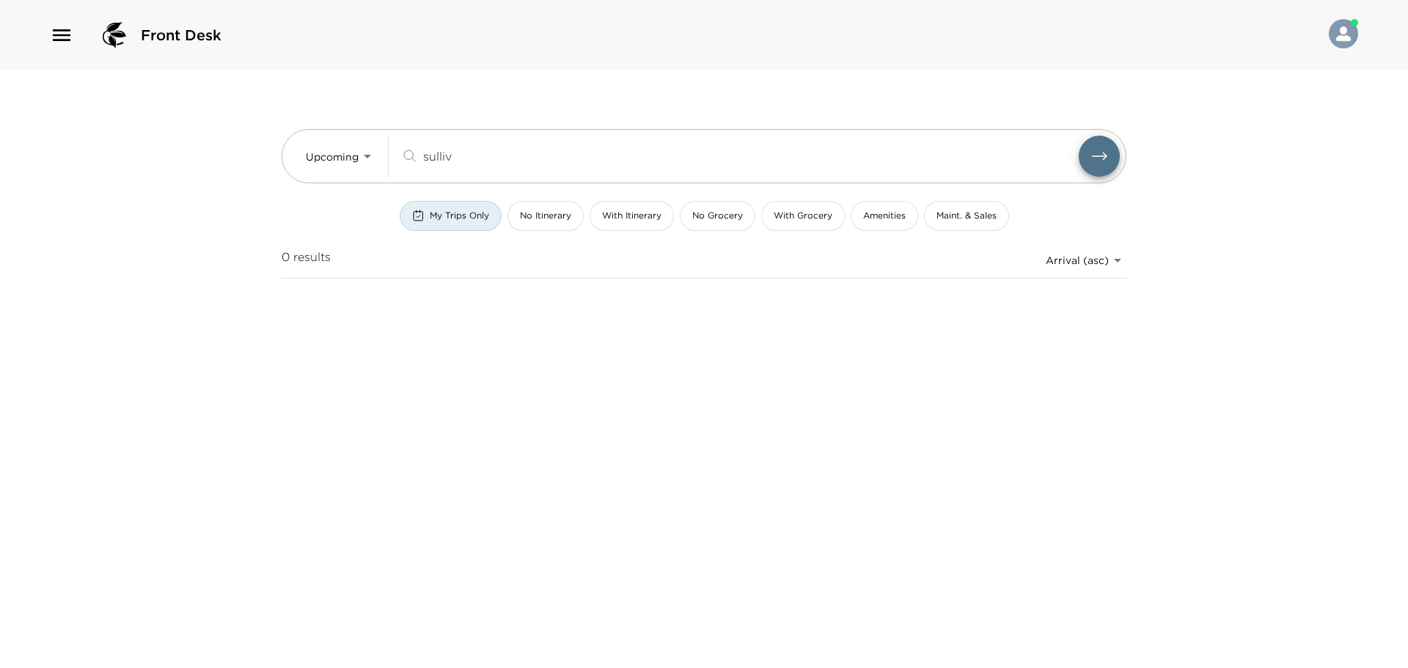
click at [449, 225] on button "My Trips Only" at bounding box center [451, 216] width 102 height 30
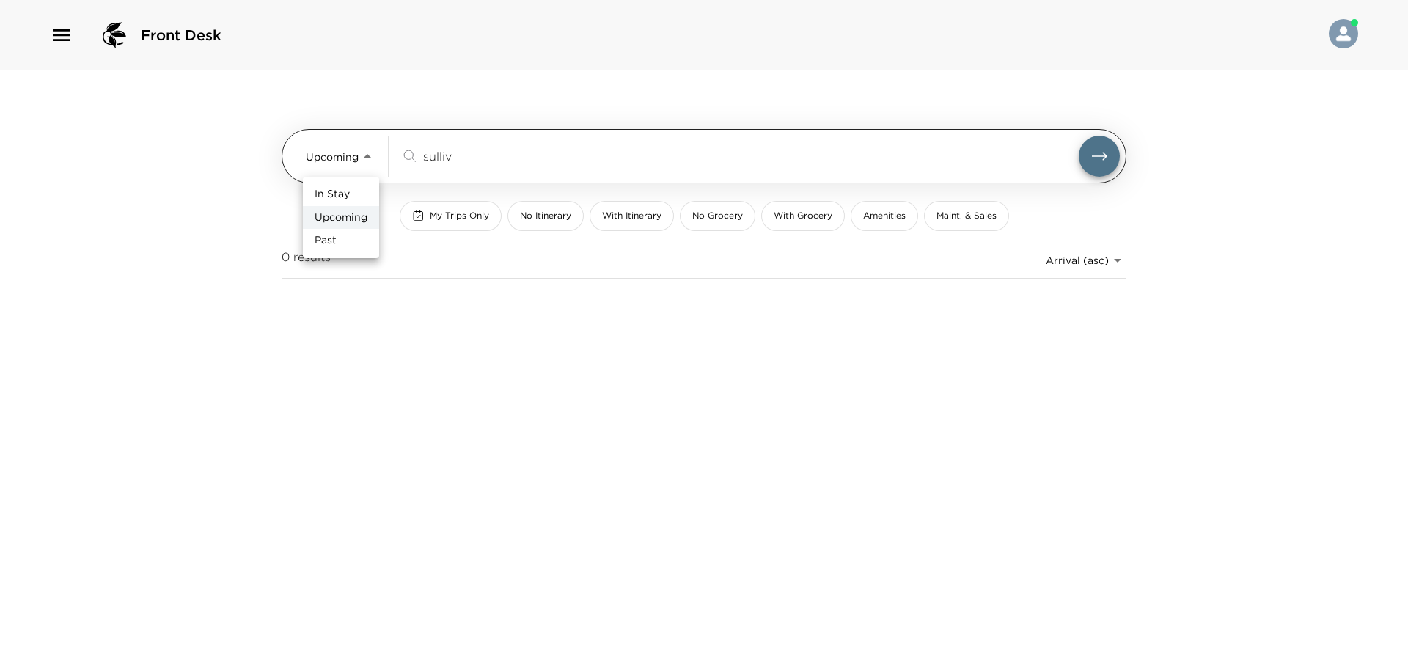
click at [353, 163] on body "Front Desk Upcoming Upcoming sulliv ​ My Trips Only No Itinerary With Itinerary…" at bounding box center [704, 334] width 1408 height 668
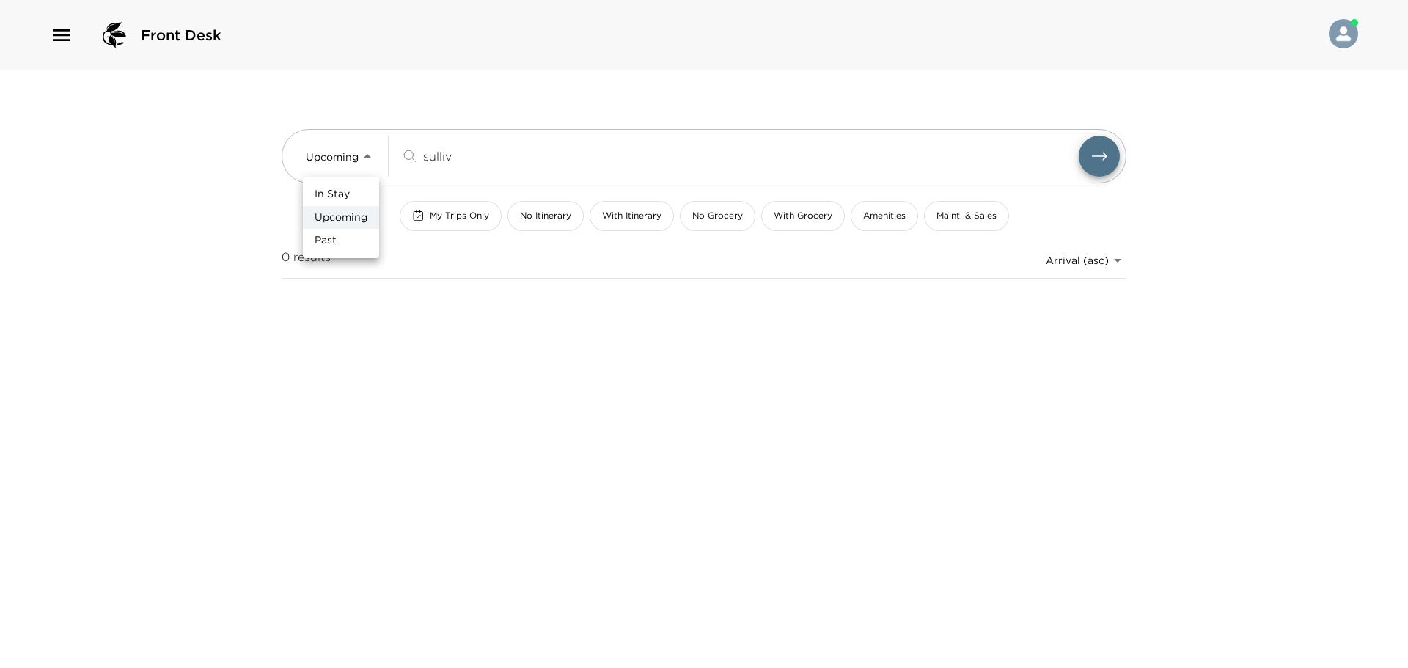
click at [357, 197] on li "In Stay" at bounding box center [341, 194] width 76 height 23
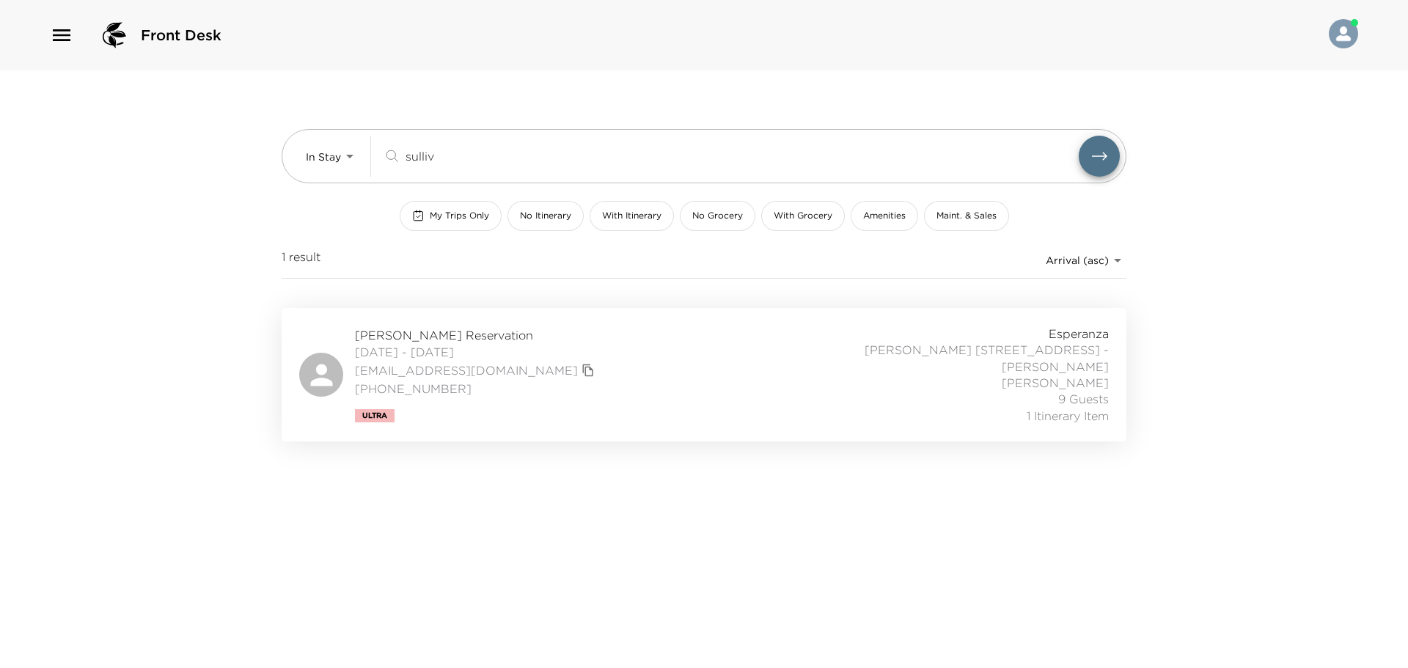
click at [717, 404] on div "Dailyn Sullivan Reservation 10/01/2025 - 10/08/2025 dsullivan@jtropeano.com 978…" at bounding box center [704, 375] width 810 height 98
drag, startPoint x: 391, startPoint y: 150, endPoint x: 278, endPoint y: 145, distance: 113.1
click at [278, 145] on div "In Stay In-Stay sulliv ​ My Trips Only No Itinerary With Itinerary No Grocery W…" at bounding box center [704, 255] width 880 height 371
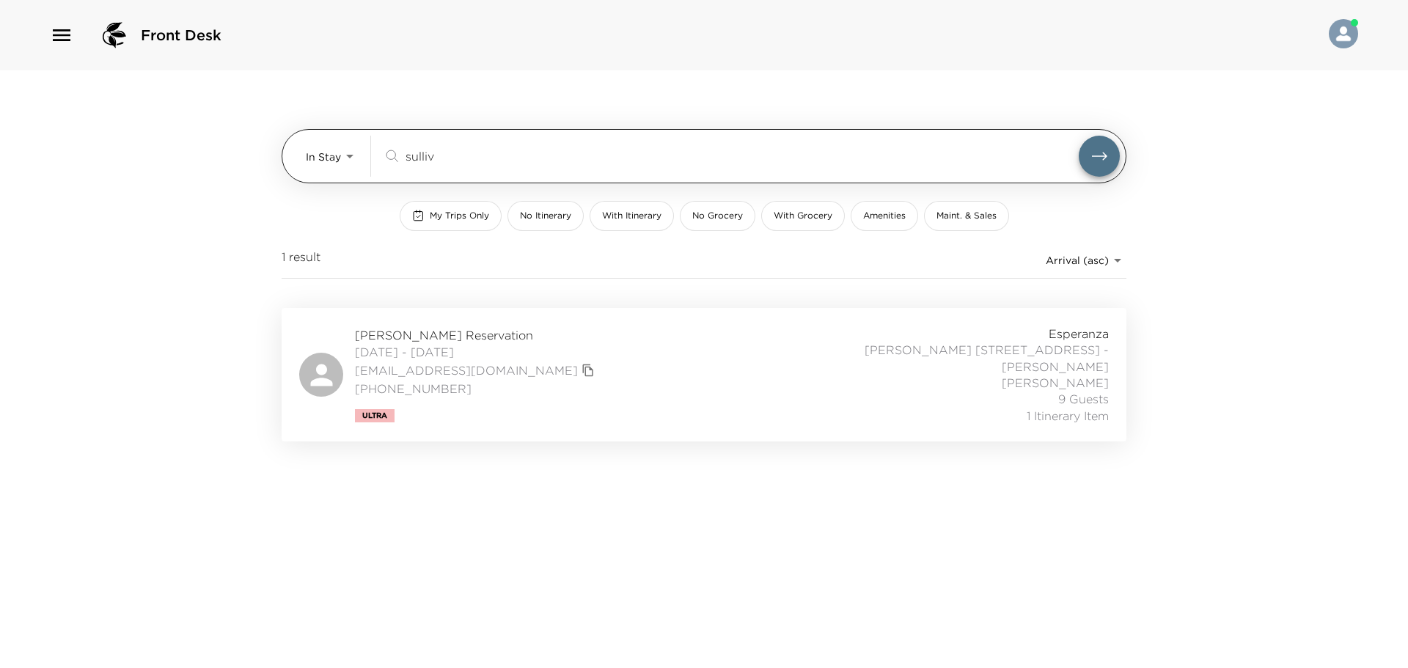
click at [307, 153] on body "Front Desk In Stay In-Stay sulliv ​ My Trips Only No Itinerary With Itinerary N…" at bounding box center [704, 334] width 1408 height 668
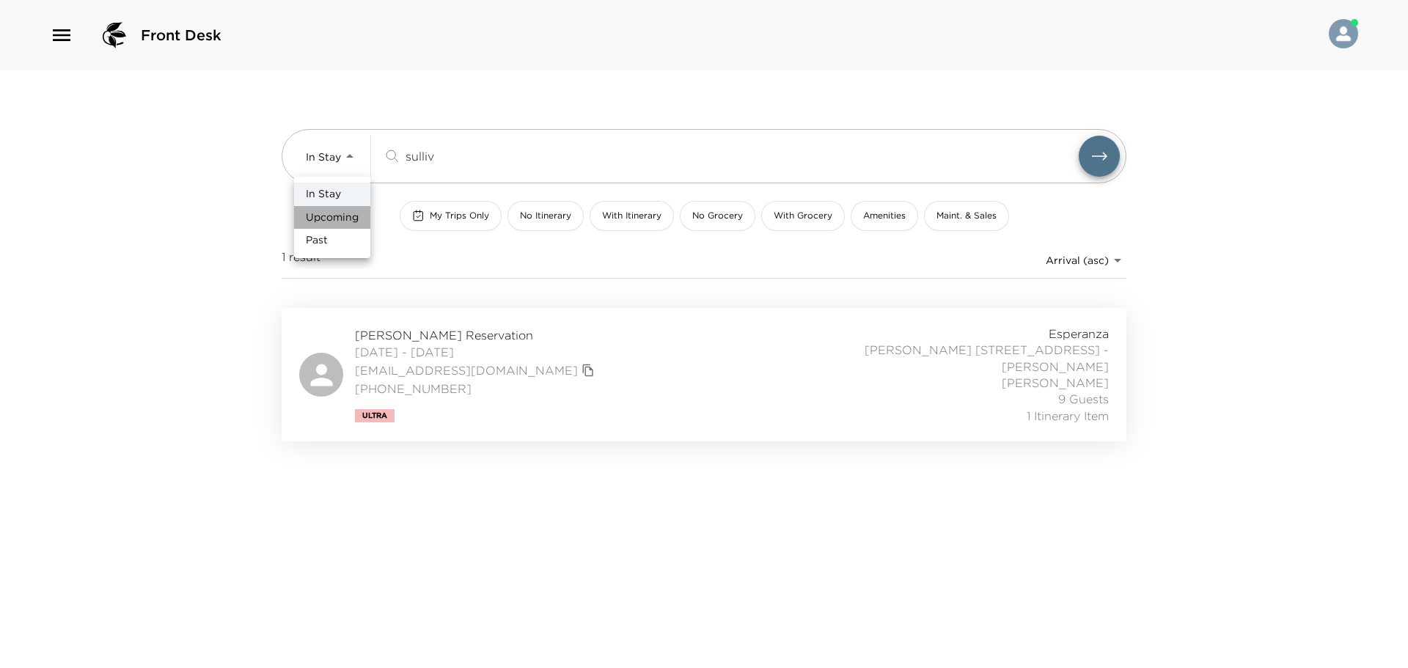
click at [343, 221] on span "Upcoming" at bounding box center [332, 218] width 53 height 15
type input "Upcoming"
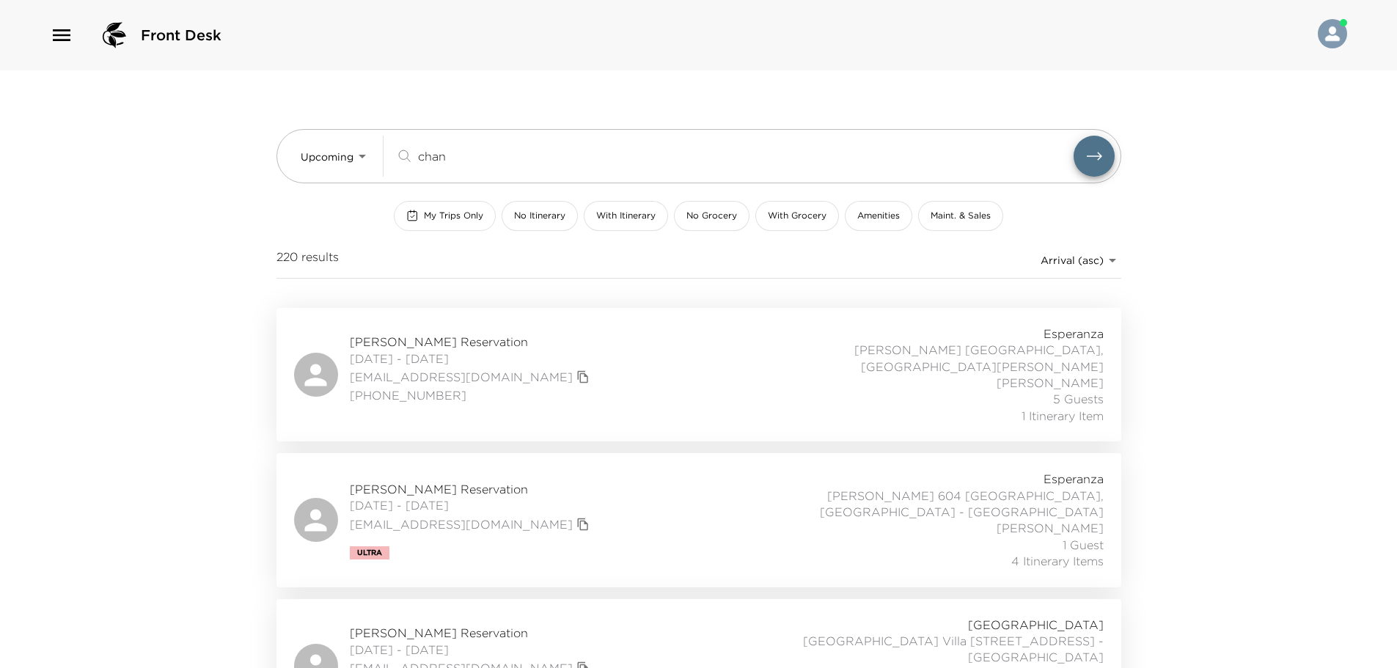
type input "chan"
drag, startPoint x: 481, startPoint y: 208, endPoint x: 498, endPoint y: 185, distance: 29.3
click at [480, 208] on button "My Trips Only" at bounding box center [445, 216] width 102 height 30
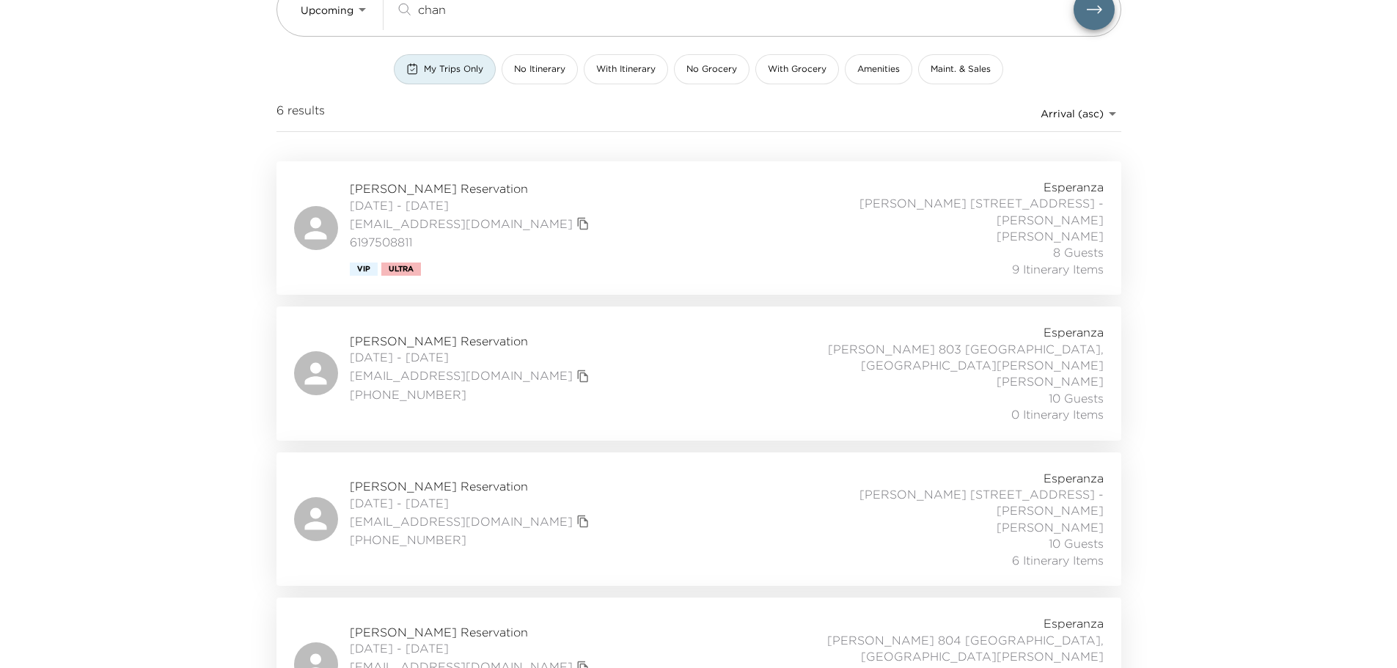
scroll to position [220, 0]
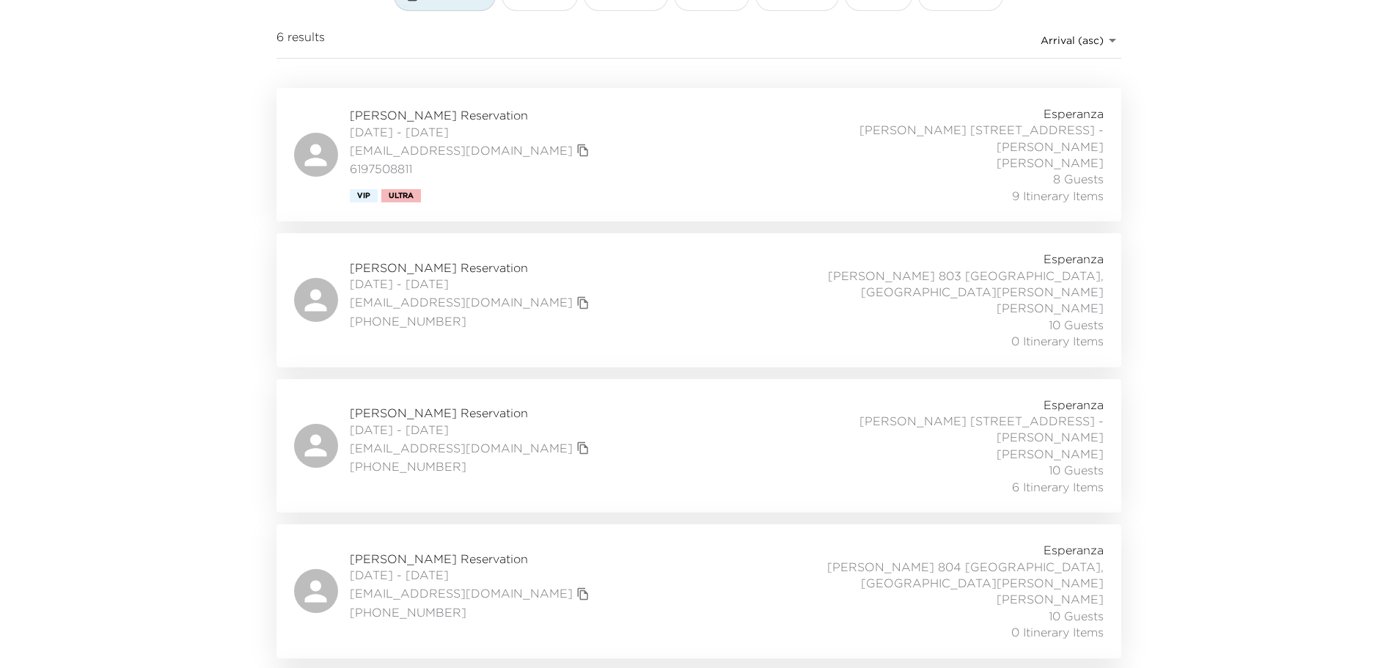
click at [689, 406] on div "David Chang Reservation 10/19/2025 - 10/23/2025 dcccl@me.com (425) 679-6996 Esp…" at bounding box center [699, 446] width 810 height 98
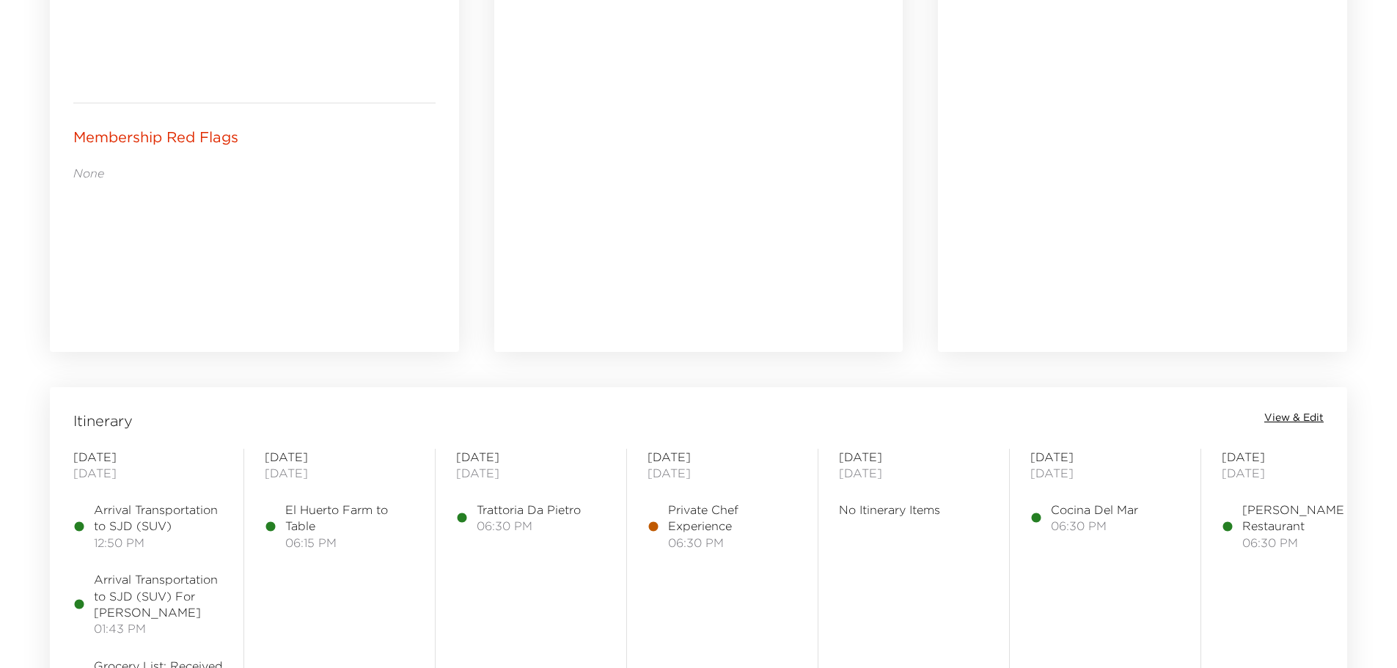
scroll to position [1100, 0]
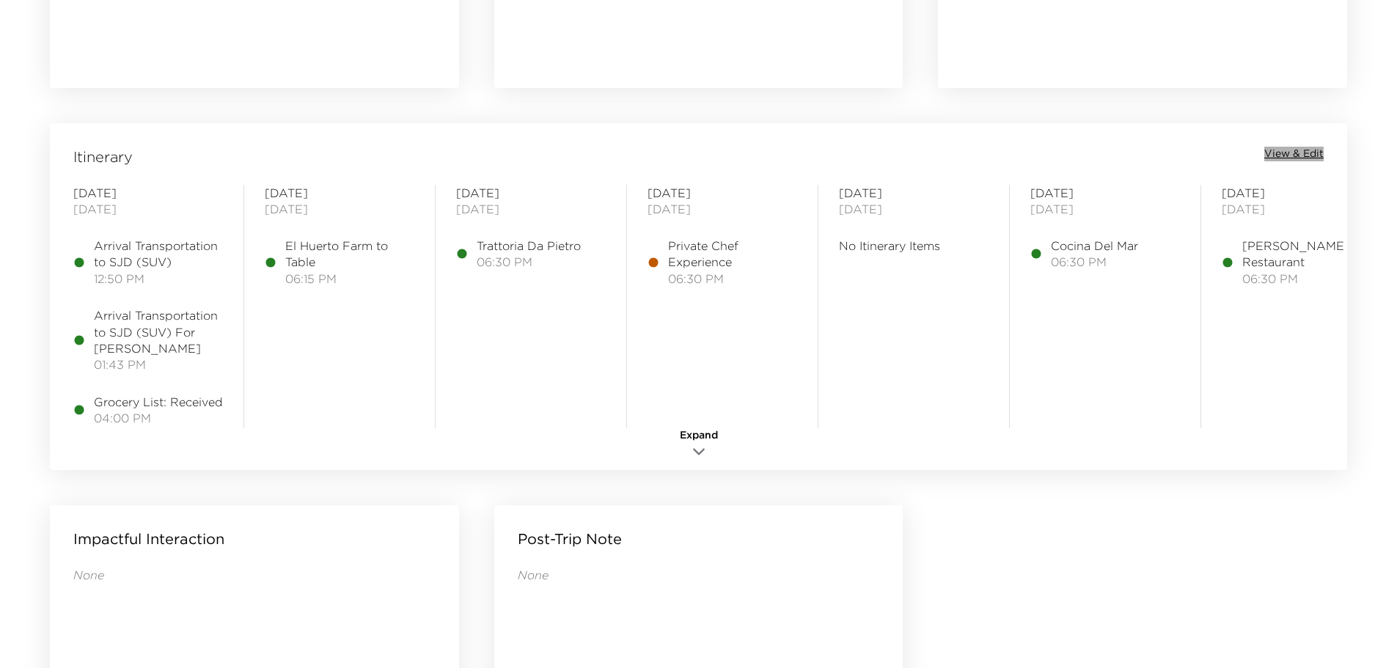
click at [1293, 156] on span "View & Edit" at bounding box center [1294, 154] width 59 height 15
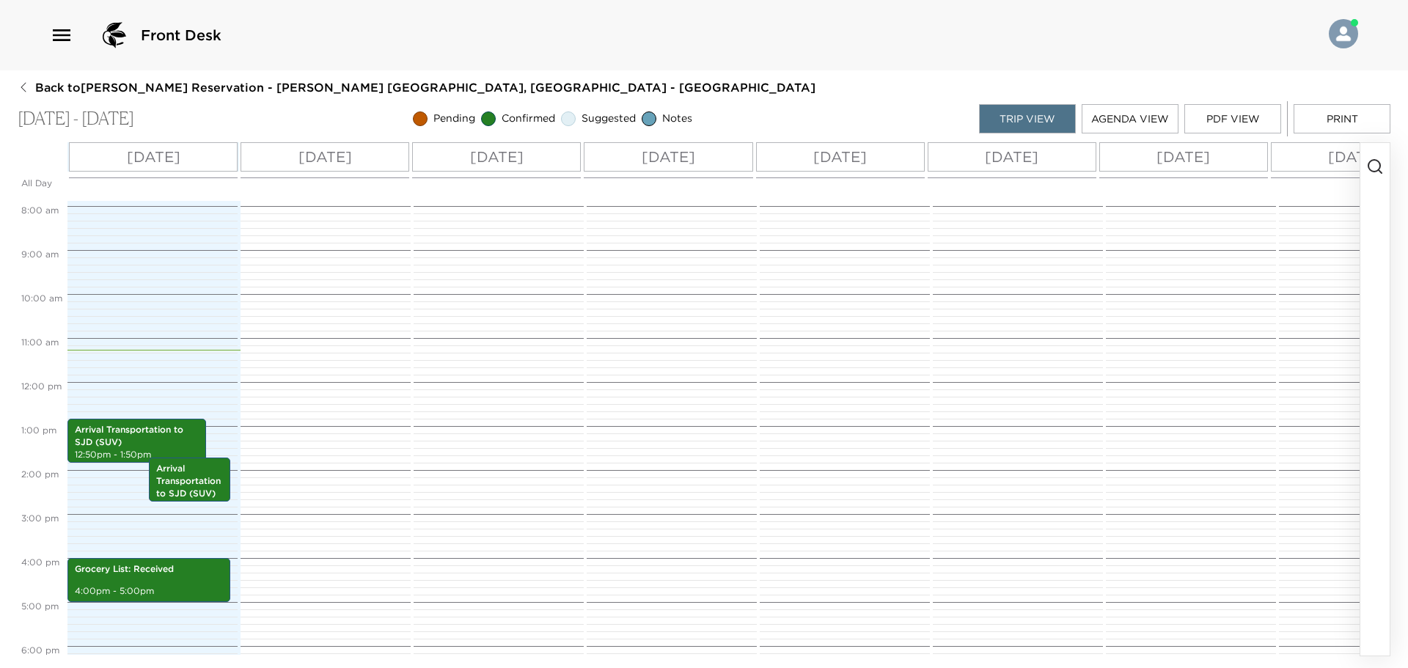
scroll to position [320, 0]
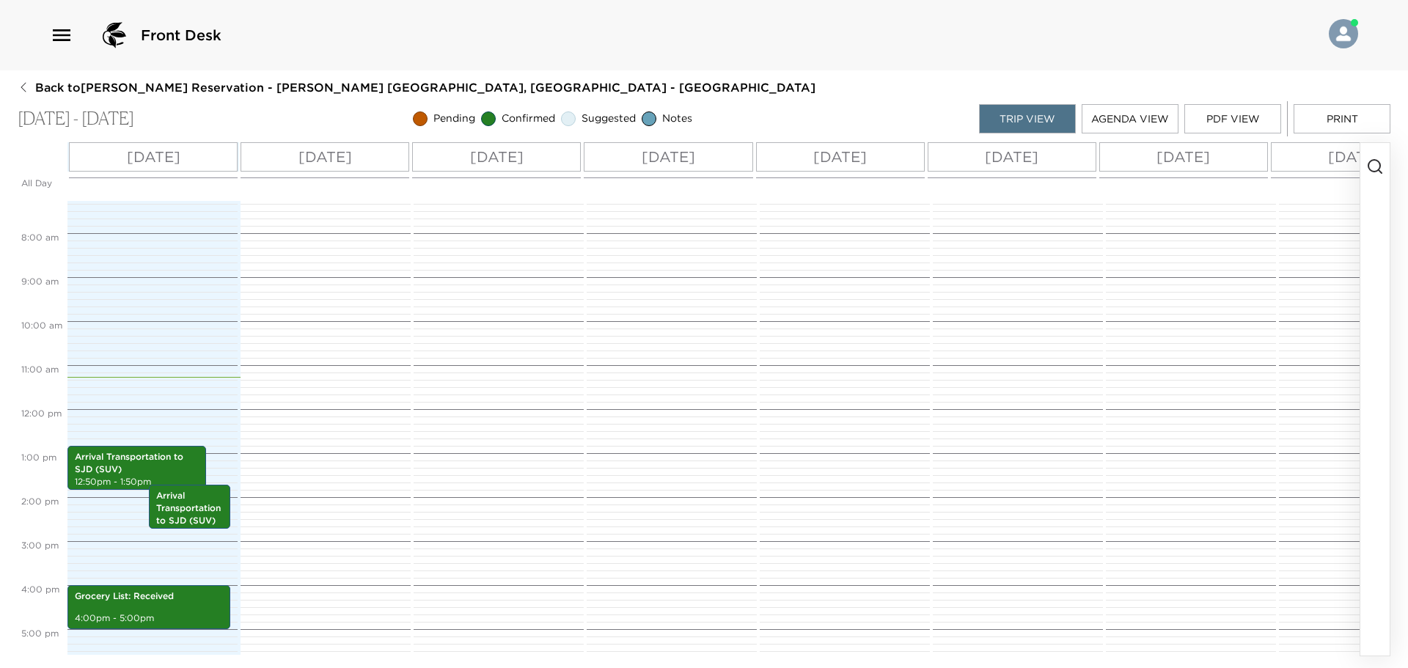
click at [1372, 172] on icon "button" at bounding box center [1376, 167] width 18 height 18
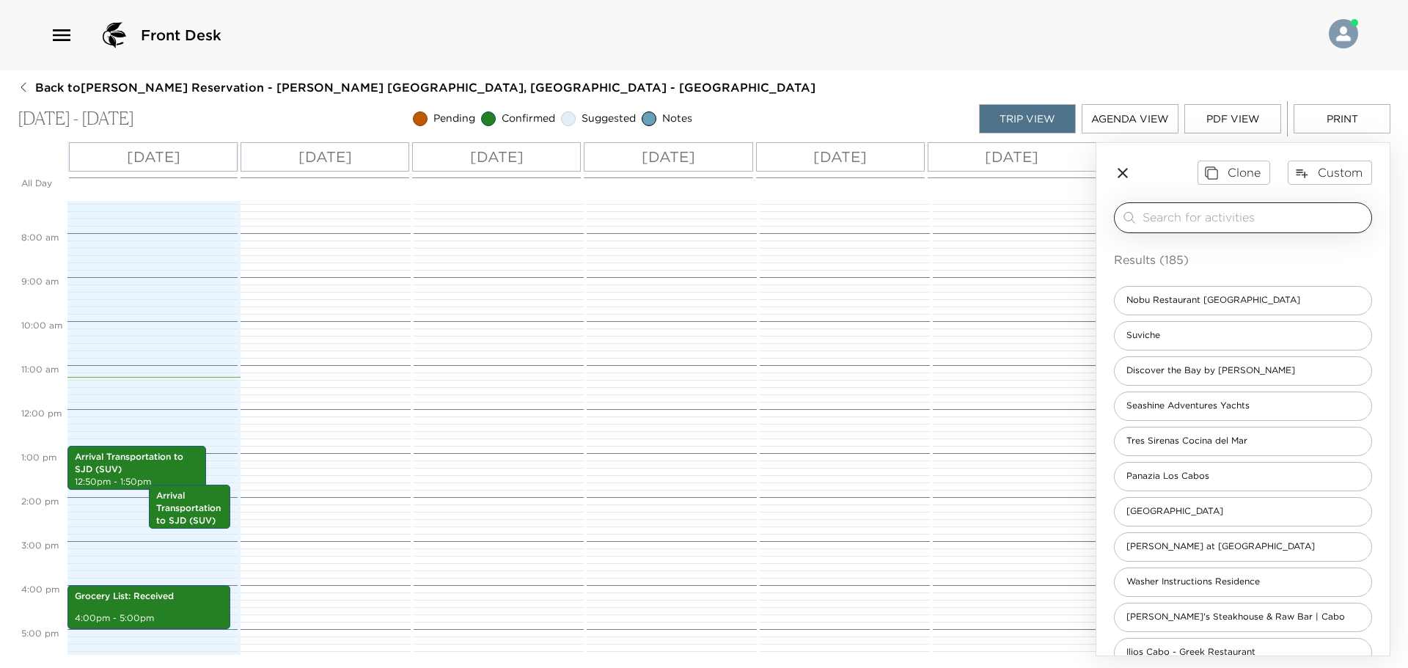
click at [1282, 219] on input "search" at bounding box center [1254, 217] width 223 height 17
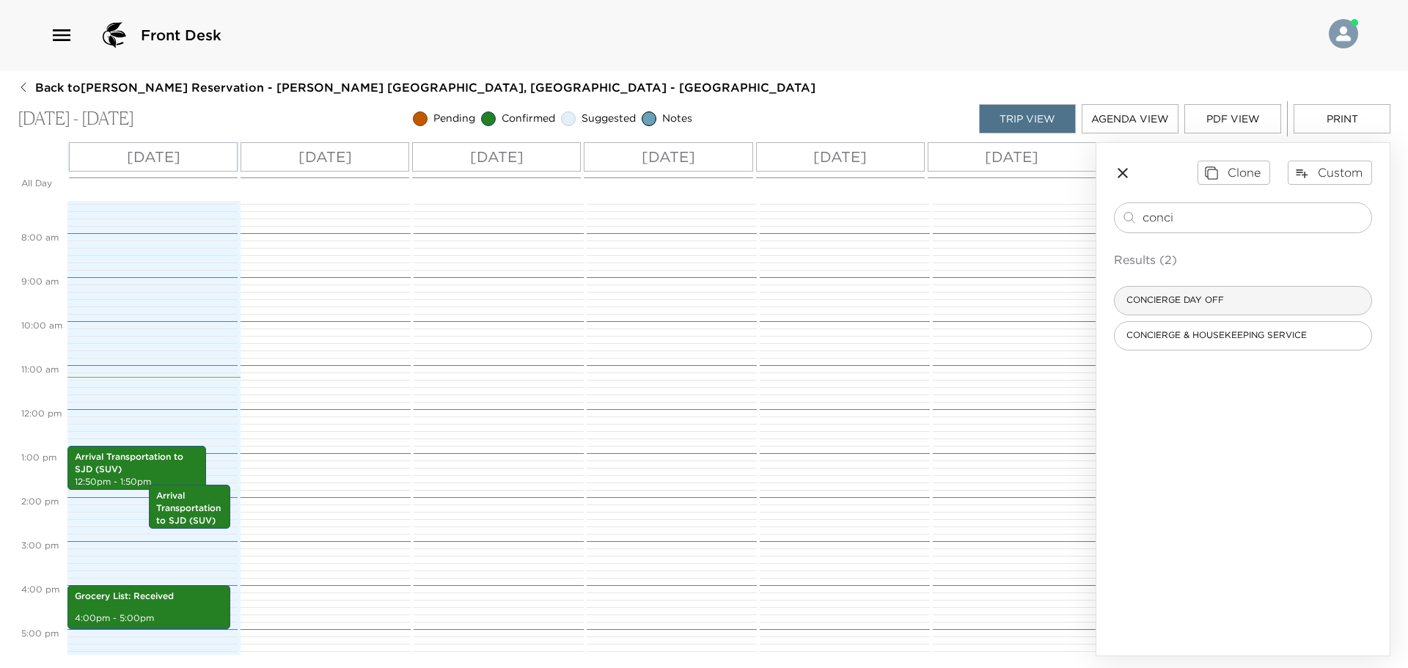
type input "conci"
click at [1229, 294] on span "CONCIERGE DAY OFF" at bounding box center [1175, 300] width 121 height 12
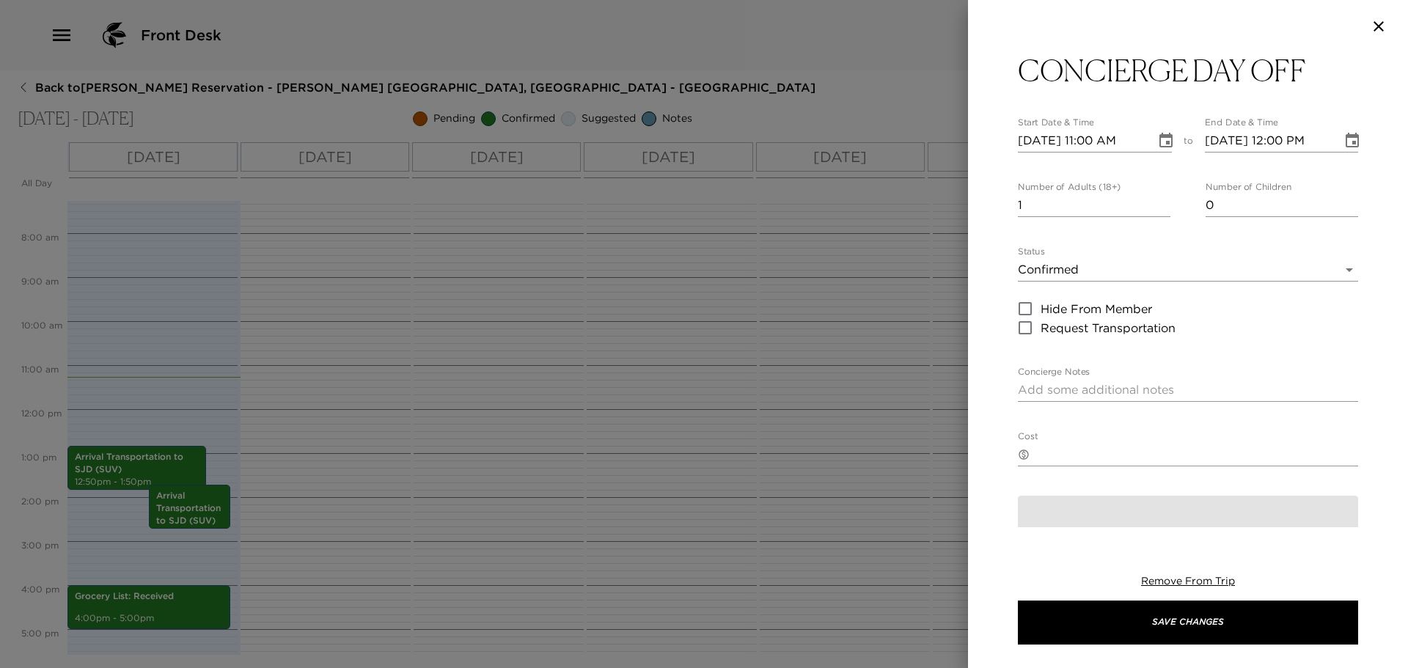
type textarea "Please if any requests dial 0 or reach out to someone from Exclusive Resorts at…"
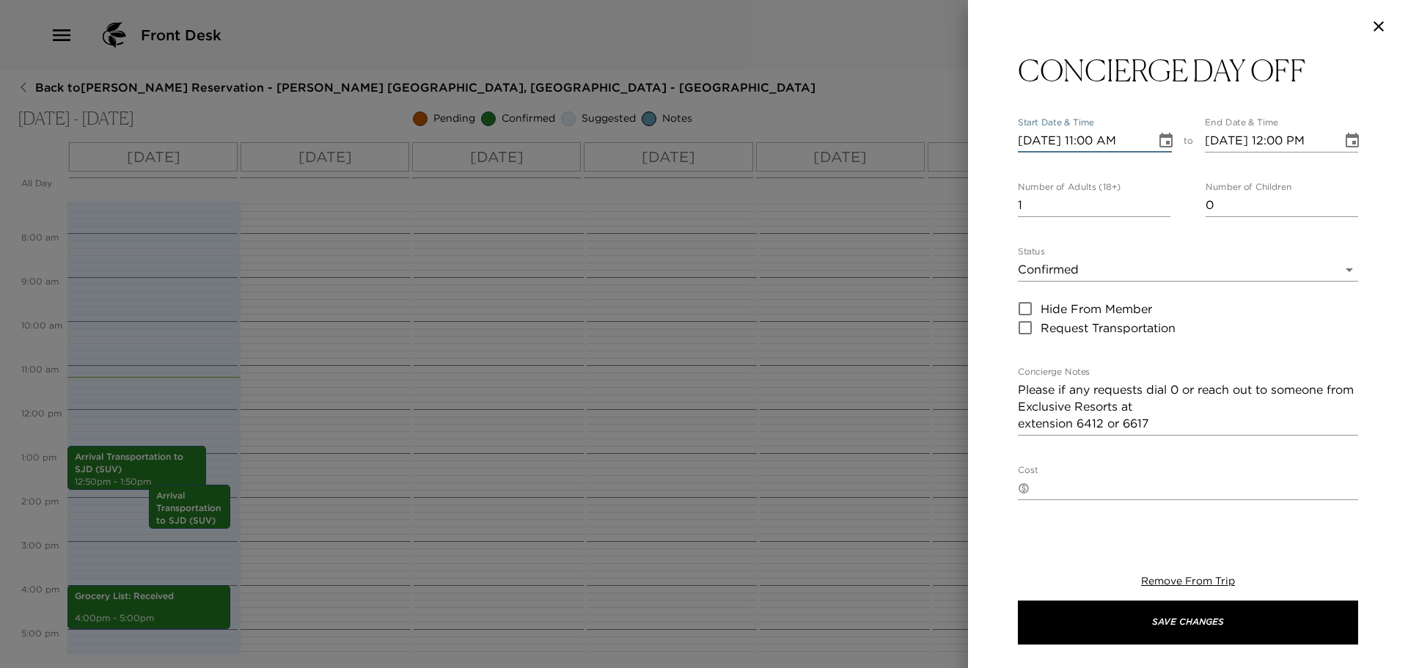
click at [1044, 143] on input "[DATE] 11:00 AM" at bounding box center [1082, 140] width 128 height 23
type input "[DATE] 11:00 AM"
type input "[DATE] 12:00 PM"
type input "[DATE] 07:00 PM"
type input "[DATE] 08:00 PM"
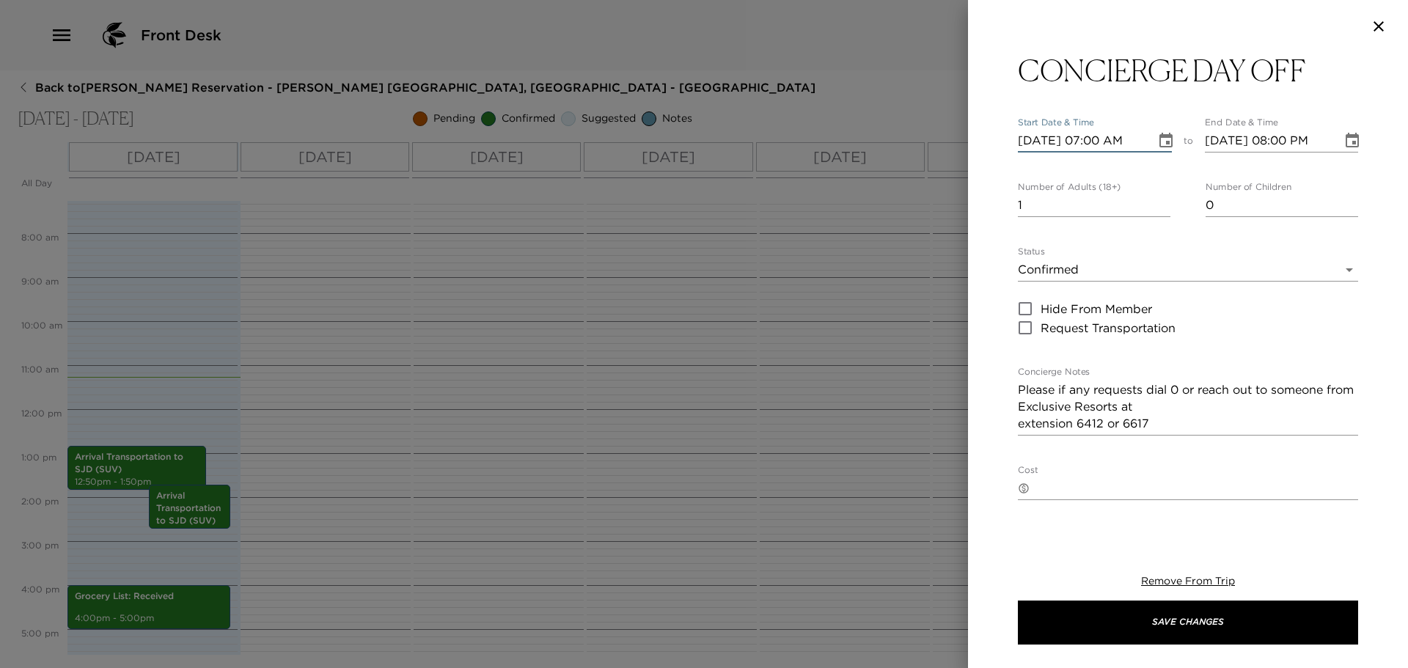
type input "[DATE] 07:00 AM"
type input "[DATE] 08:00 AM"
click at [1279, 650] on div "Remove From Trip Save Changes" at bounding box center [1188, 609] width 340 height 117
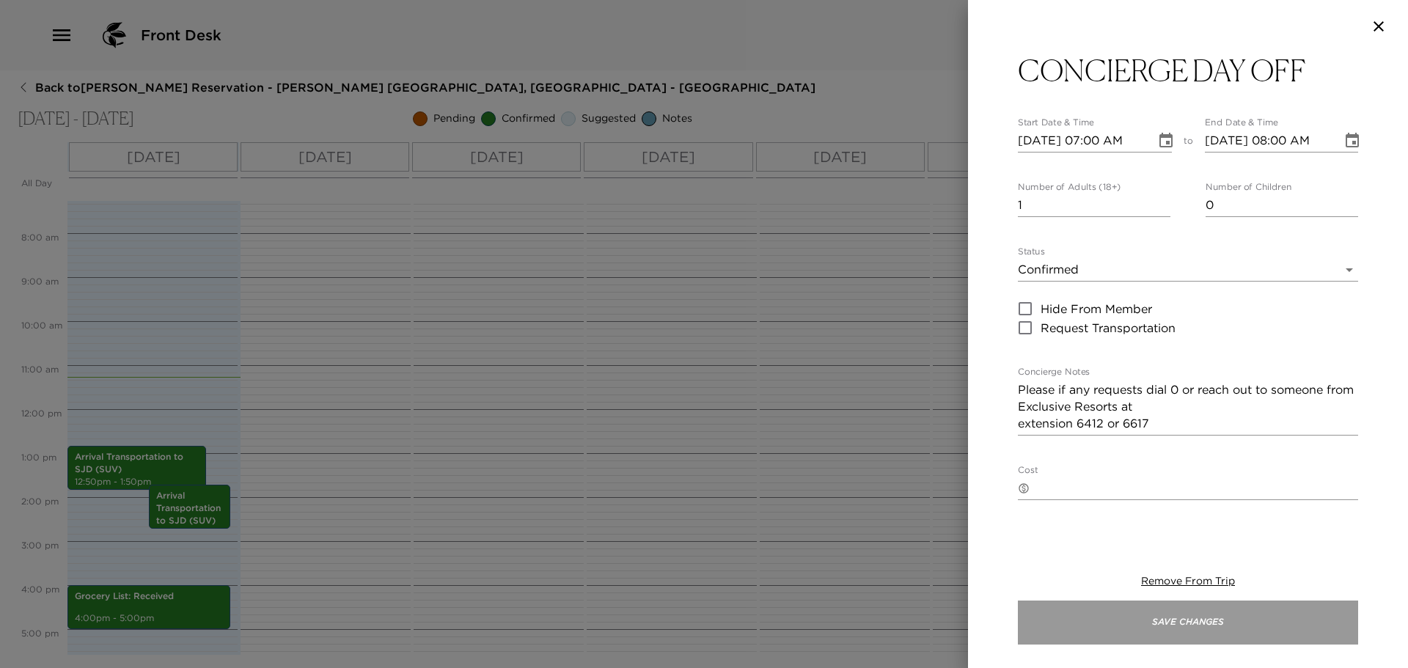
click at [1276, 644] on button "Save Changes" at bounding box center [1188, 623] width 340 height 44
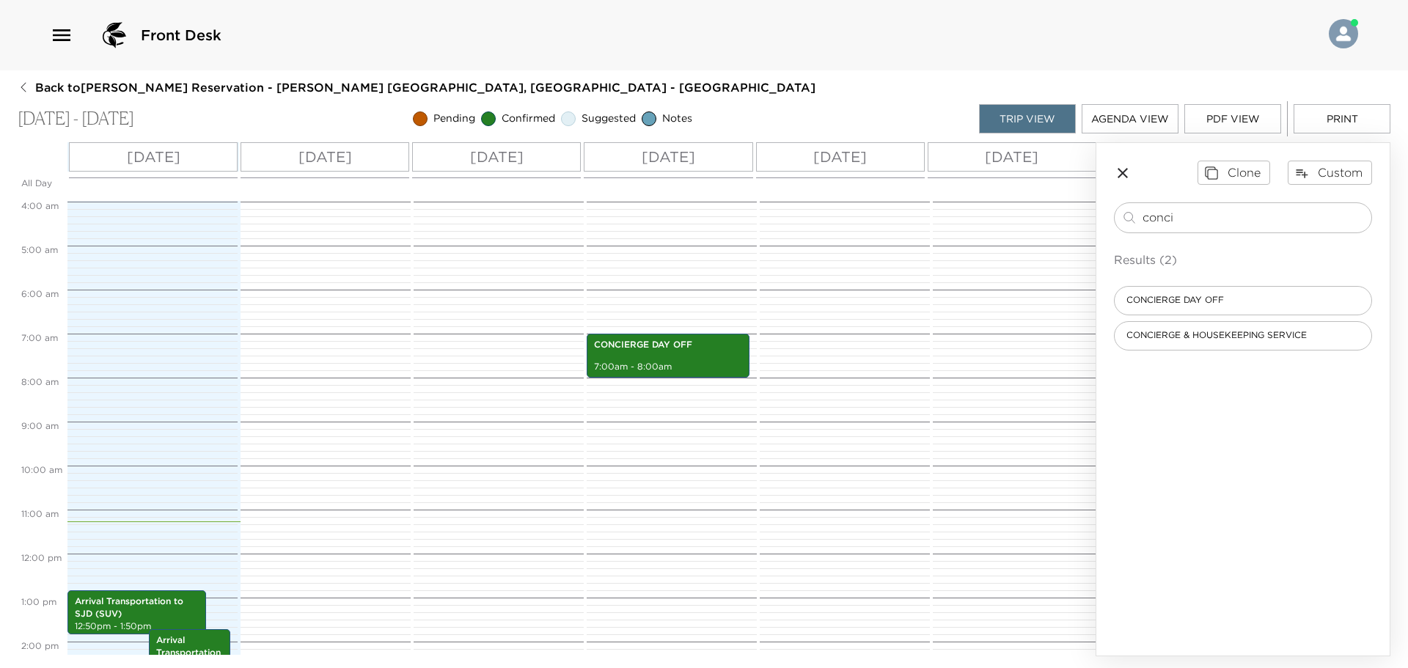
scroll to position [173, 0]
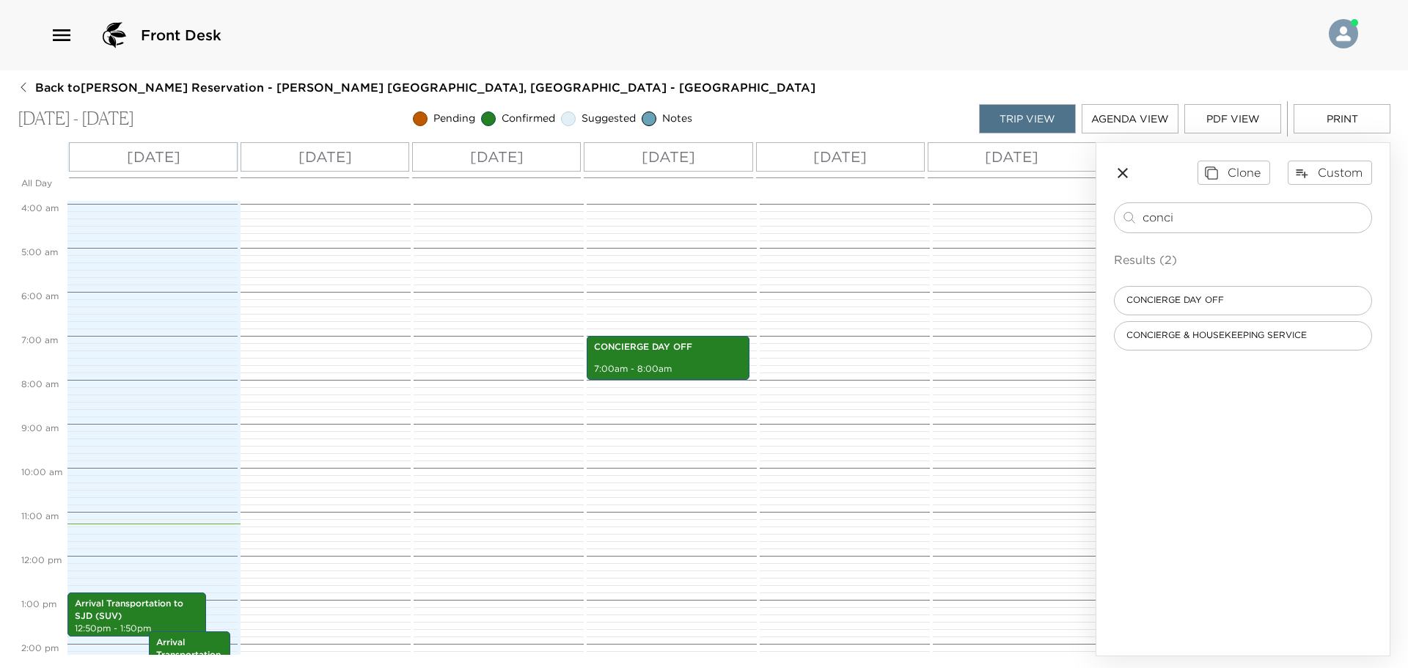
click at [1252, 128] on button "PDF View" at bounding box center [1233, 118] width 97 height 29
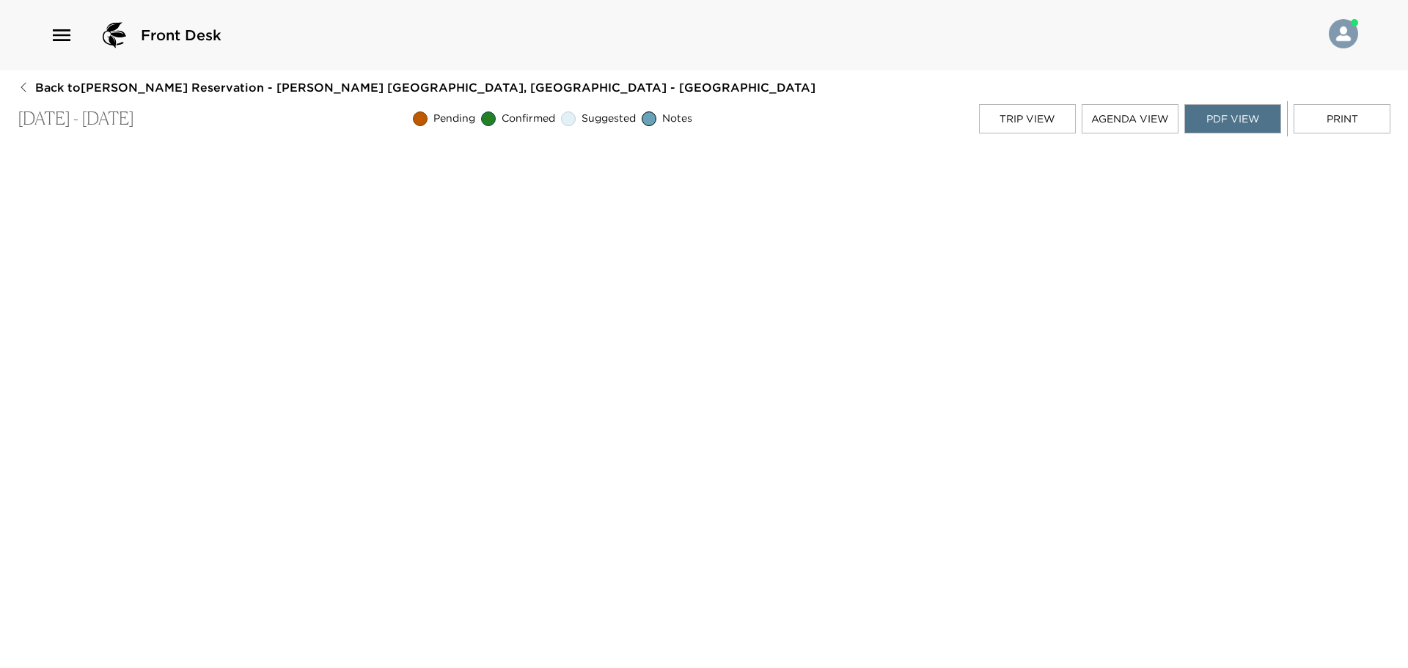
click at [1017, 106] on button "Trip View" at bounding box center [1027, 118] width 97 height 29
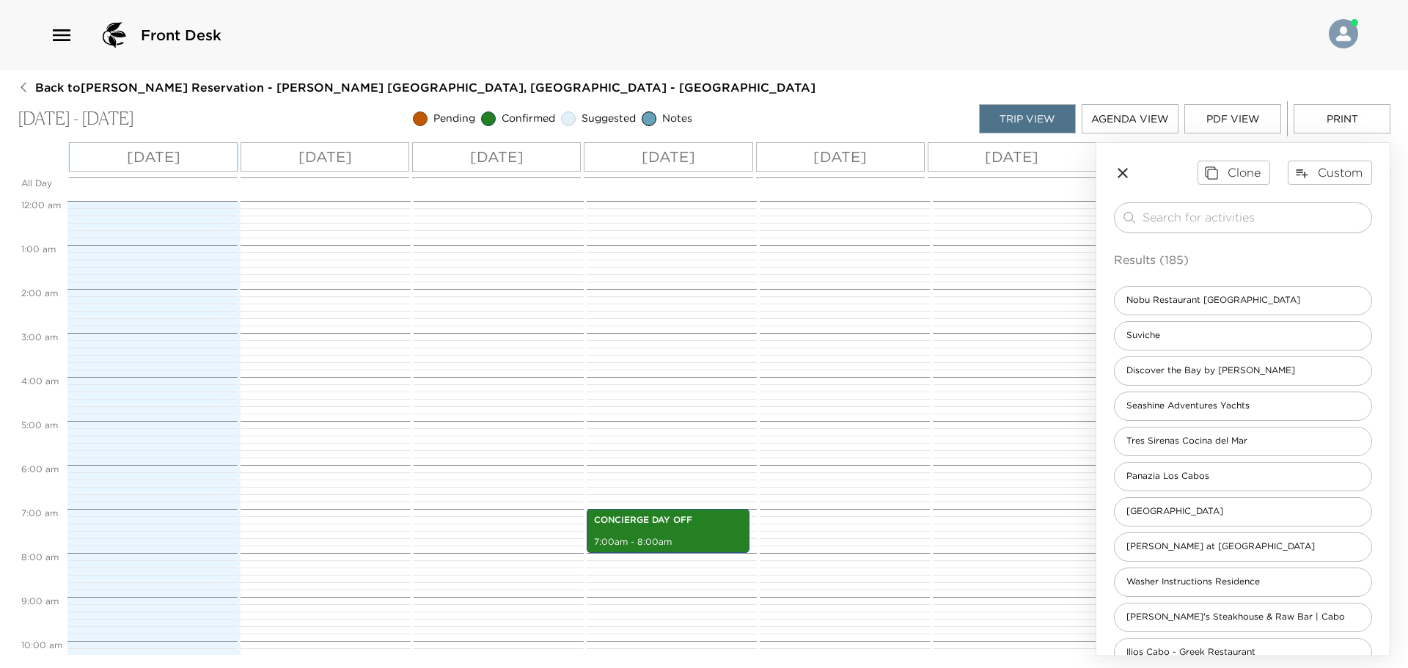
scroll to position [308, 0]
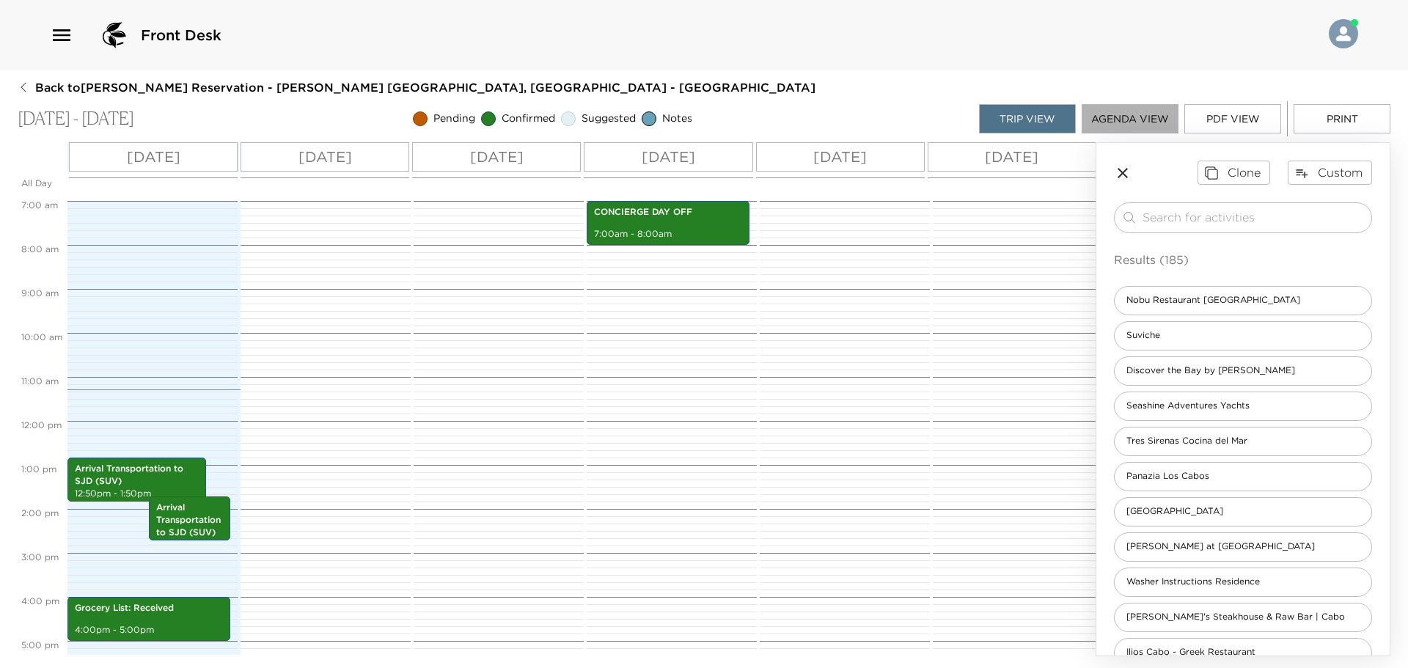
click at [1091, 122] on button "Agenda View" at bounding box center [1130, 118] width 97 height 29
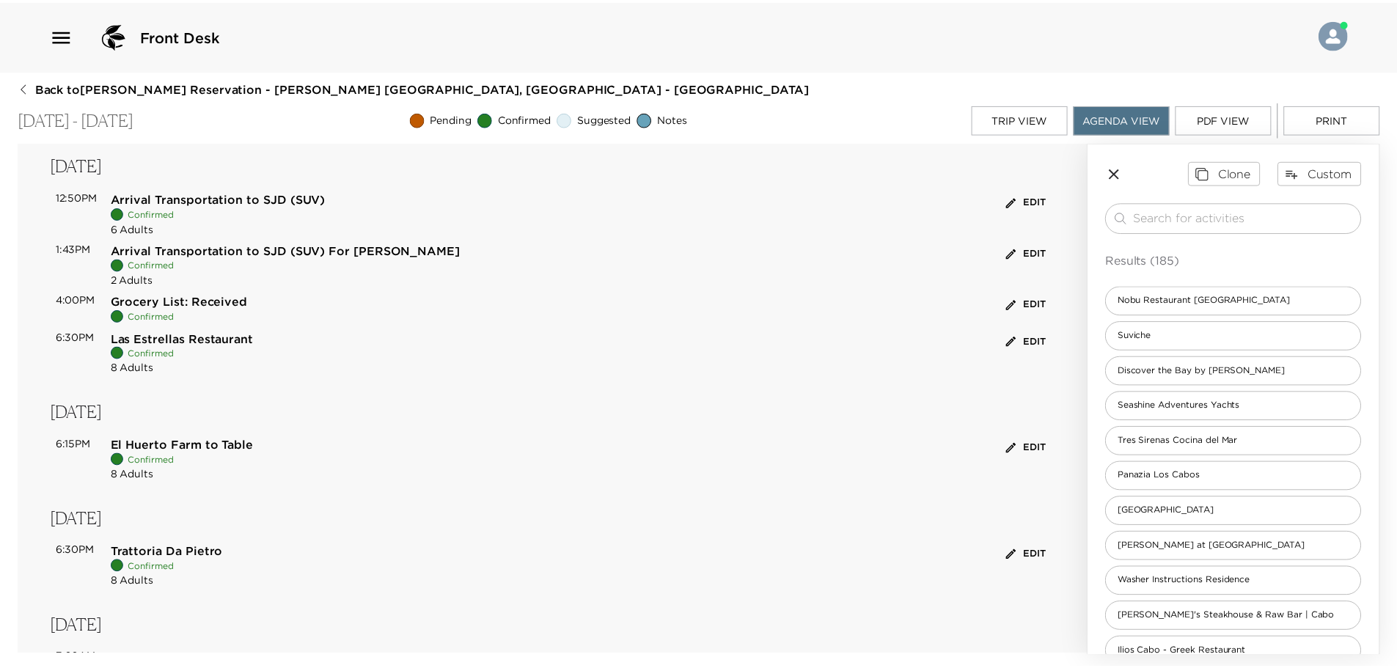
scroll to position [0, 0]
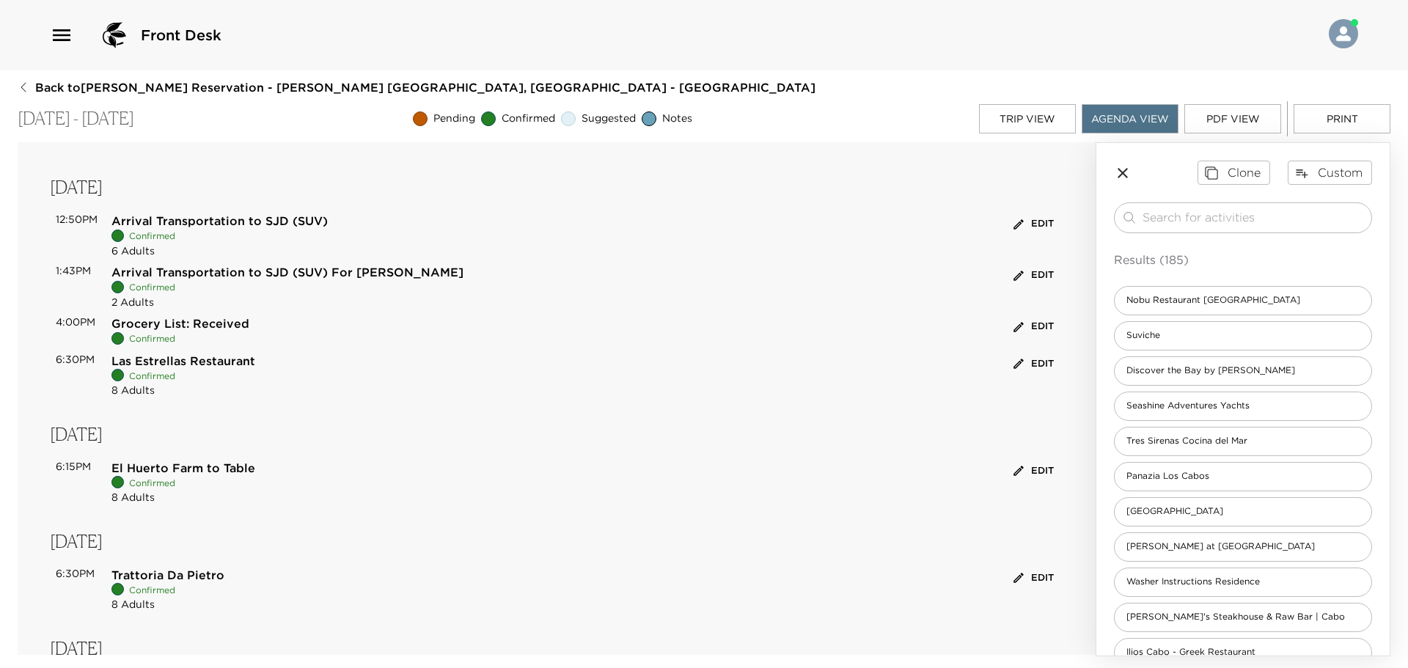
click at [26, 86] on icon "button" at bounding box center [24, 87] width 12 height 12
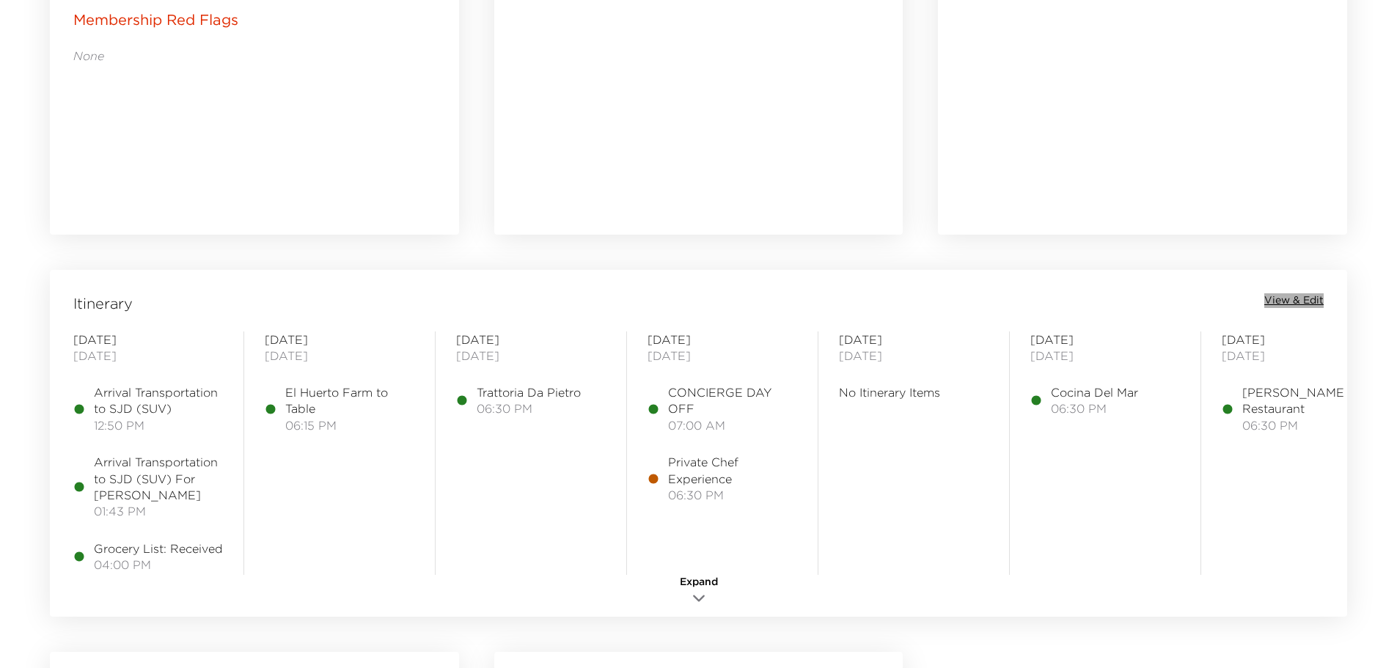
click at [1300, 296] on span "View & Edit" at bounding box center [1294, 300] width 59 height 15
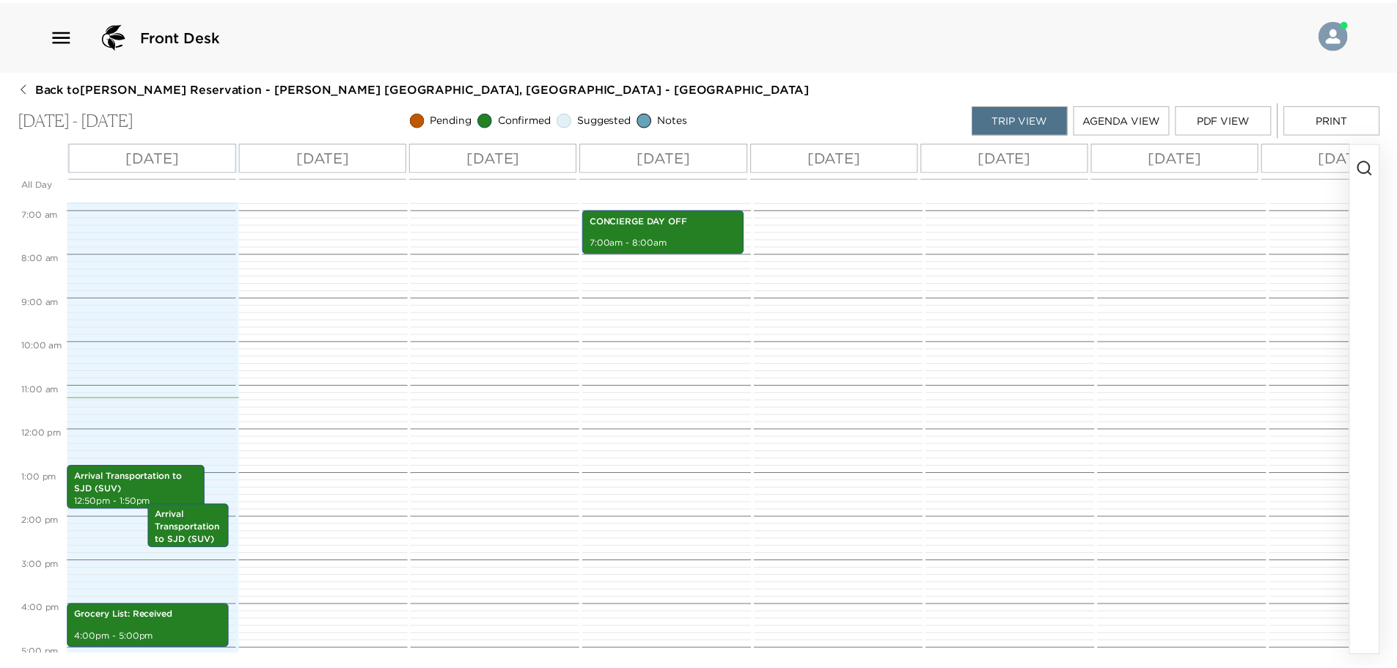
scroll to position [602, 0]
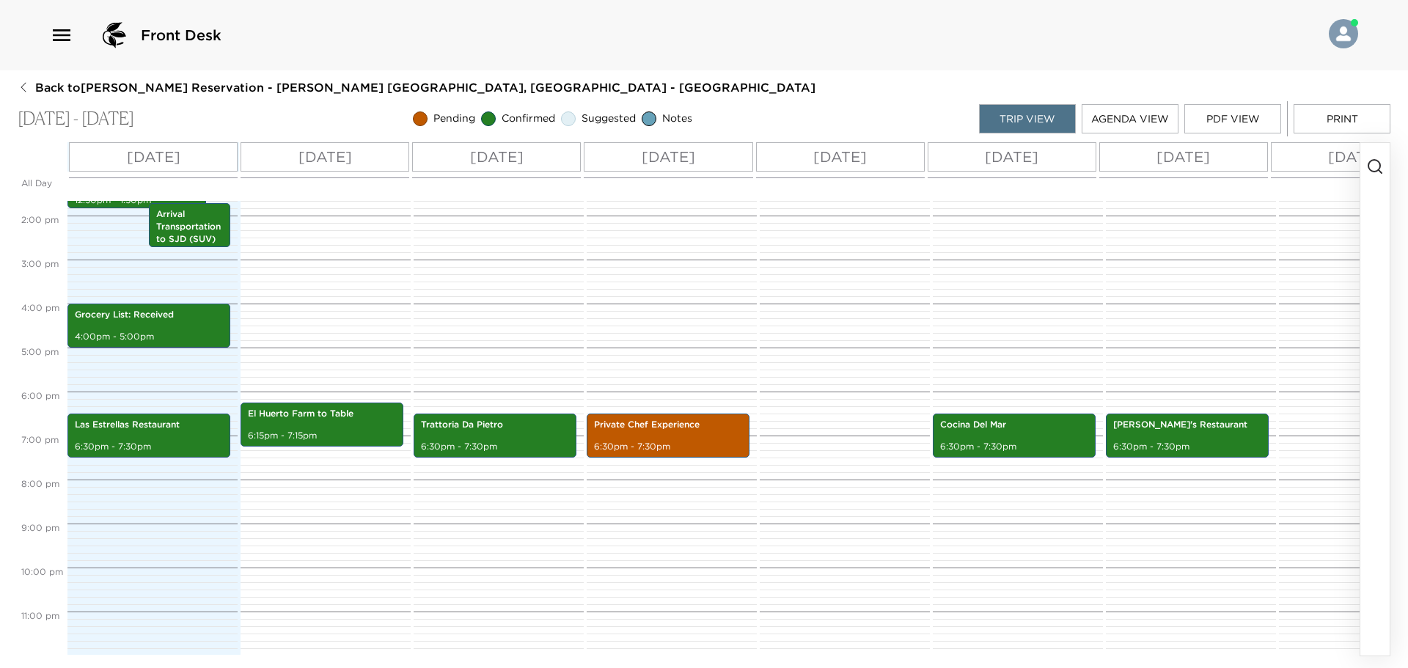
click at [1244, 124] on button "PDF View" at bounding box center [1233, 118] width 97 height 29
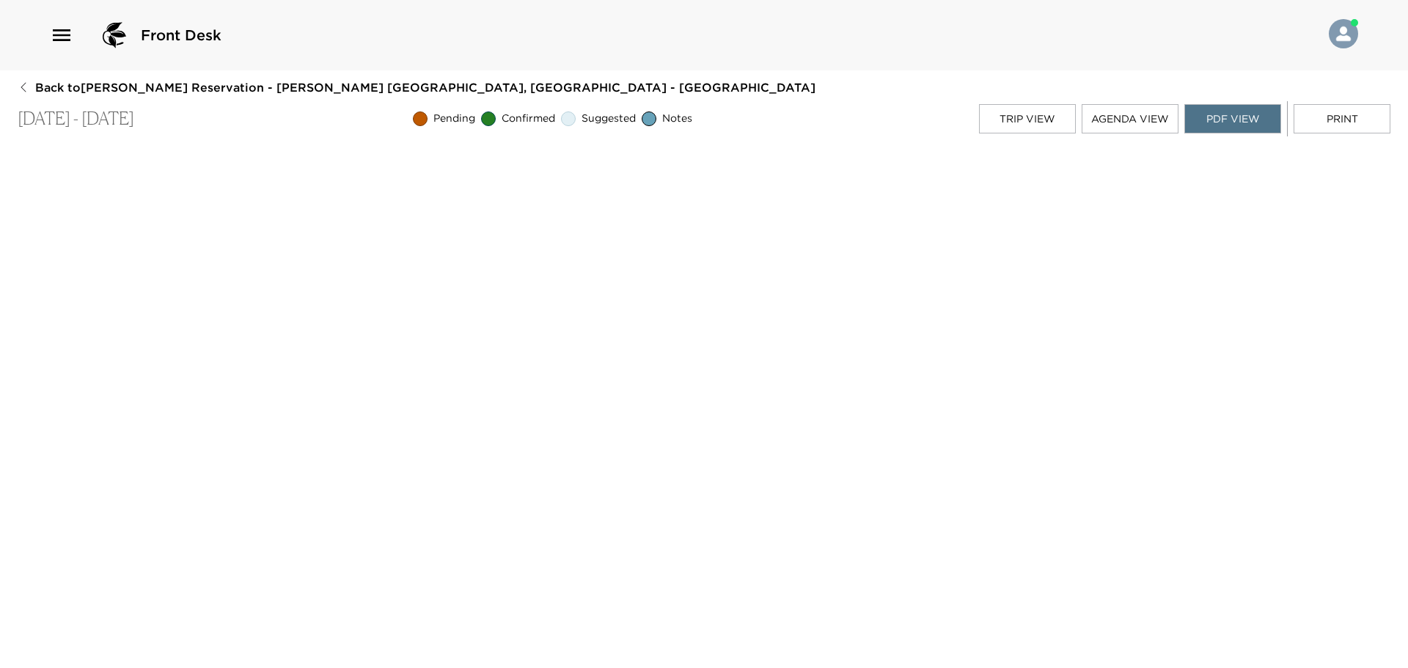
click at [1340, 128] on button "Print" at bounding box center [1342, 118] width 97 height 29
click at [25, 83] on div "Front Desk Back to Gerard Gendron Reservation - Esperanza 801 Los Cabos, Mexico…" at bounding box center [704, 334] width 1408 height 668
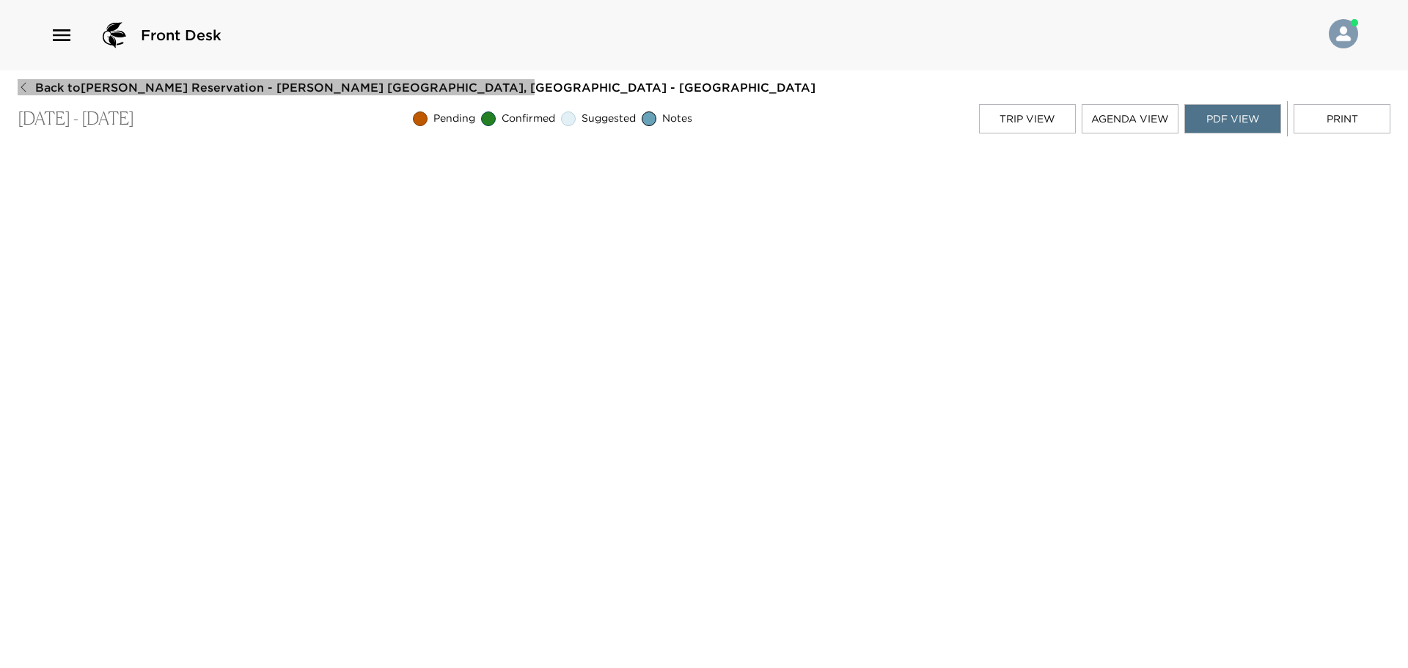
click at [25, 83] on icon "button" at bounding box center [24, 87] width 12 height 12
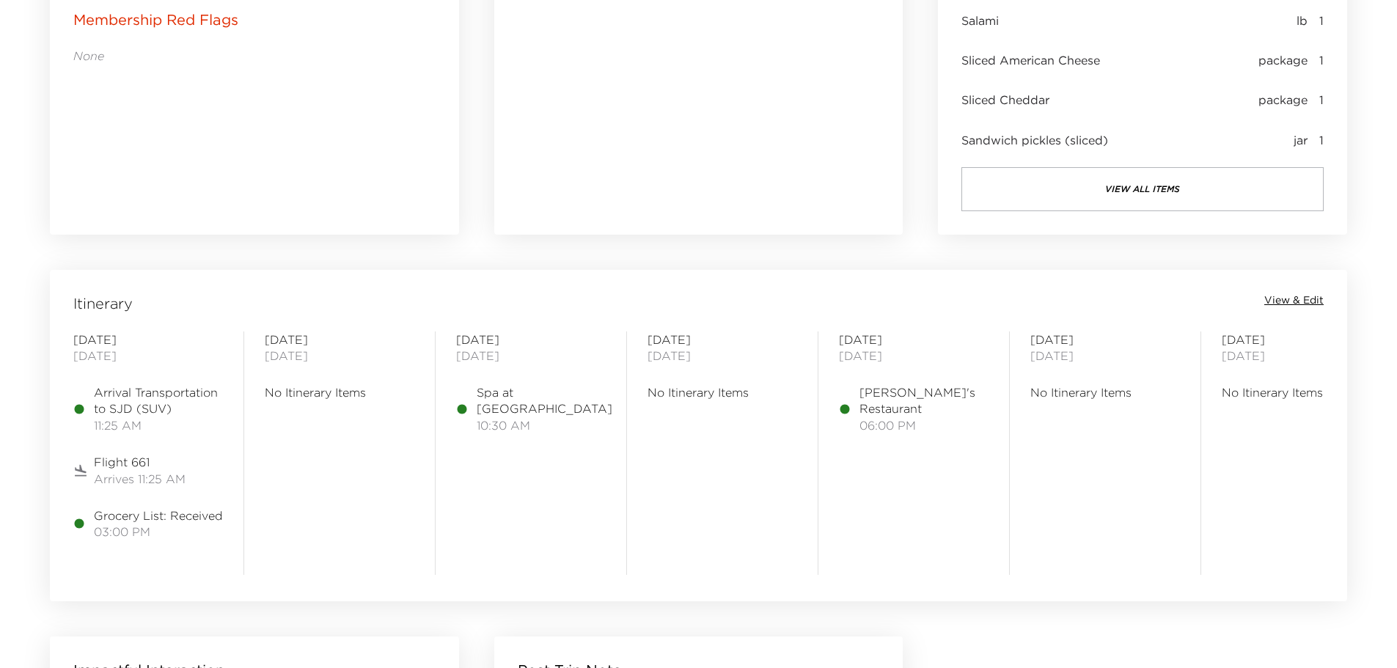
click at [1297, 304] on span "View & Edit" at bounding box center [1294, 300] width 59 height 15
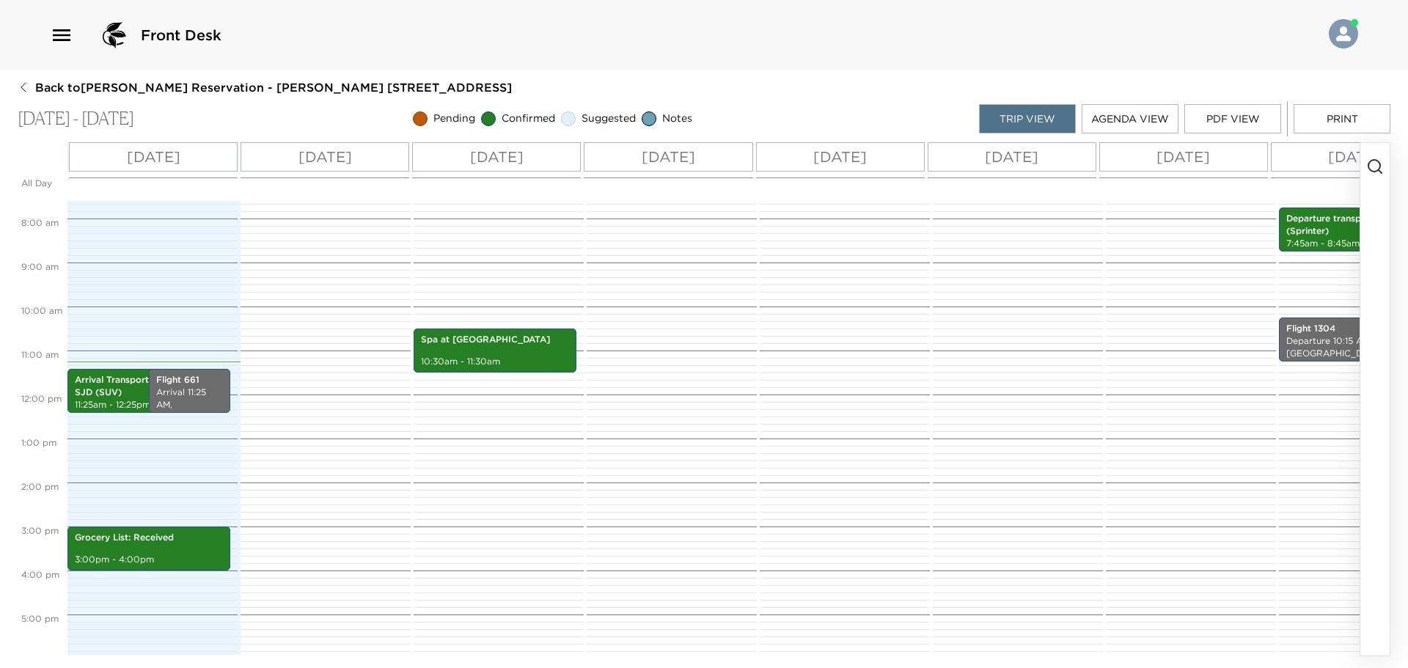
scroll to position [242, 0]
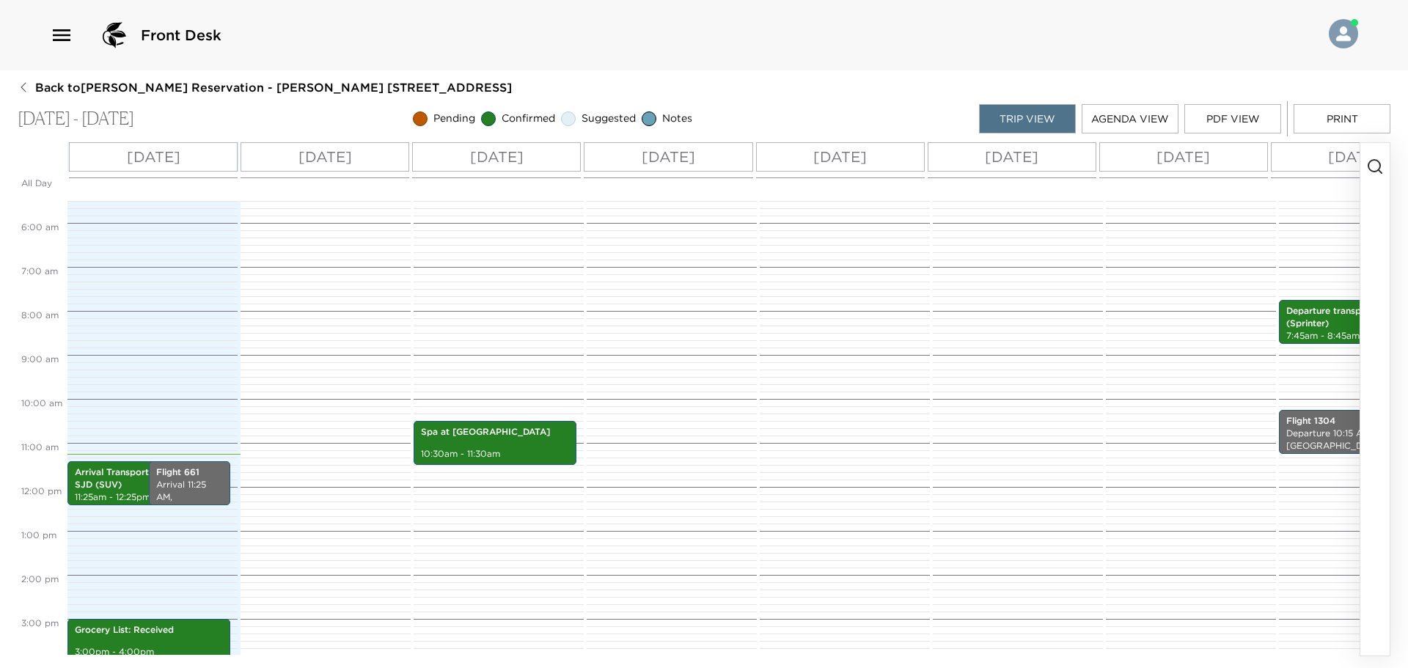
click at [1380, 172] on icon "button" at bounding box center [1376, 167] width 18 height 18
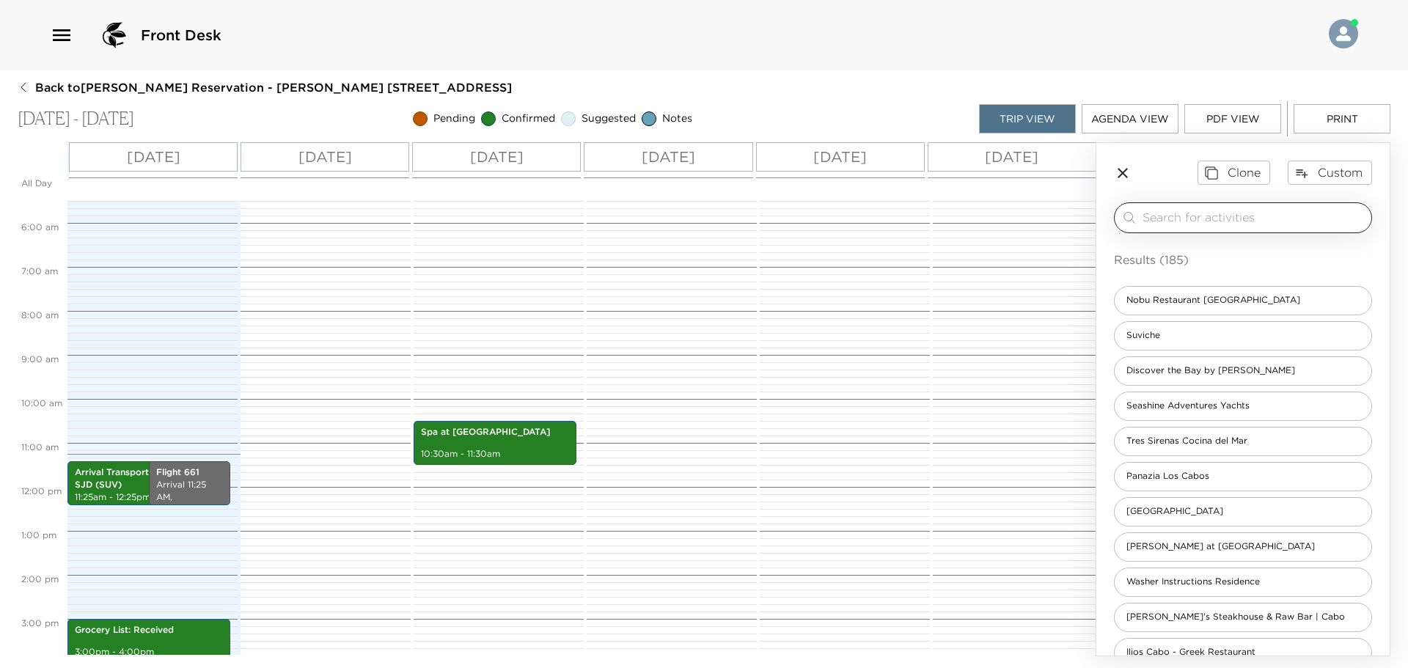
click at [1252, 220] on input "search" at bounding box center [1254, 217] width 223 height 17
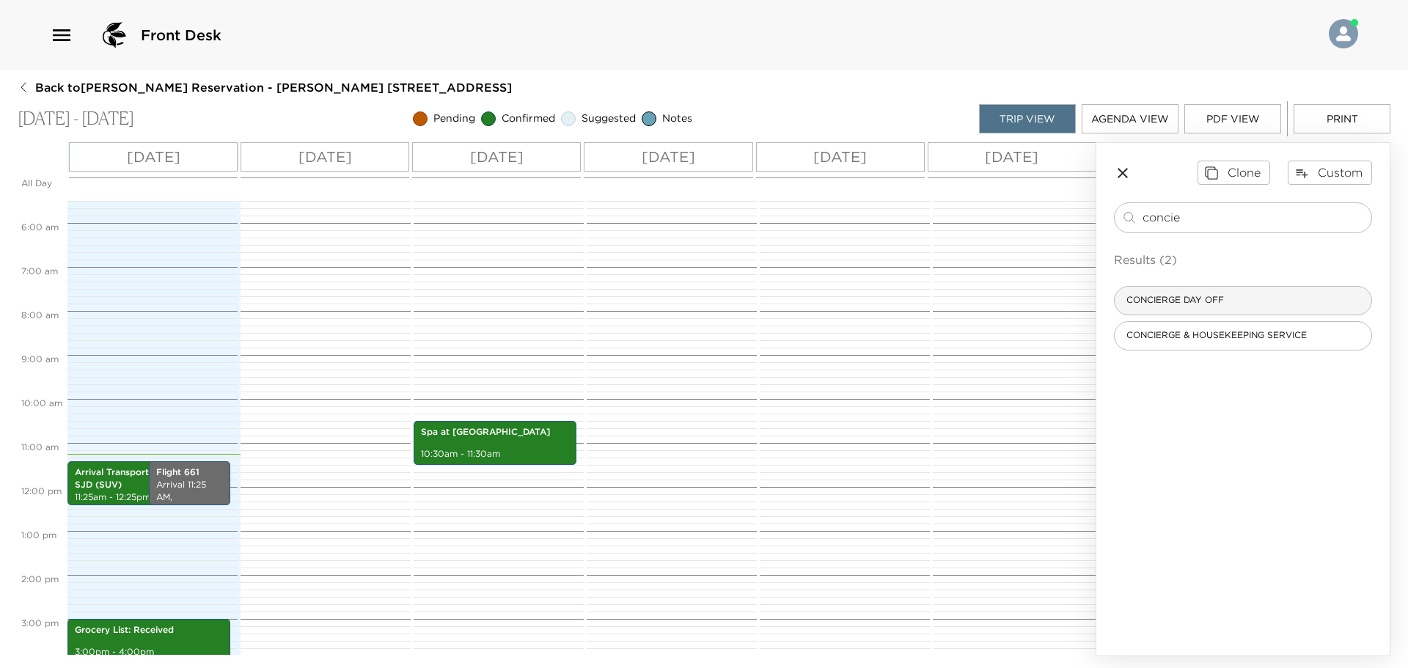
type input "concie"
click at [1179, 299] on span "CONCIERGE DAY OFF" at bounding box center [1175, 300] width 121 height 12
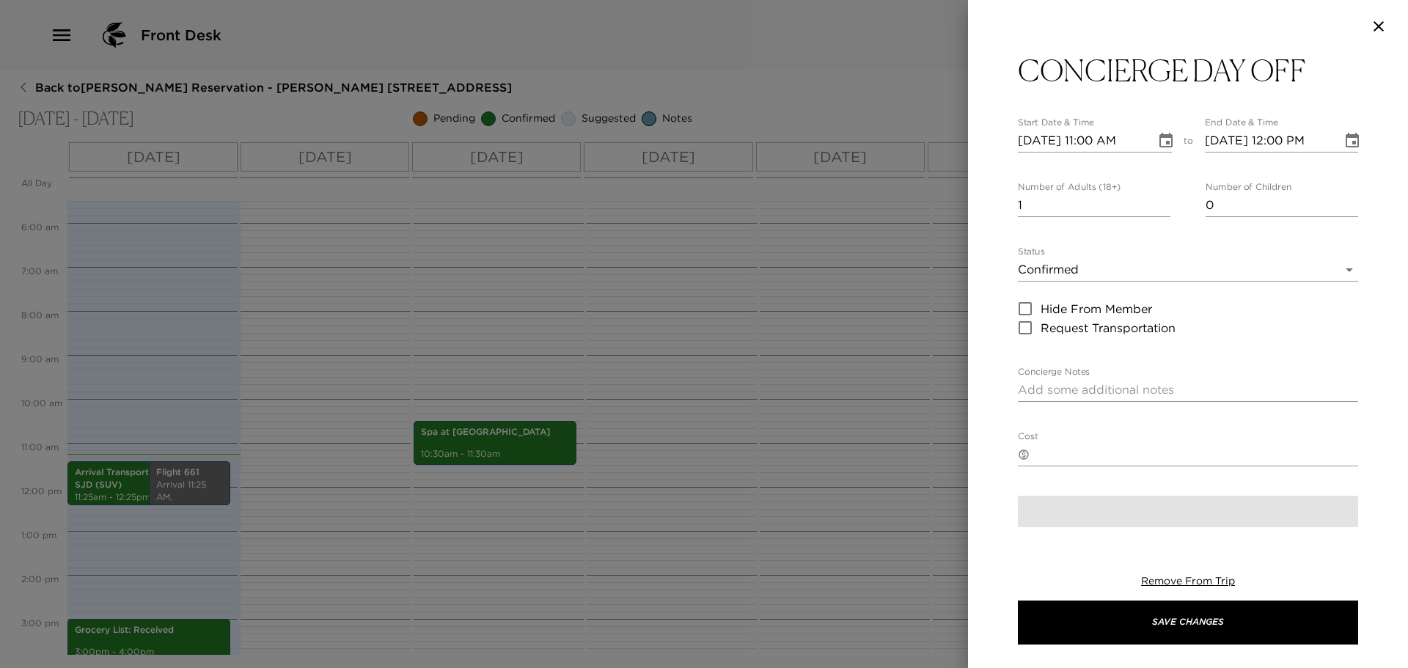
type textarea "Please if any requests dial 0 or reach out to someone from Exclusive Resorts at…"
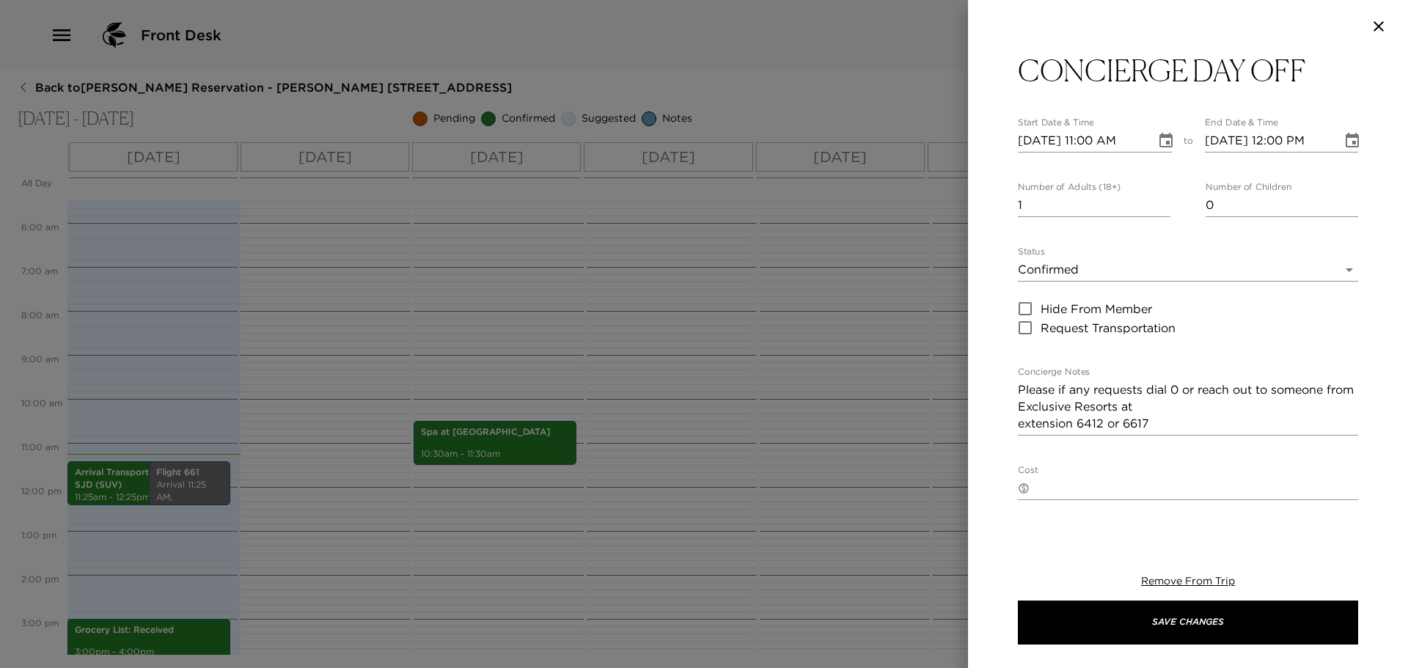
click at [1085, 142] on input "[DATE] 11:00 AM" at bounding box center [1082, 140] width 128 height 23
click at [1088, 142] on input "[DATE] 11:00 AM" at bounding box center [1082, 140] width 128 height 23
type input "[DATE] 07:00 PM"
type input "[DATE] 08:00 PM"
type input "[DATE] 07:00 AM"
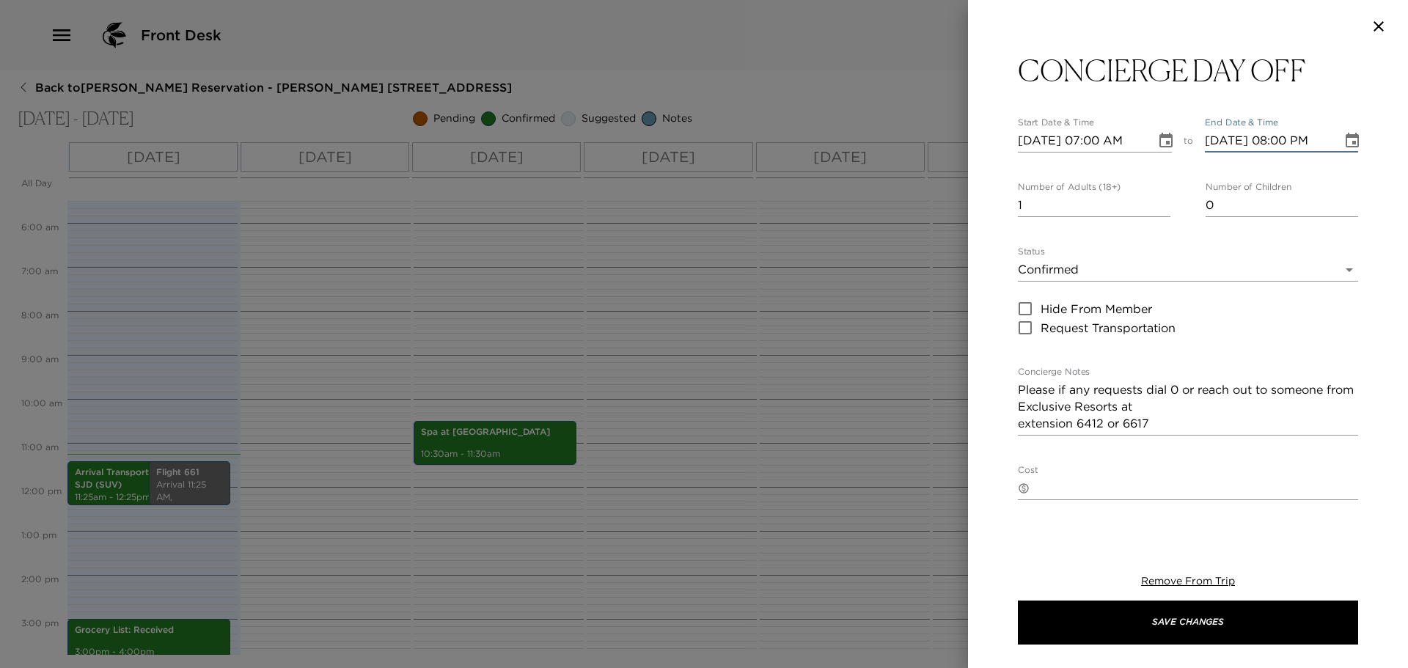
type input "[DATE] 08:00 AM"
click at [1046, 142] on input "[DATE] 07:00 AM" at bounding box center [1082, 140] width 128 height 23
type input "10/04/2025 07:00 AM"
type input "10/04/2025 08:00 AM"
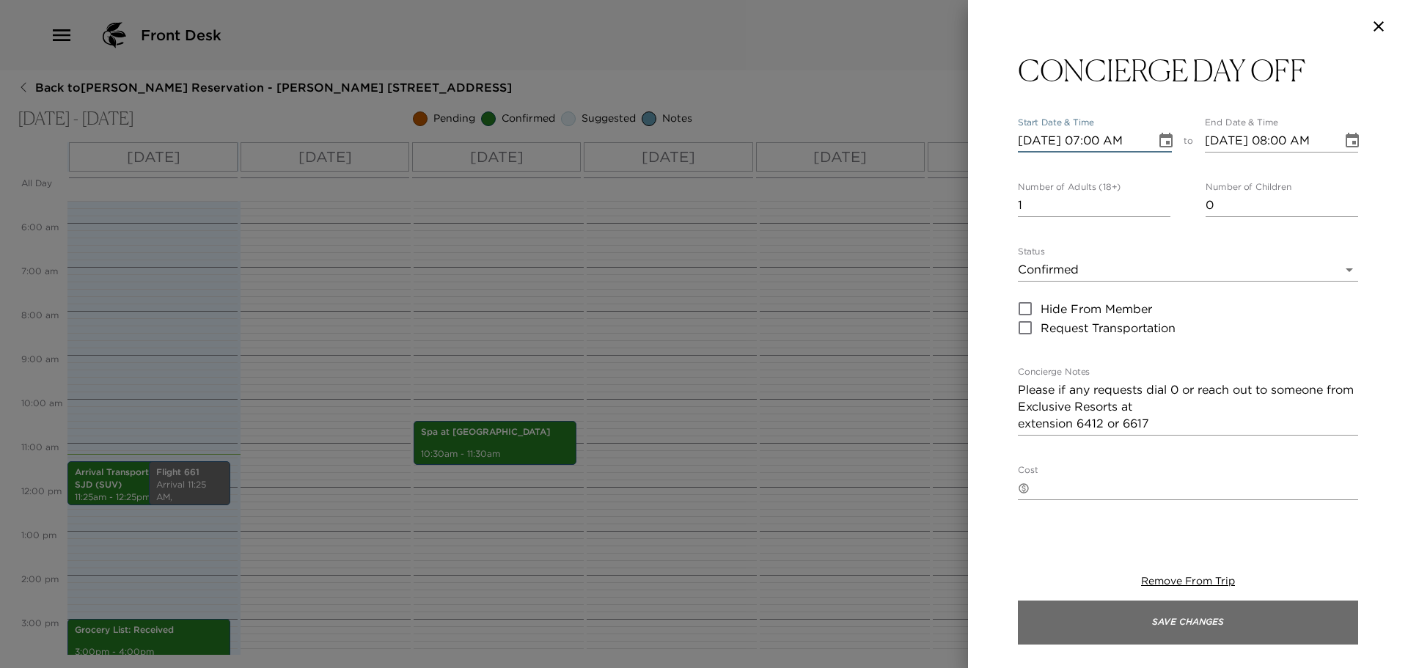
type input "10/04/2025 07:00 AM"
click at [1183, 608] on button "Save Changes" at bounding box center [1188, 623] width 340 height 44
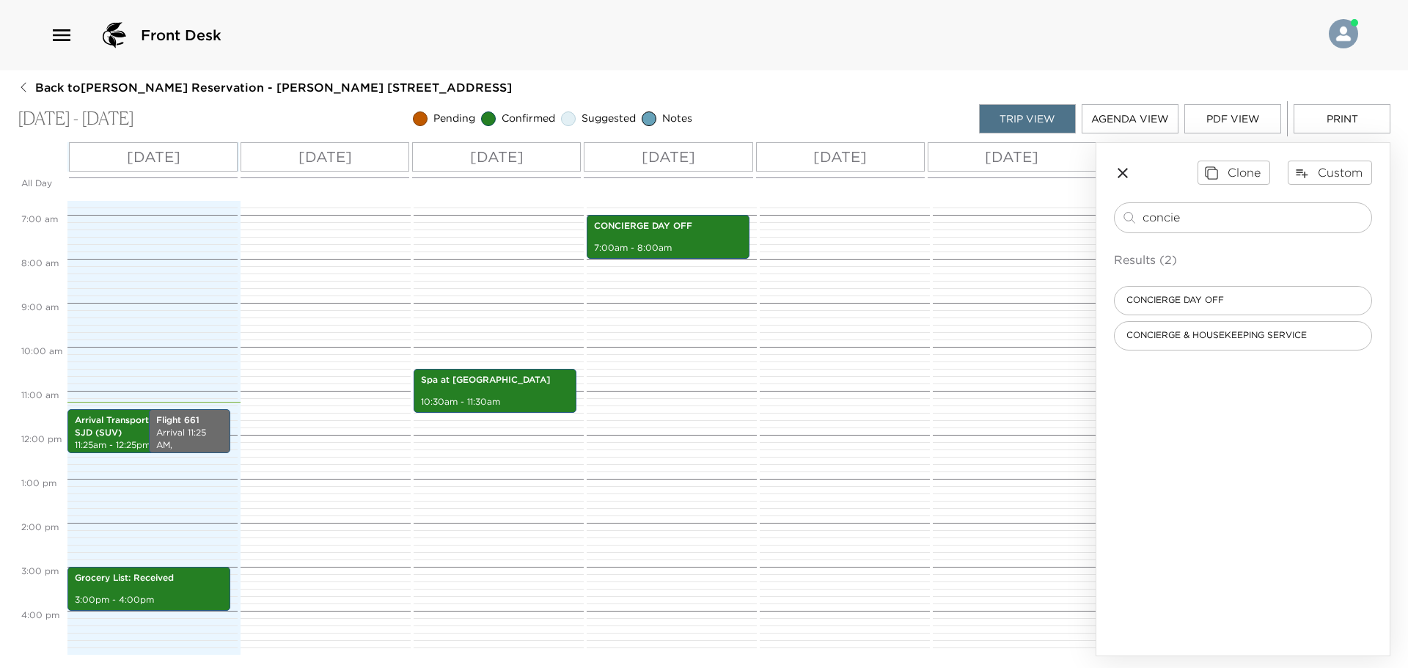
scroll to position [440, 0]
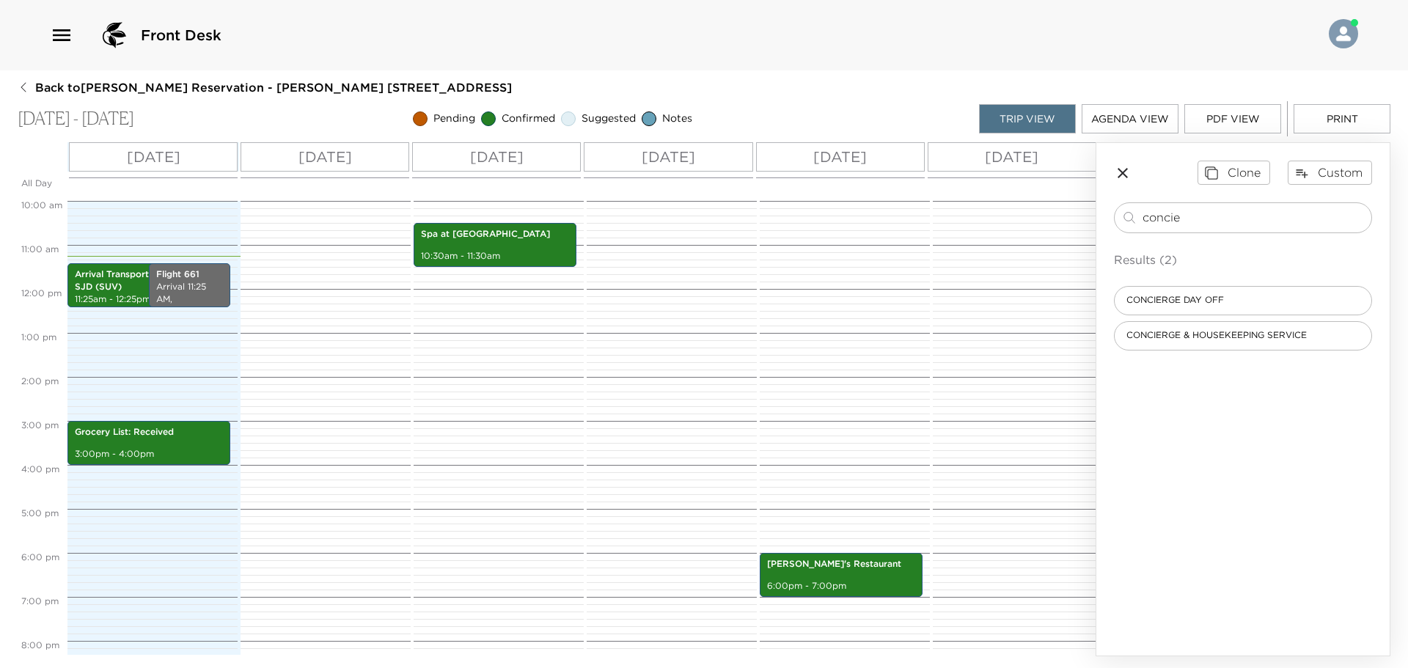
click at [1239, 121] on button "PDF View" at bounding box center [1233, 118] width 97 height 29
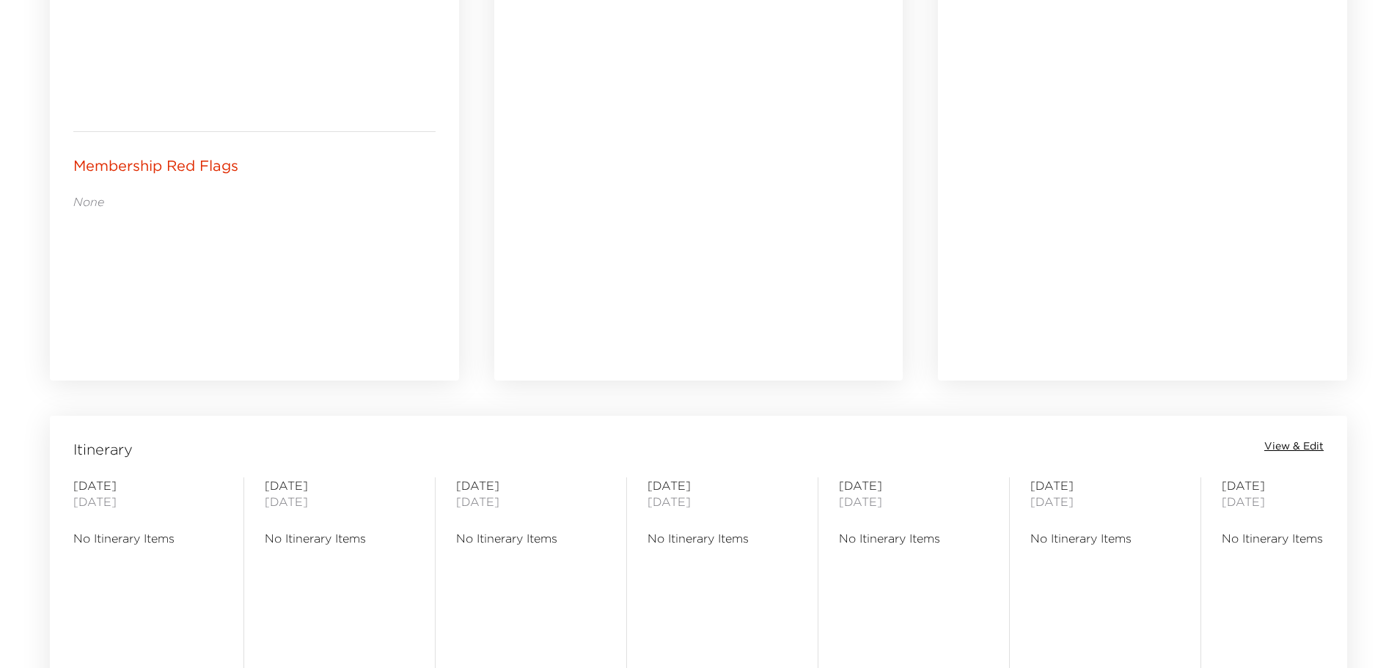
scroll to position [954, 0]
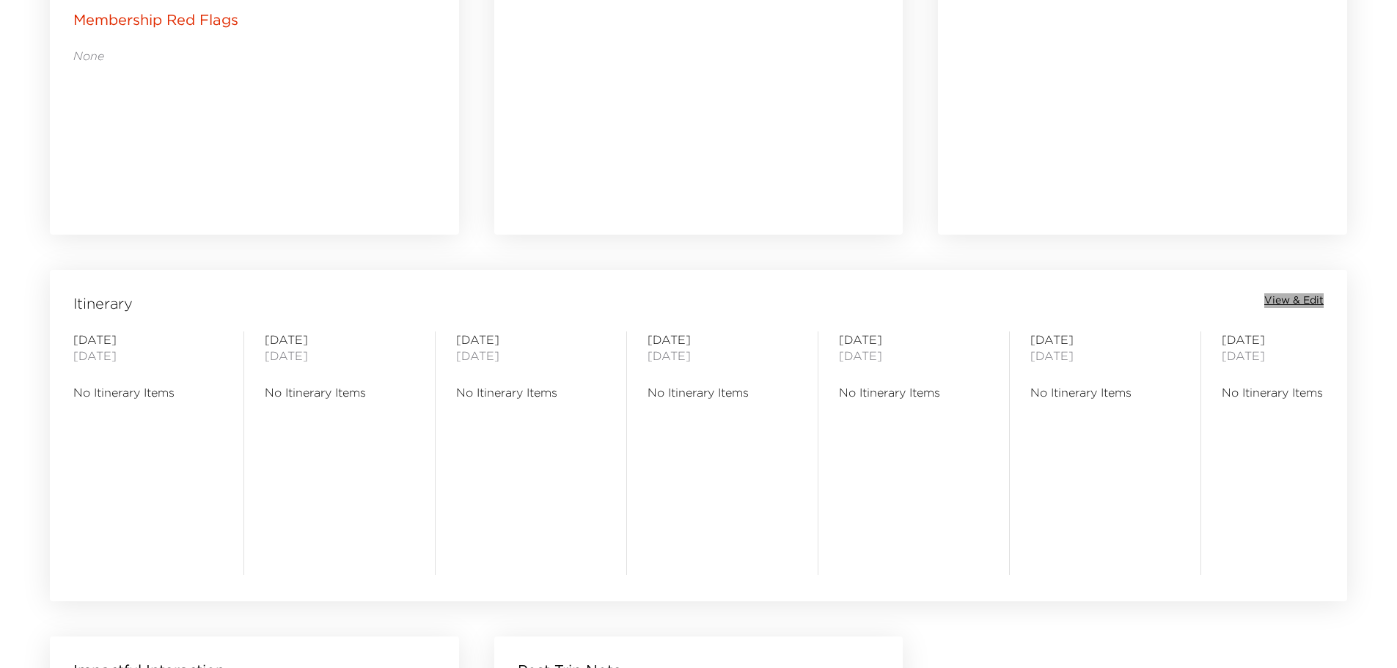
click at [1277, 300] on span "View & Edit" at bounding box center [1294, 300] width 59 height 15
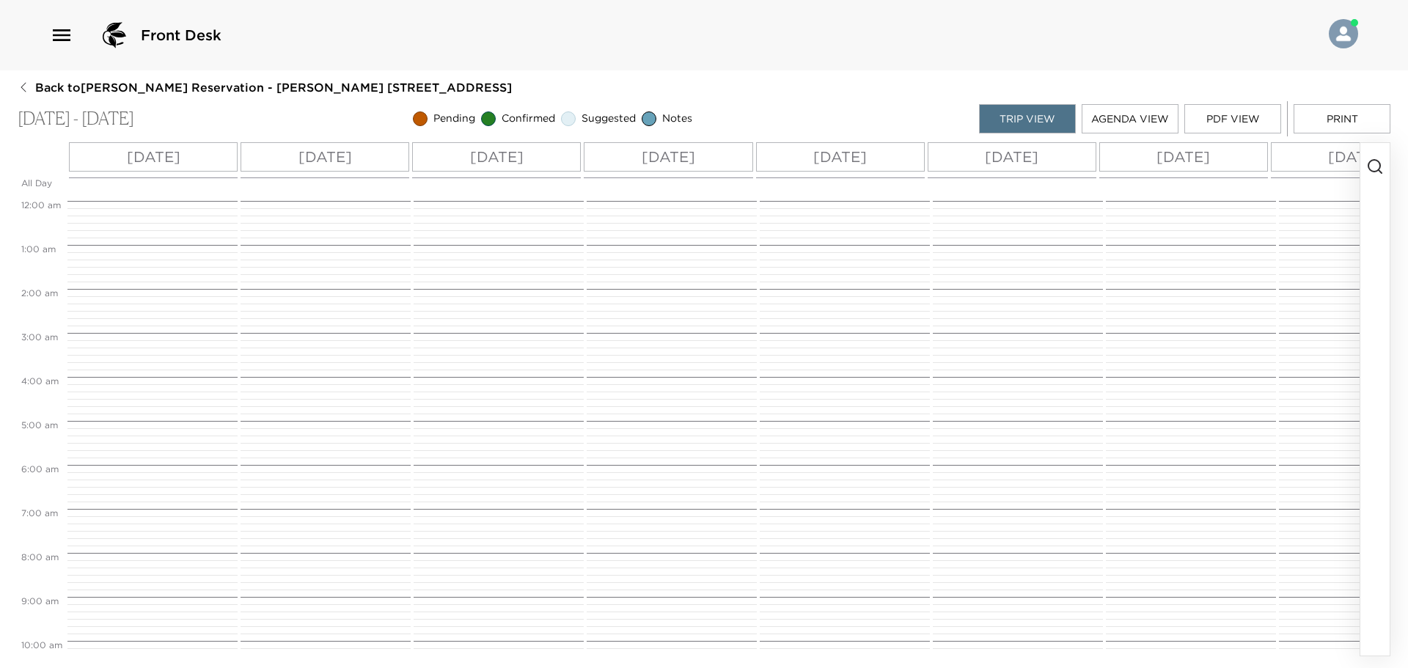
scroll to position [352, 0]
click at [1381, 163] on icon "button" at bounding box center [1376, 167] width 18 height 18
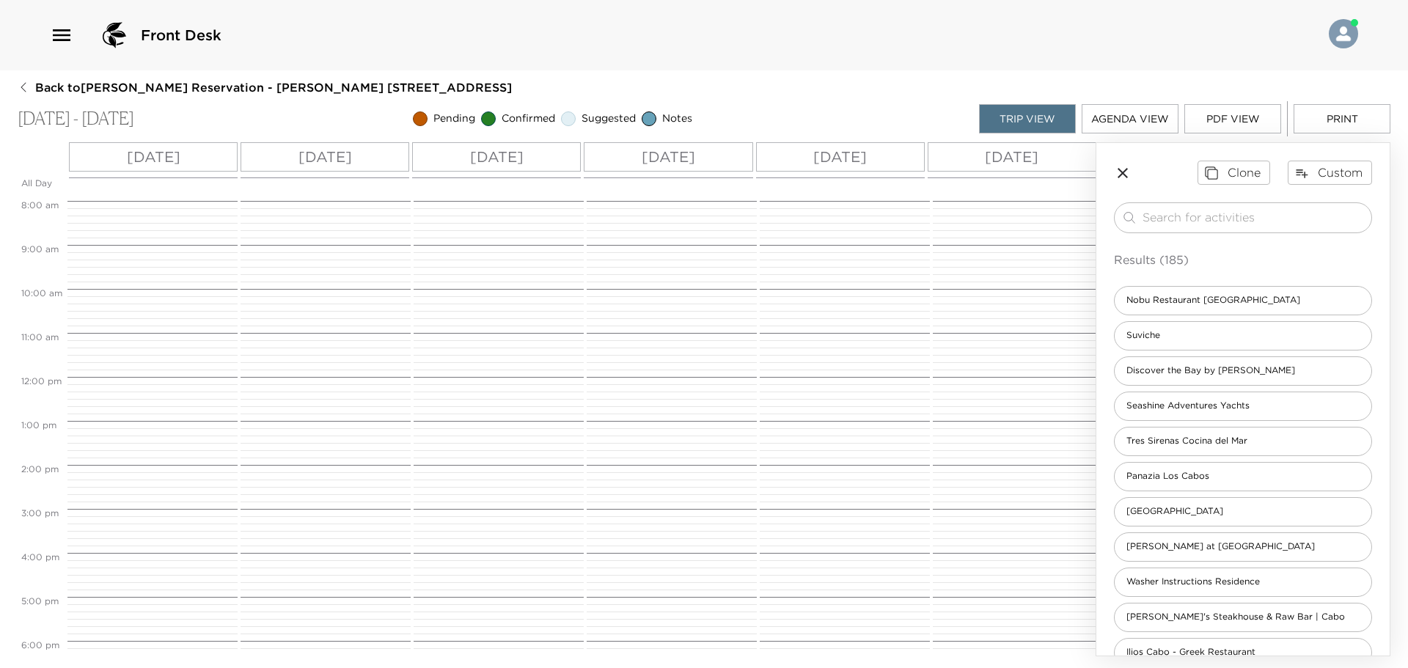
click at [1235, 242] on div "​ Results (185) Nobu Restaurant Los Cabos Suviche Discover the Bay by Auberge S…" at bounding box center [1243, 610] width 258 height 817
click at [1246, 220] on input "search" at bounding box center [1254, 217] width 223 height 17
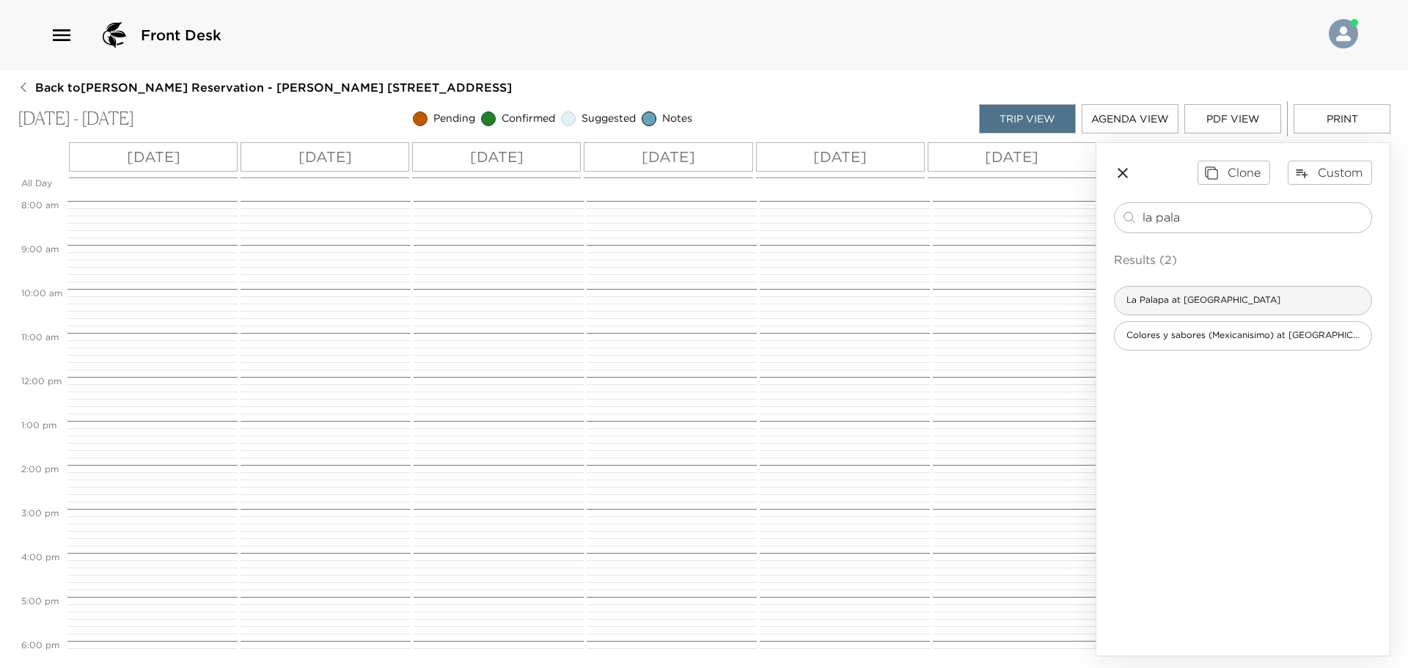
type input "la pala"
click at [1251, 305] on div "La Palapa at Esperanza" at bounding box center [1243, 300] width 258 height 29
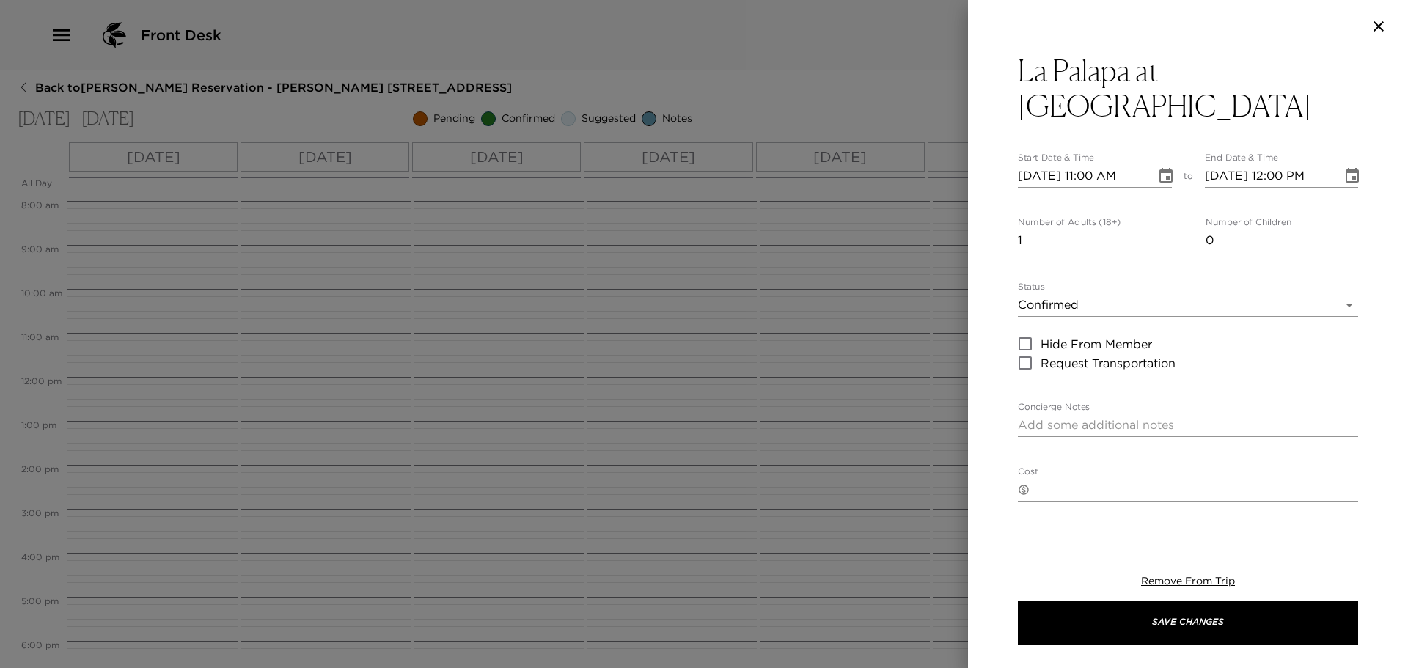
type textarea "Reservation confirmed."
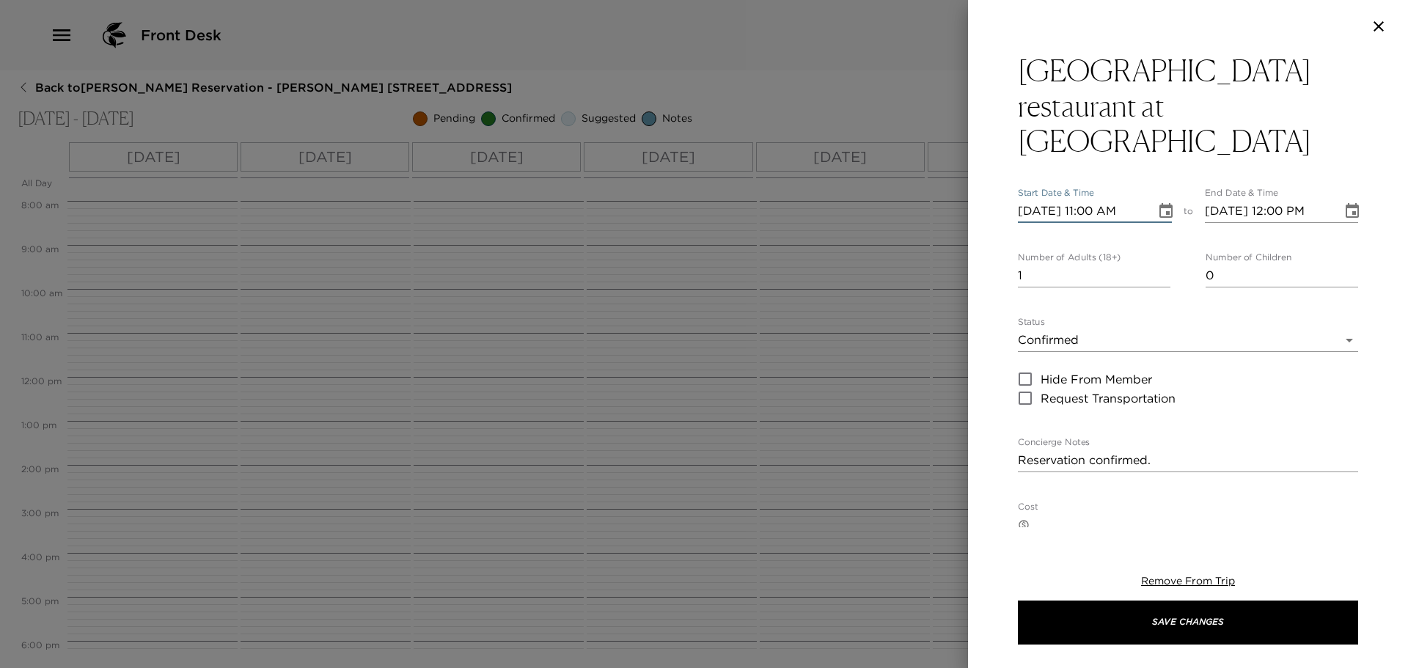
click at [1040, 200] on input "11/09/2025 11:00 AM" at bounding box center [1082, 211] width 128 height 23
type input "11/09/2025 06:30 PM"
type input "11/09/2025 07:30 PM"
type input "11/09/2025 06:30 PM"
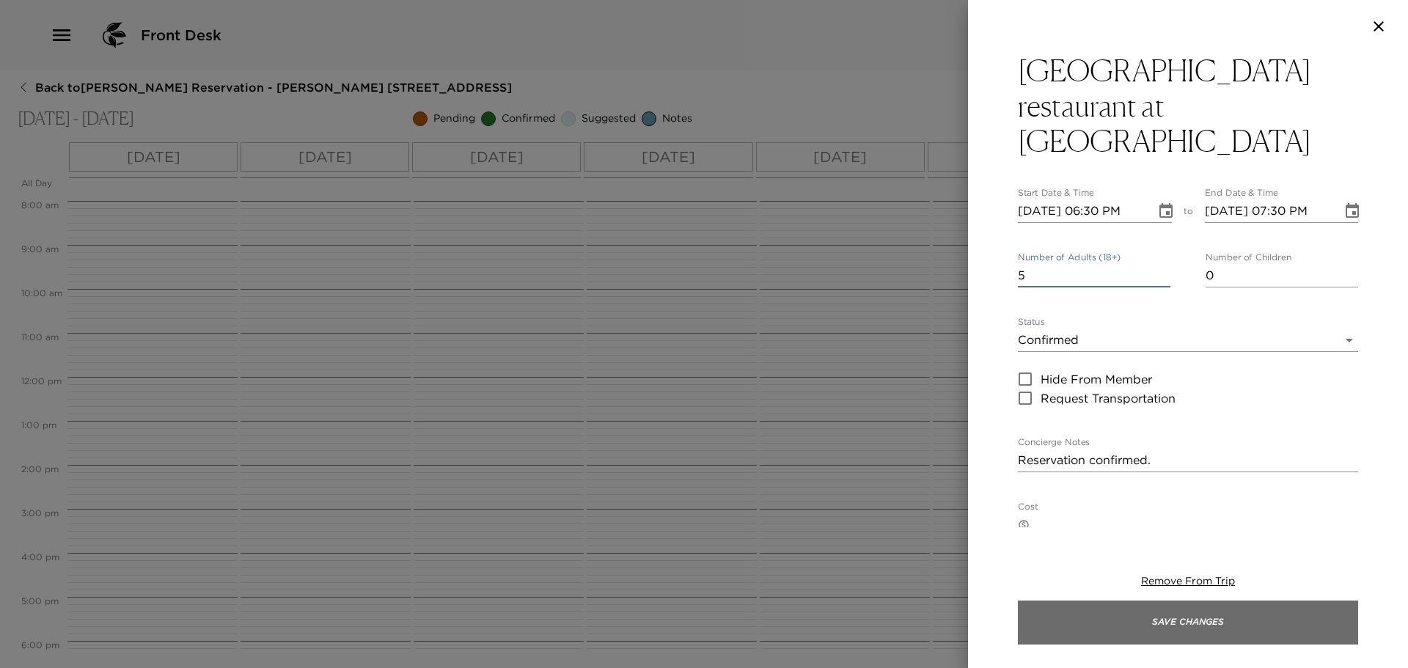
type input "5"
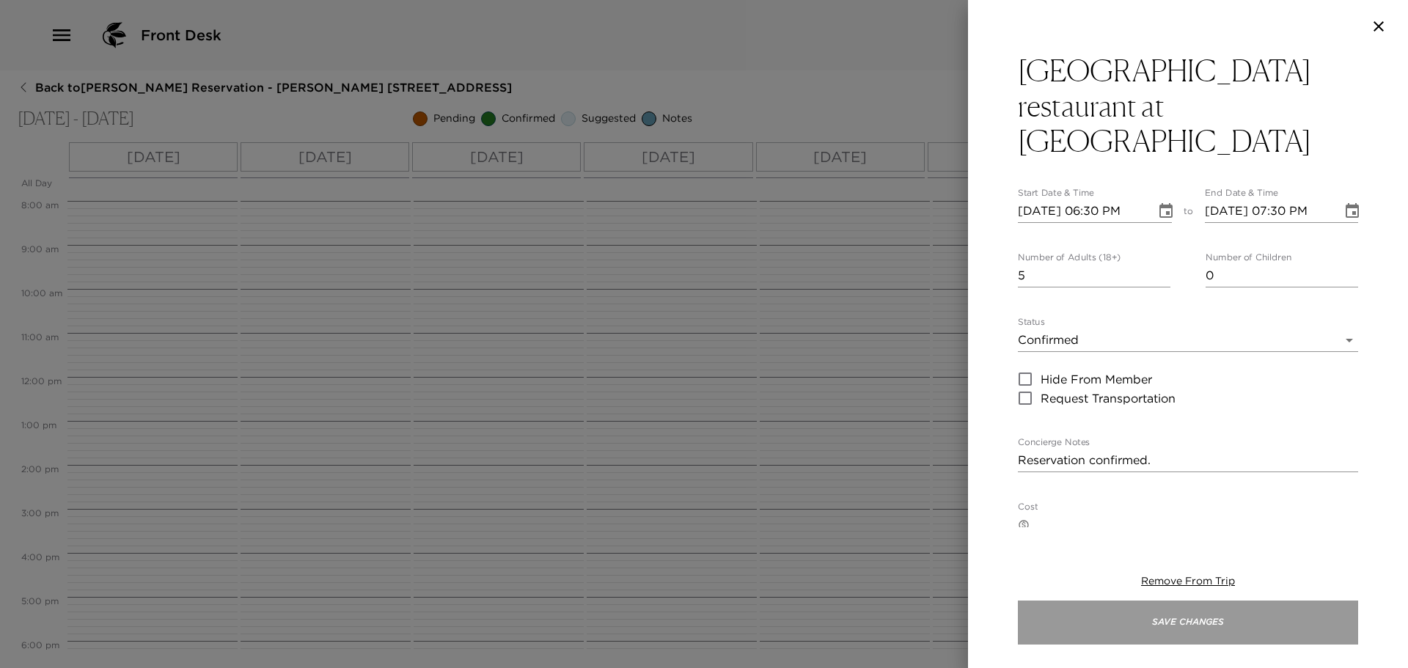
click at [1147, 624] on button "Save Changes" at bounding box center [1188, 623] width 340 height 44
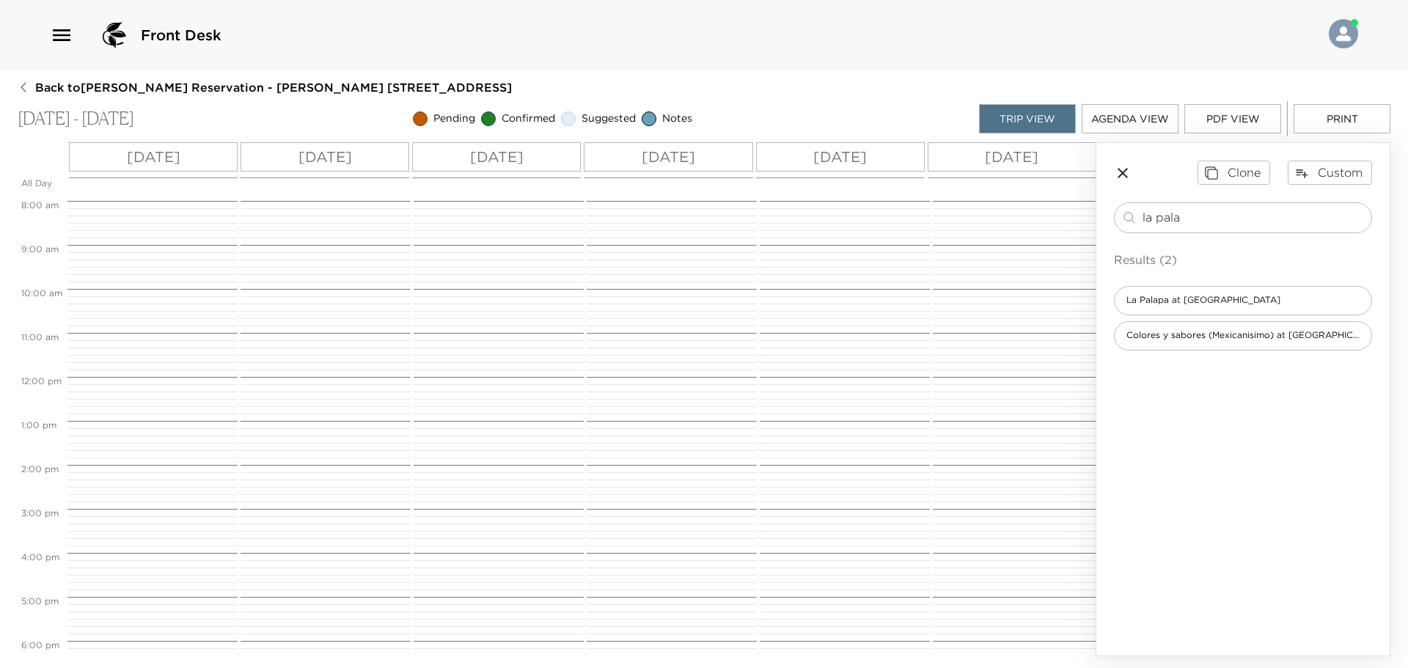
click at [1124, 174] on icon "button" at bounding box center [1123, 173] width 10 height 10
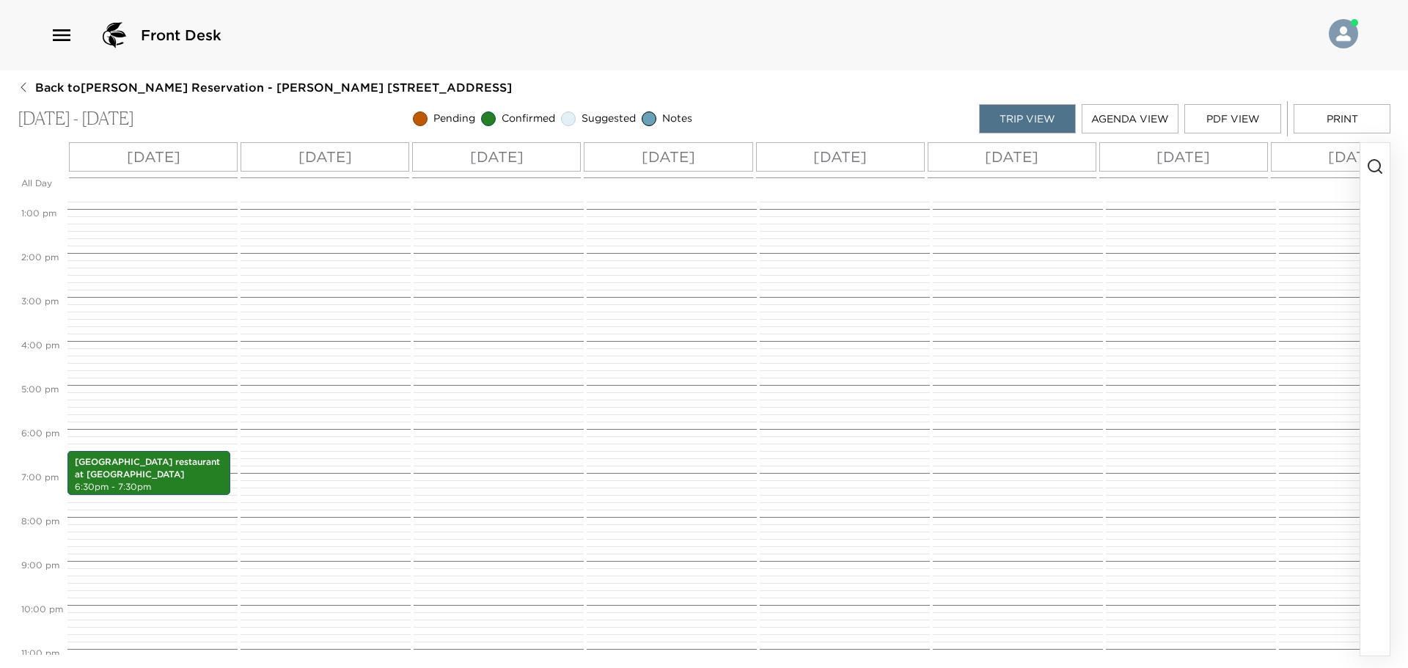
scroll to position [613, 0]
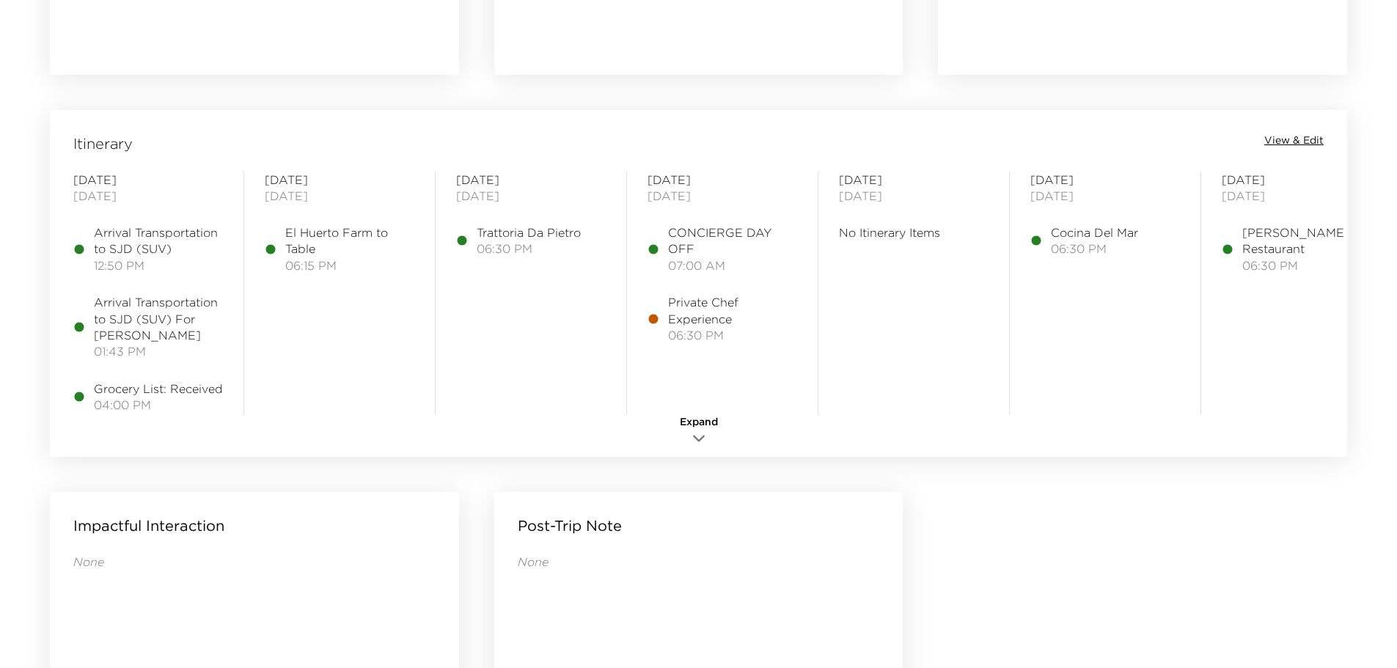
scroll to position [1320, 0]
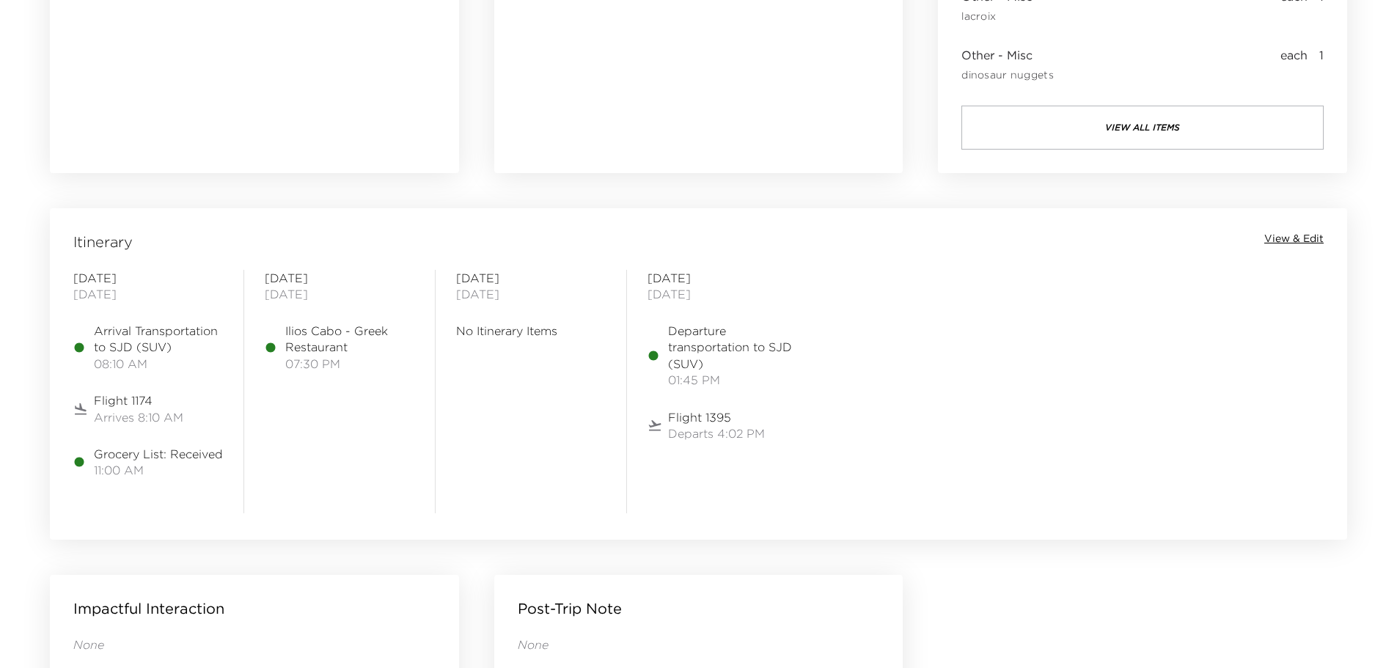
scroll to position [1174, 0]
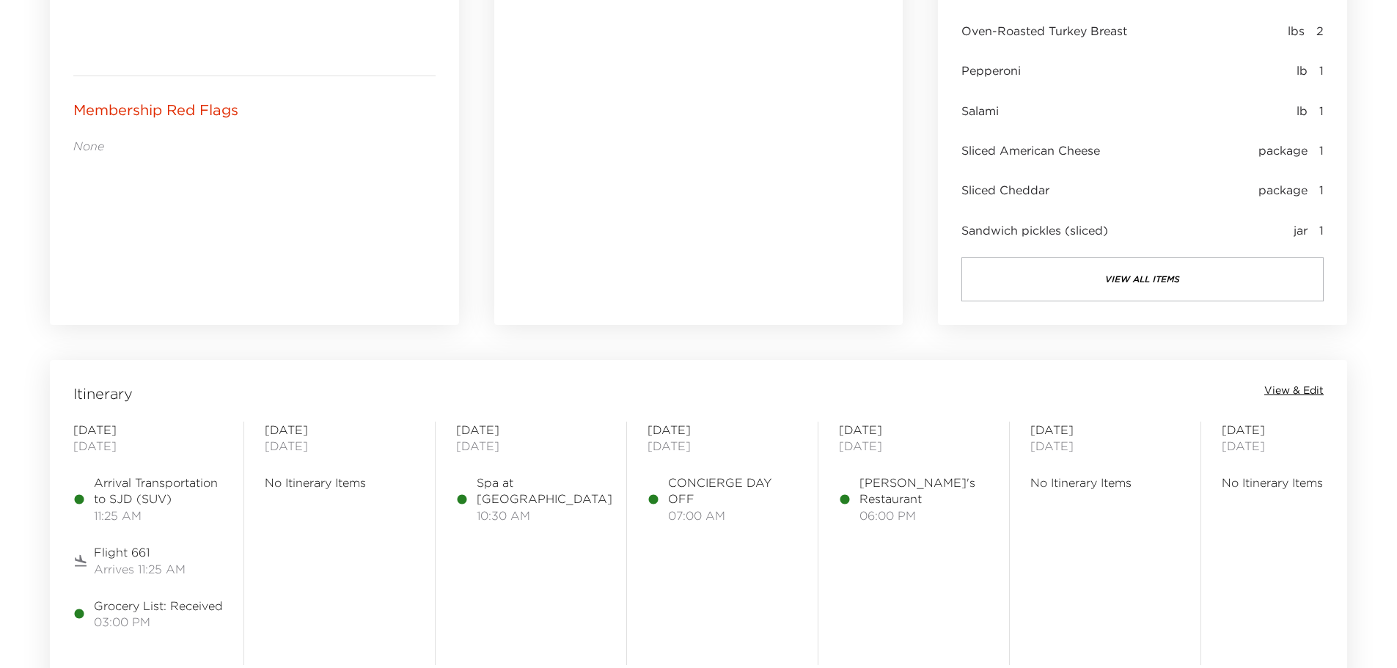
scroll to position [1100, 0]
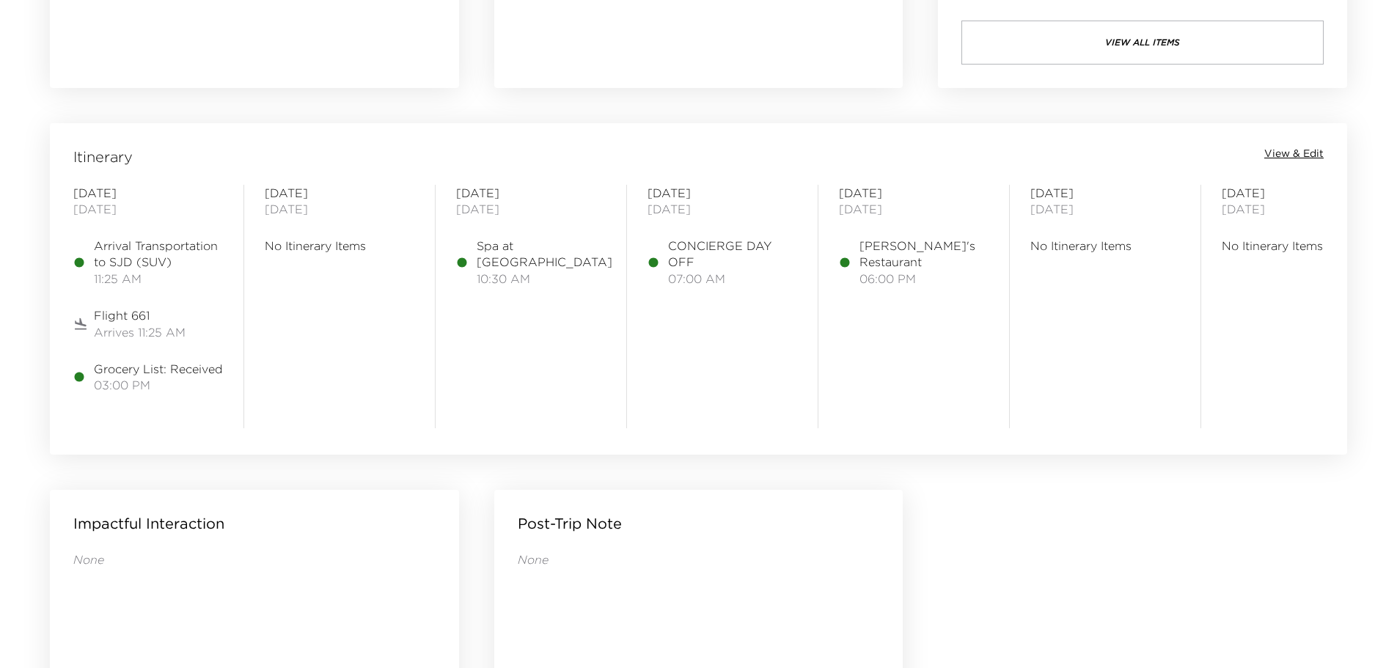
click at [1287, 141] on div "Itinerary View & Edit [DATE] Arrival Transportation to SJD (SUV) 11:25 AM Fligh…" at bounding box center [699, 279] width 1298 height 313
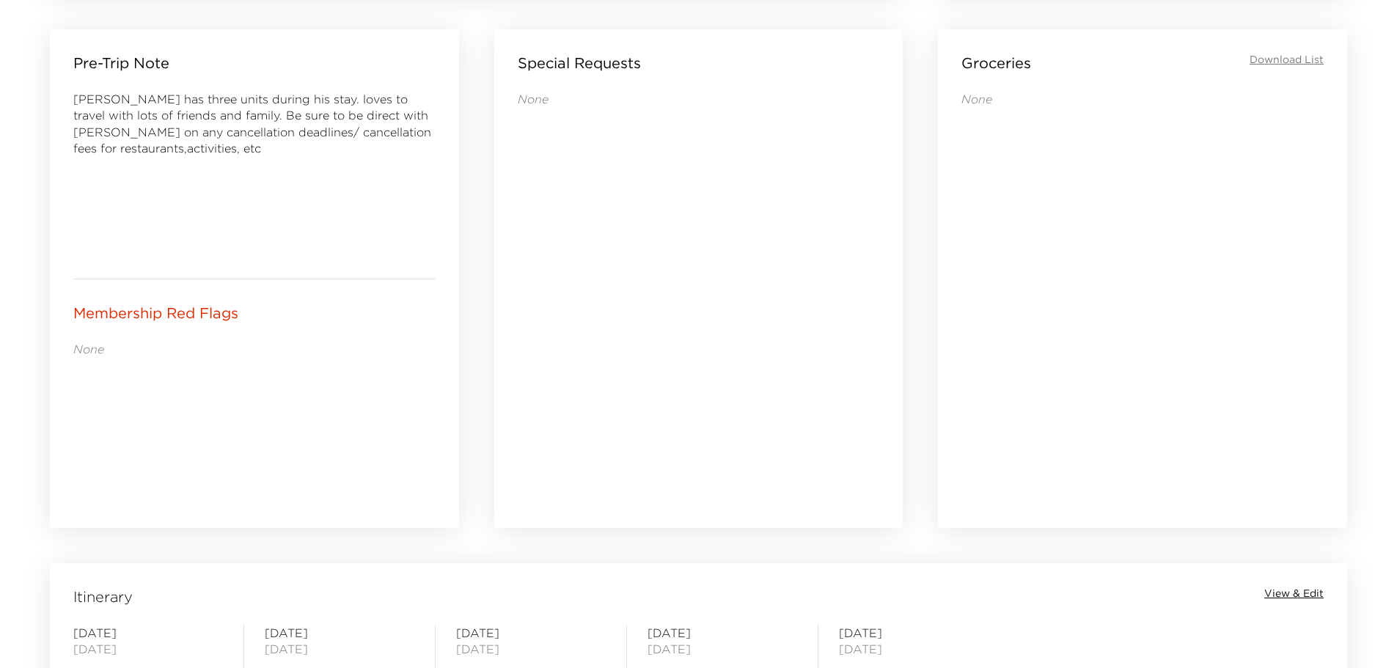
scroll to position [954, 0]
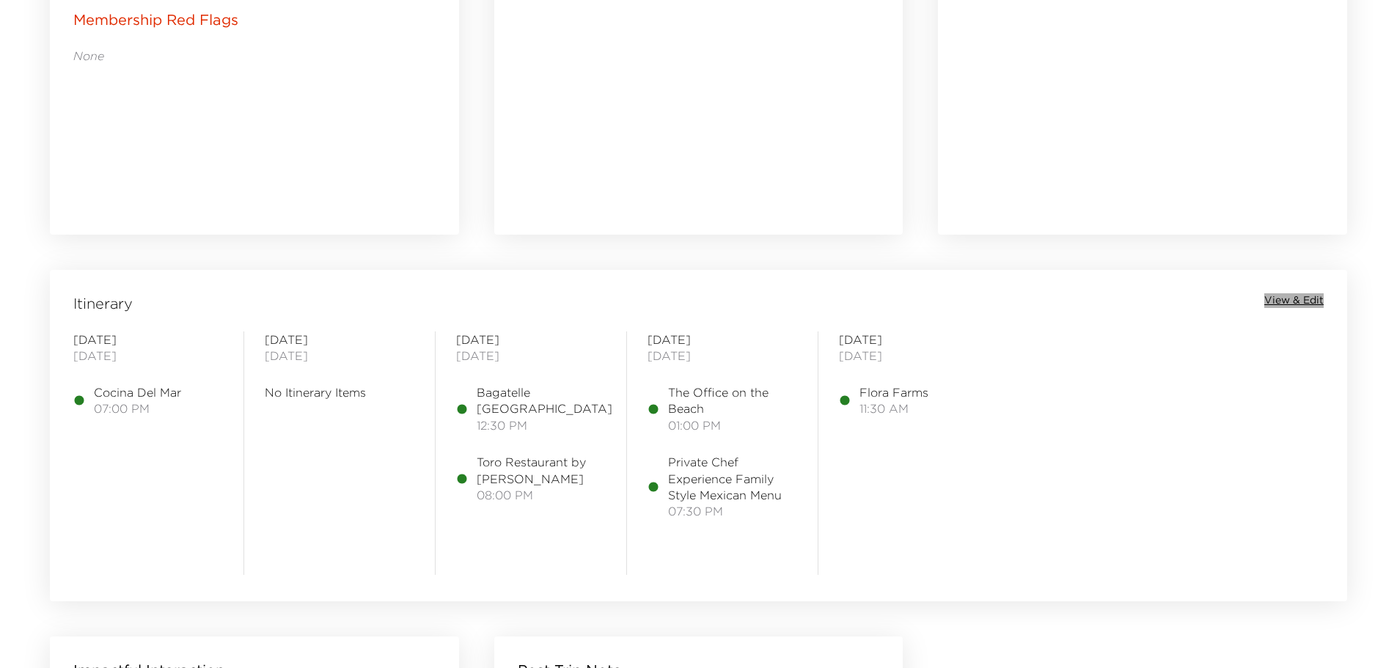
click at [1296, 299] on span "View & Edit" at bounding box center [1294, 300] width 59 height 15
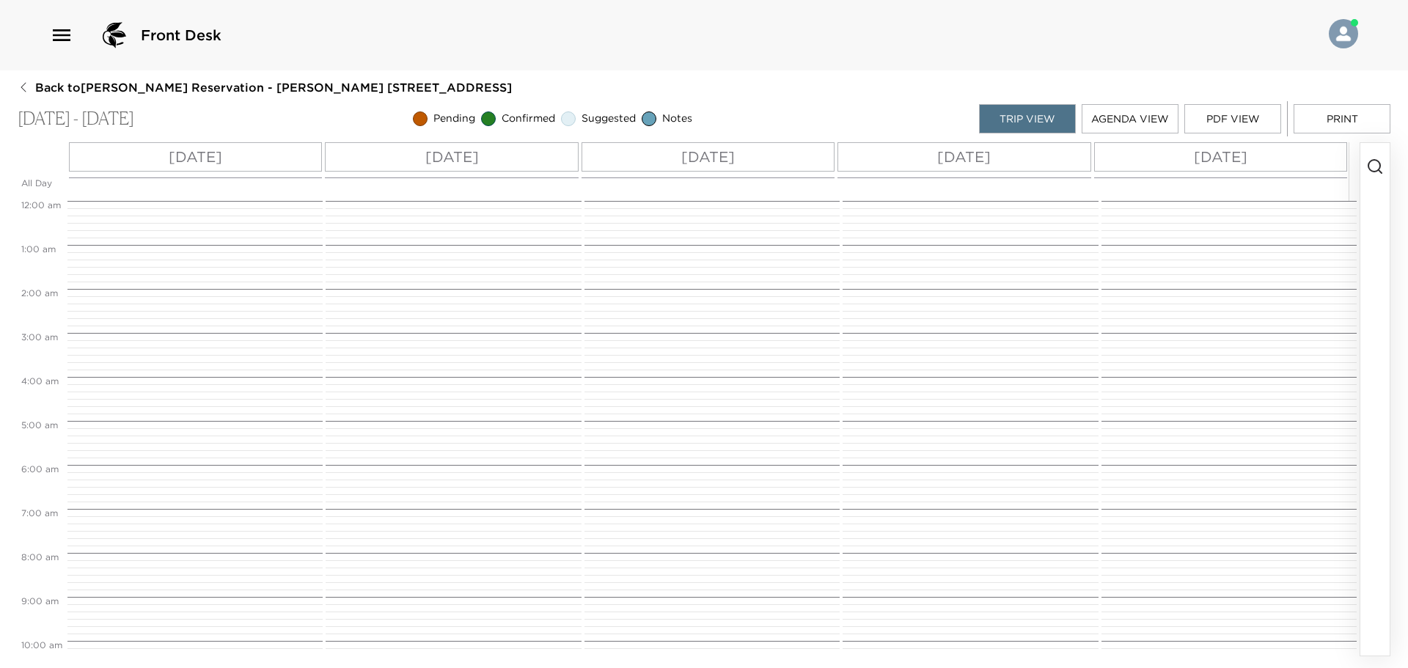
scroll to position [550, 0]
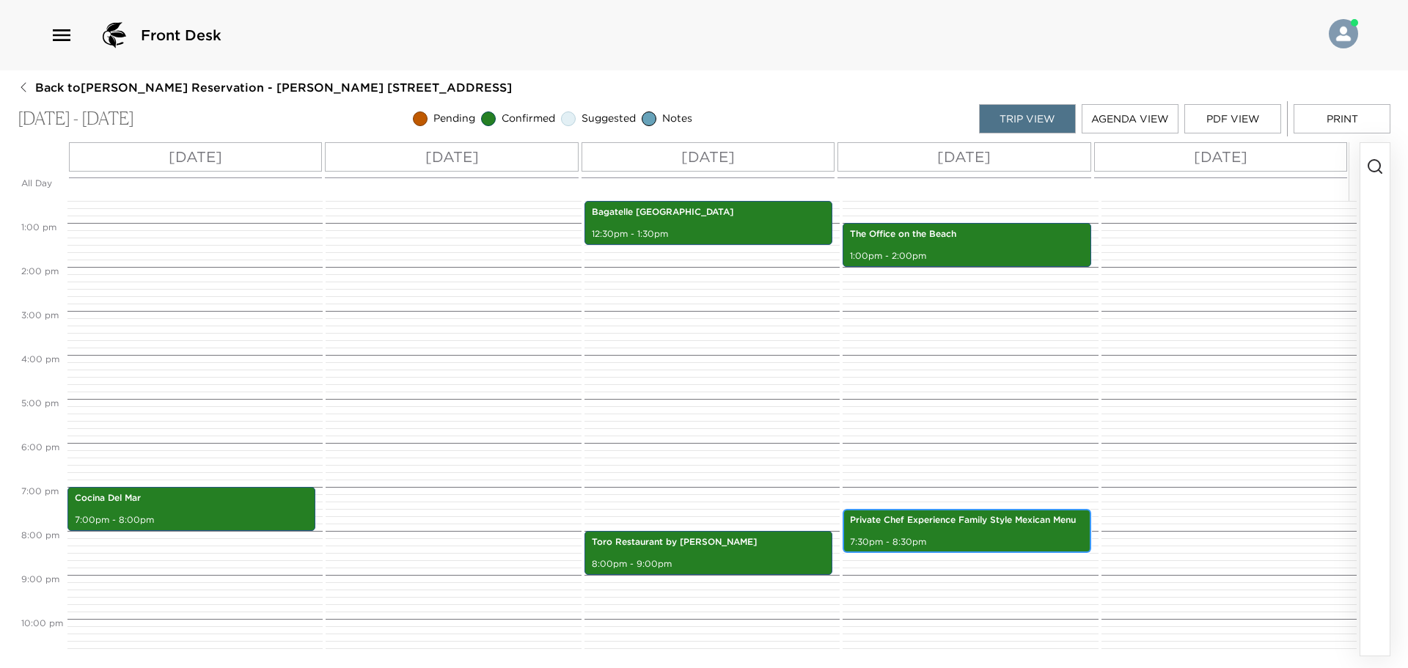
click at [991, 544] on p "7:30pm - 8:30pm" at bounding box center [966, 542] width 233 height 12
